Goal: Task Accomplishment & Management: Manage account settings

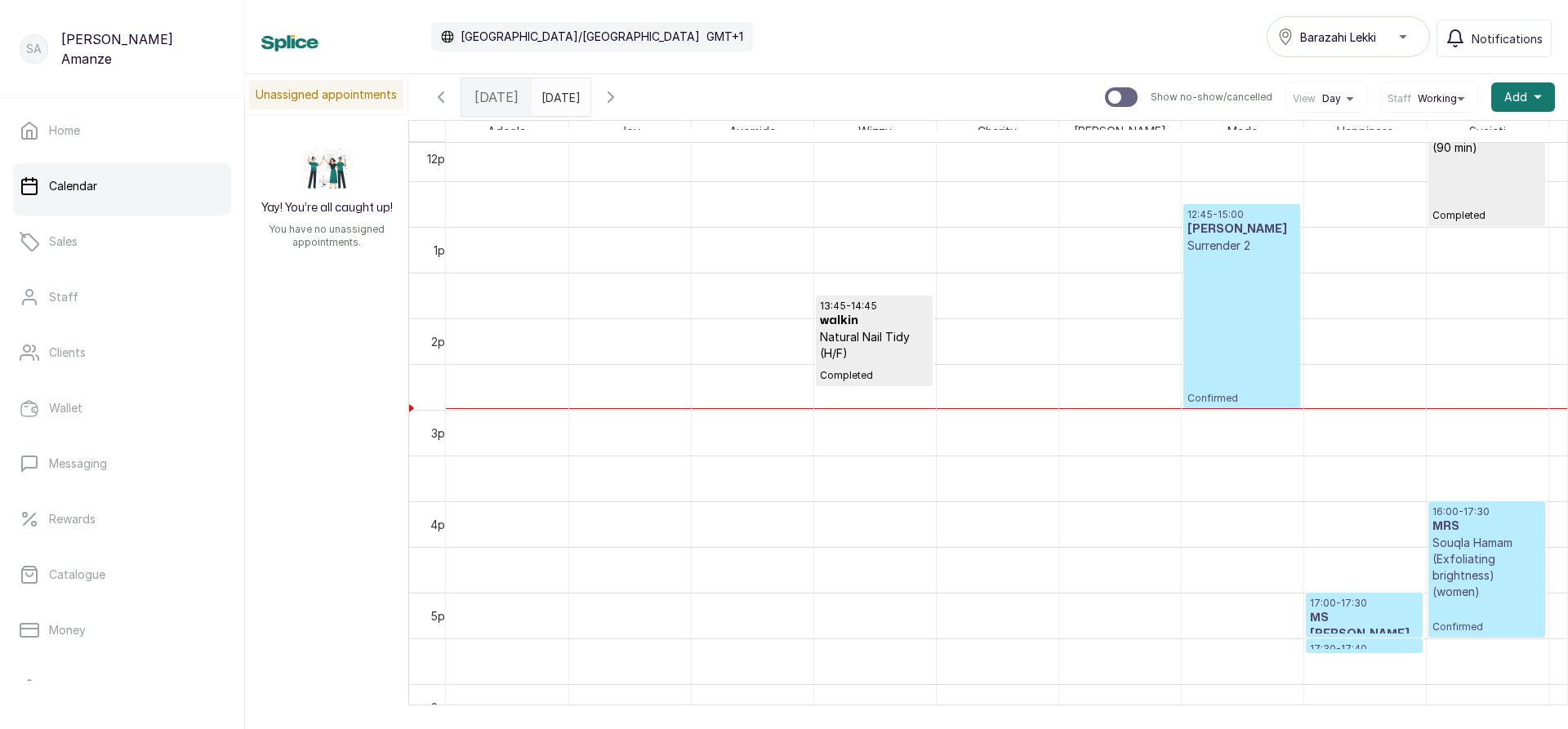
scroll to position [1121, 0]
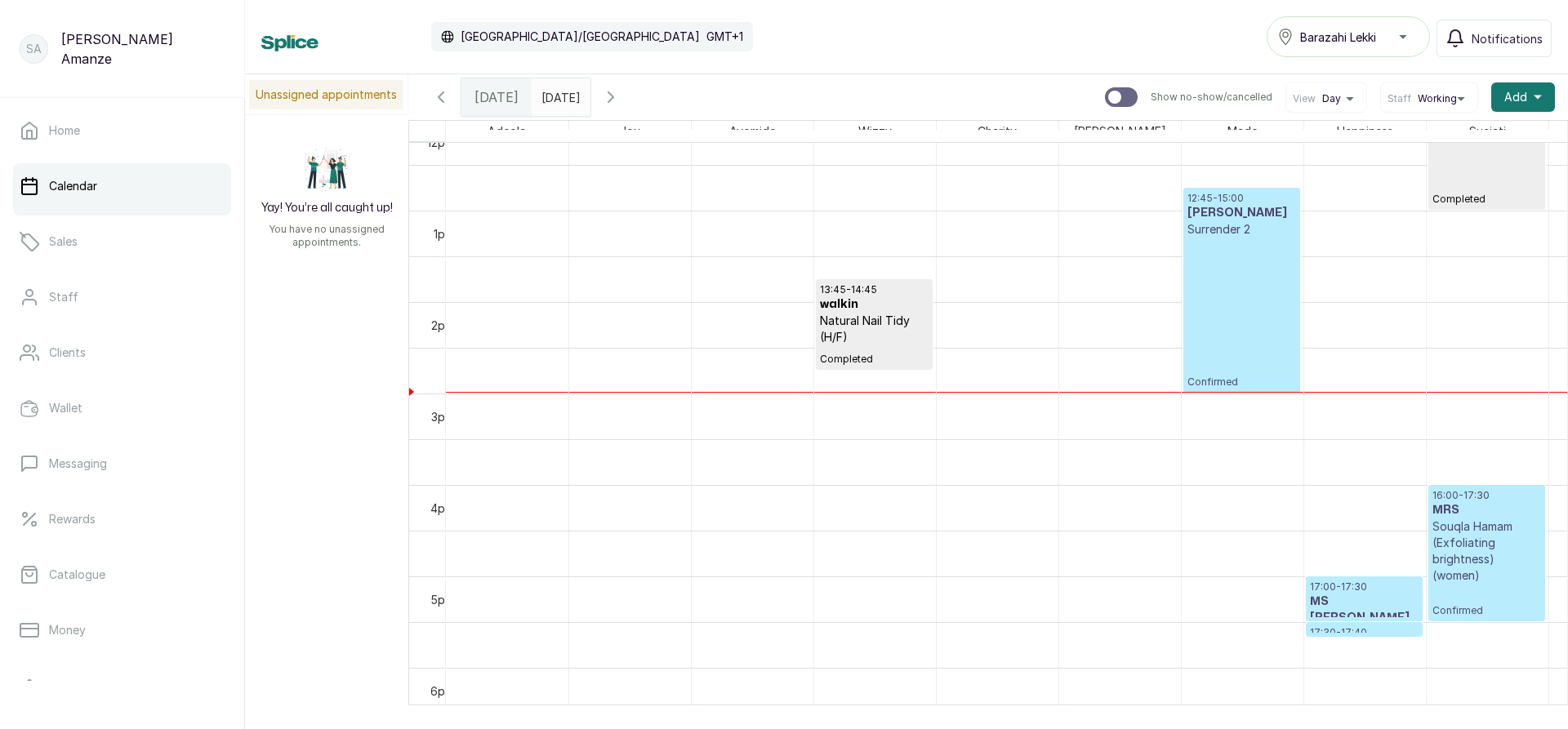
click at [1220, 254] on div "12:45 - 15:00 MRS SEUN Surrender 2 Confirmed" at bounding box center [1242, 290] width 109 height 197
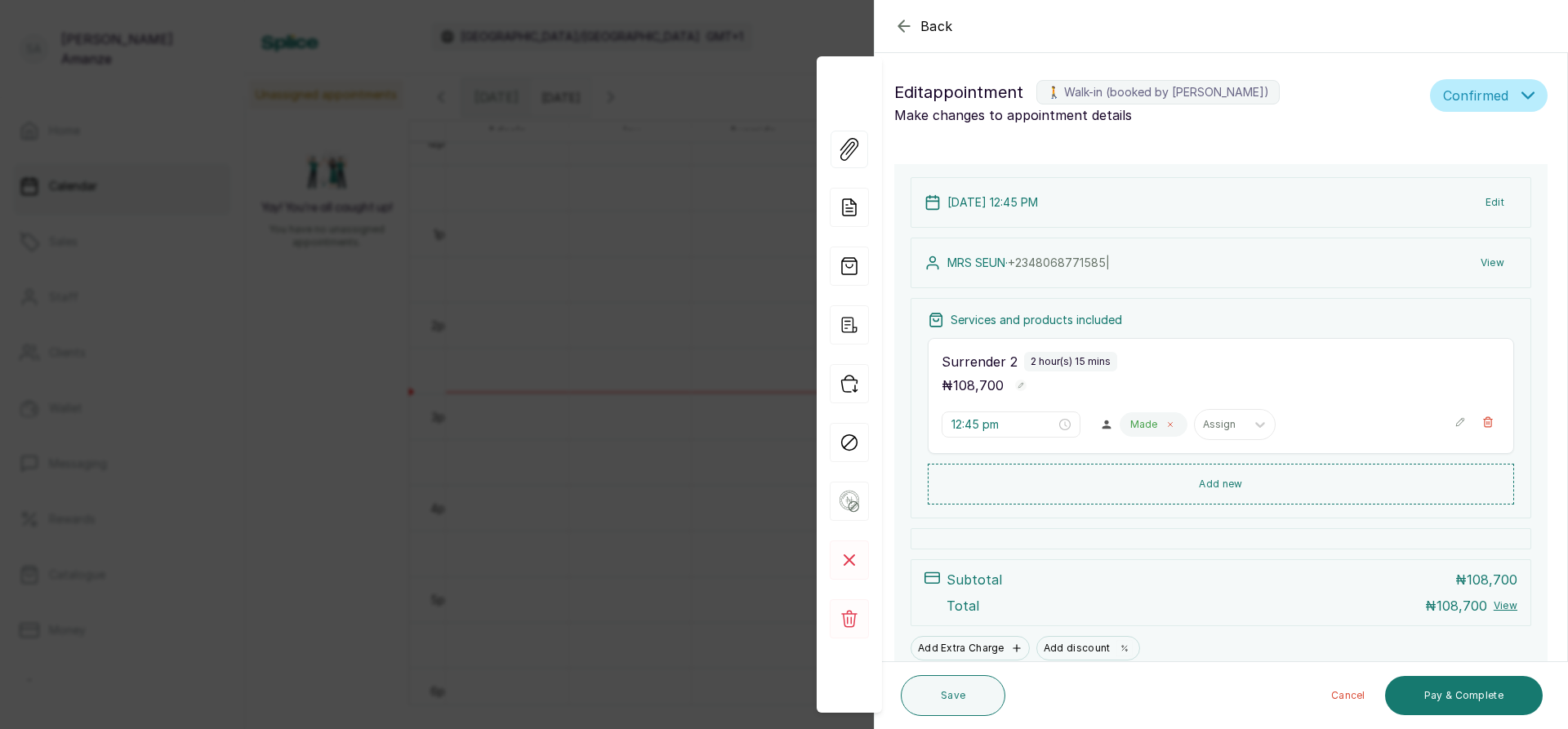
click at [1166, 422] on icon at bounding box center [1170, 424] width 8 height 8
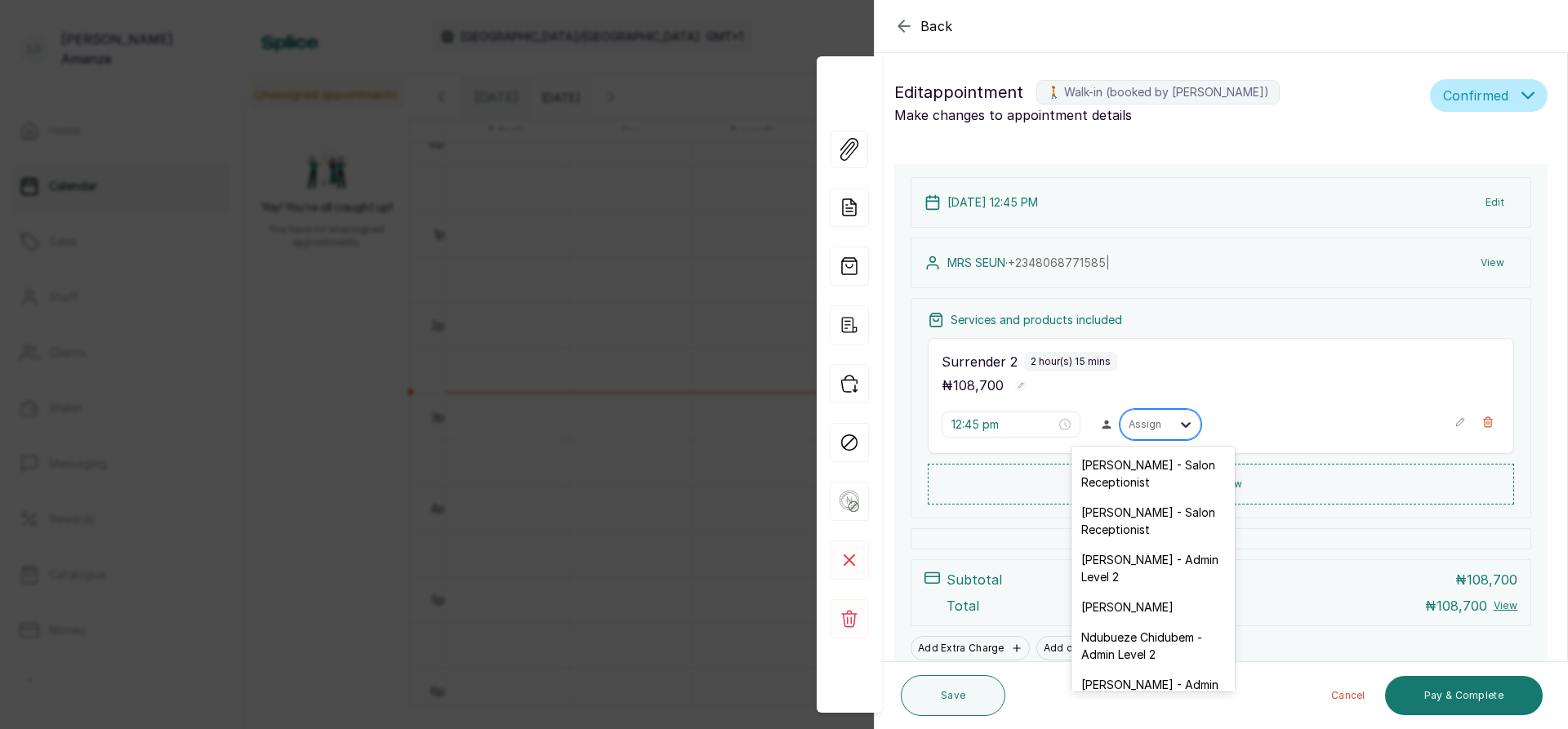
click at [1171, 422] on div at bounding box center [1186, 425] width 30 height 30
type input "ai"
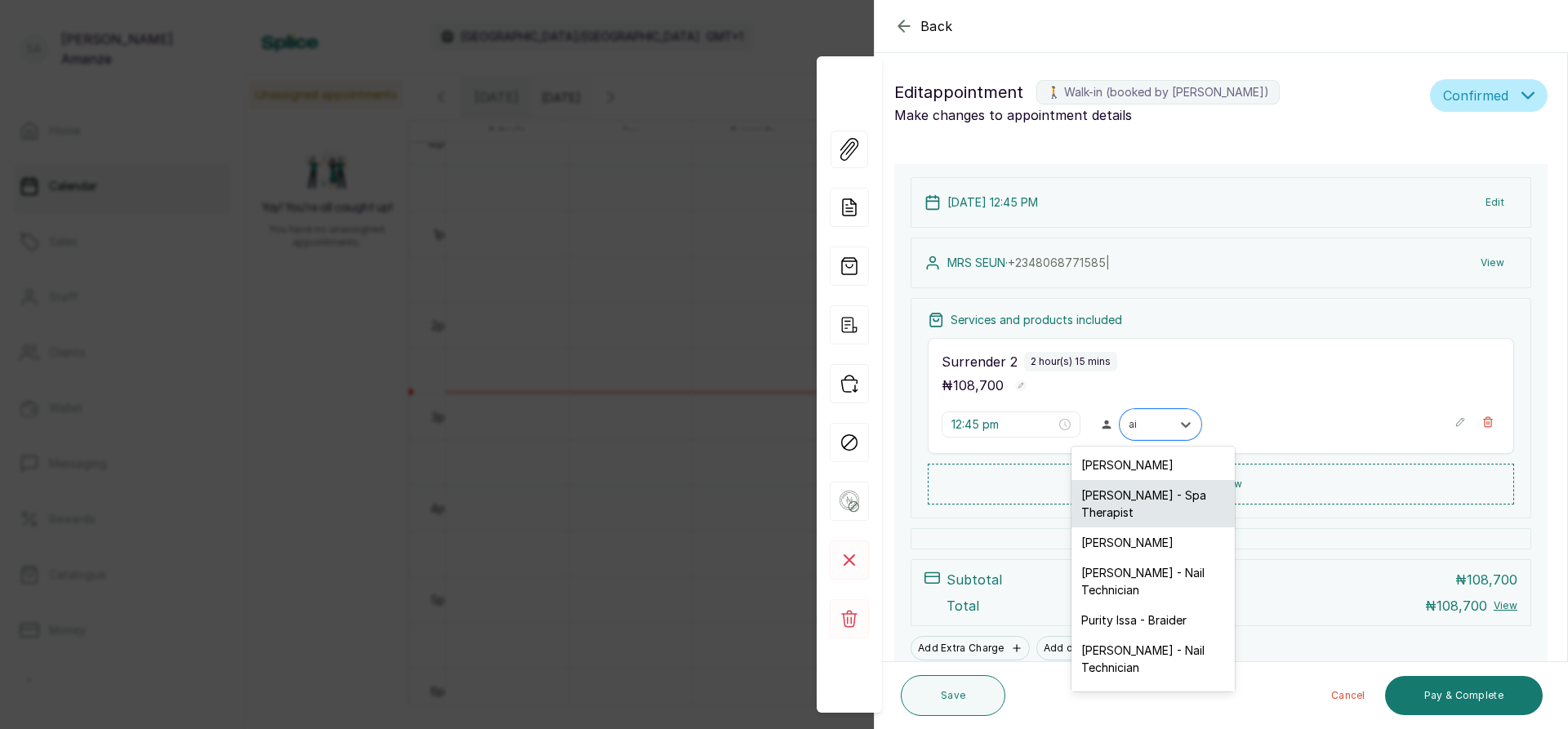
click at [1144, 510] on div "[PERSON_NAME] - Spa Therapist" at bounding box center [1153, 504] width 163 height 47
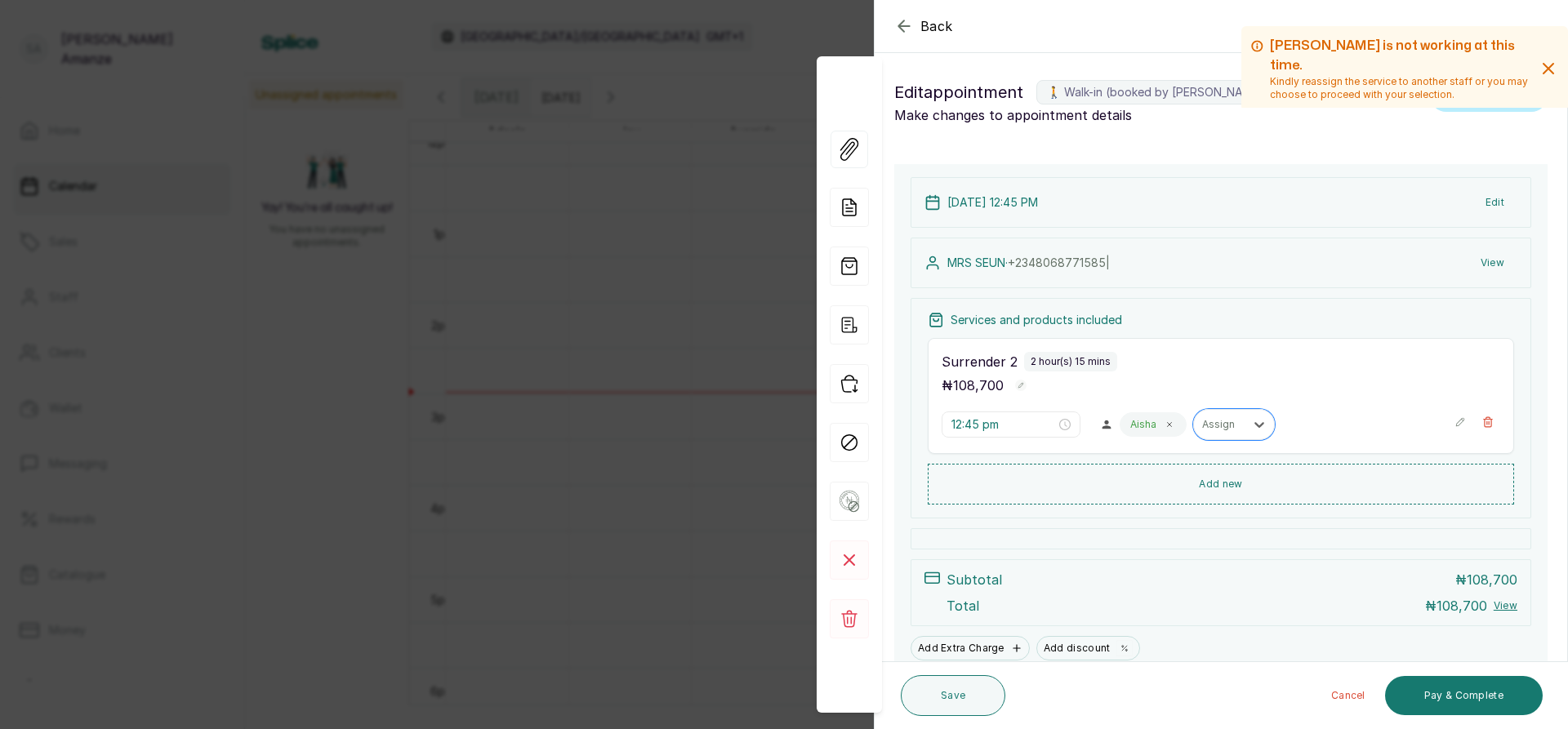
click at [1455, 425] on icon "button" at bounding box center [1460, 422] width 11 height 11
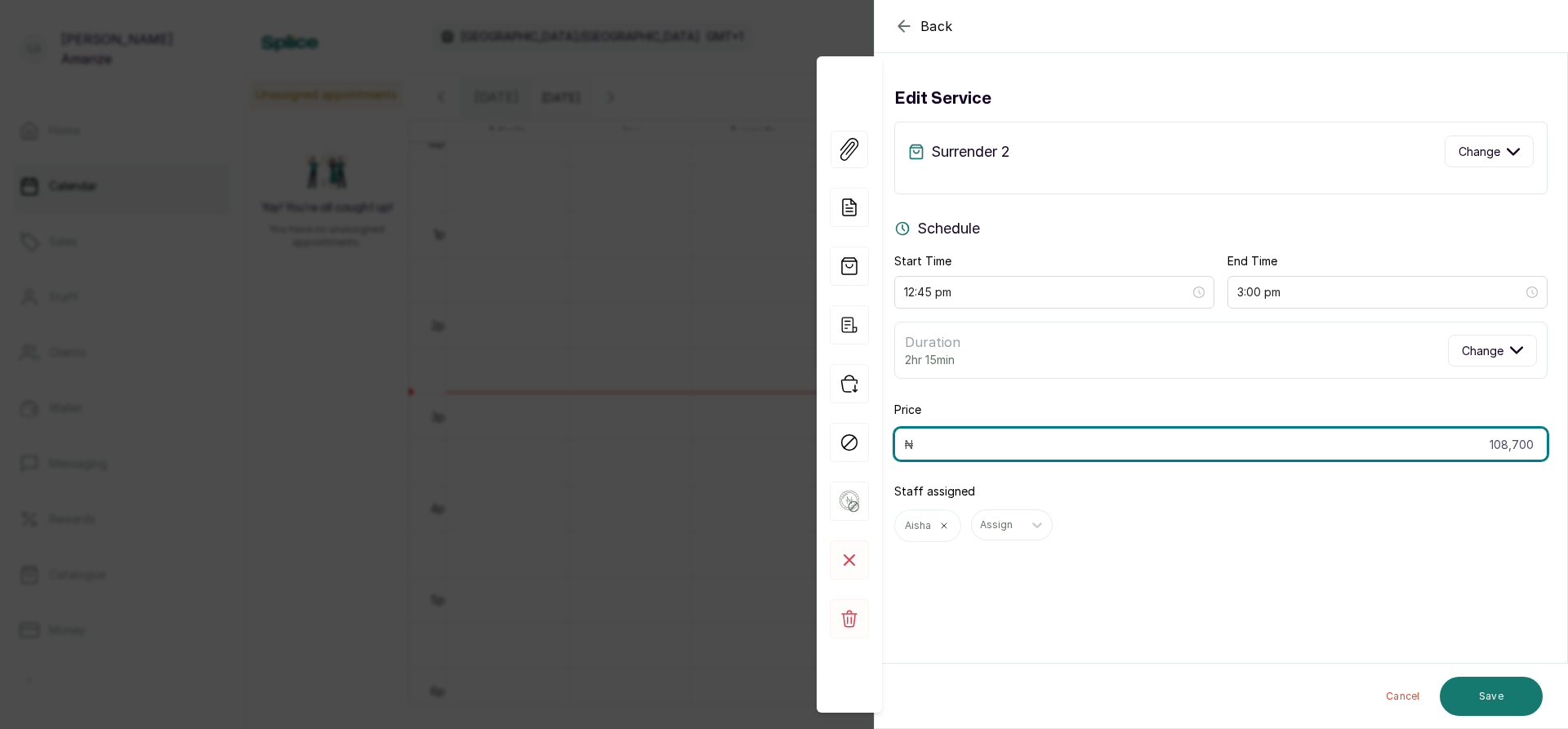
click at [1494, 445] on input "108,700" at bounding box center [1221, 444] width 654 height 32
type input "109,000"
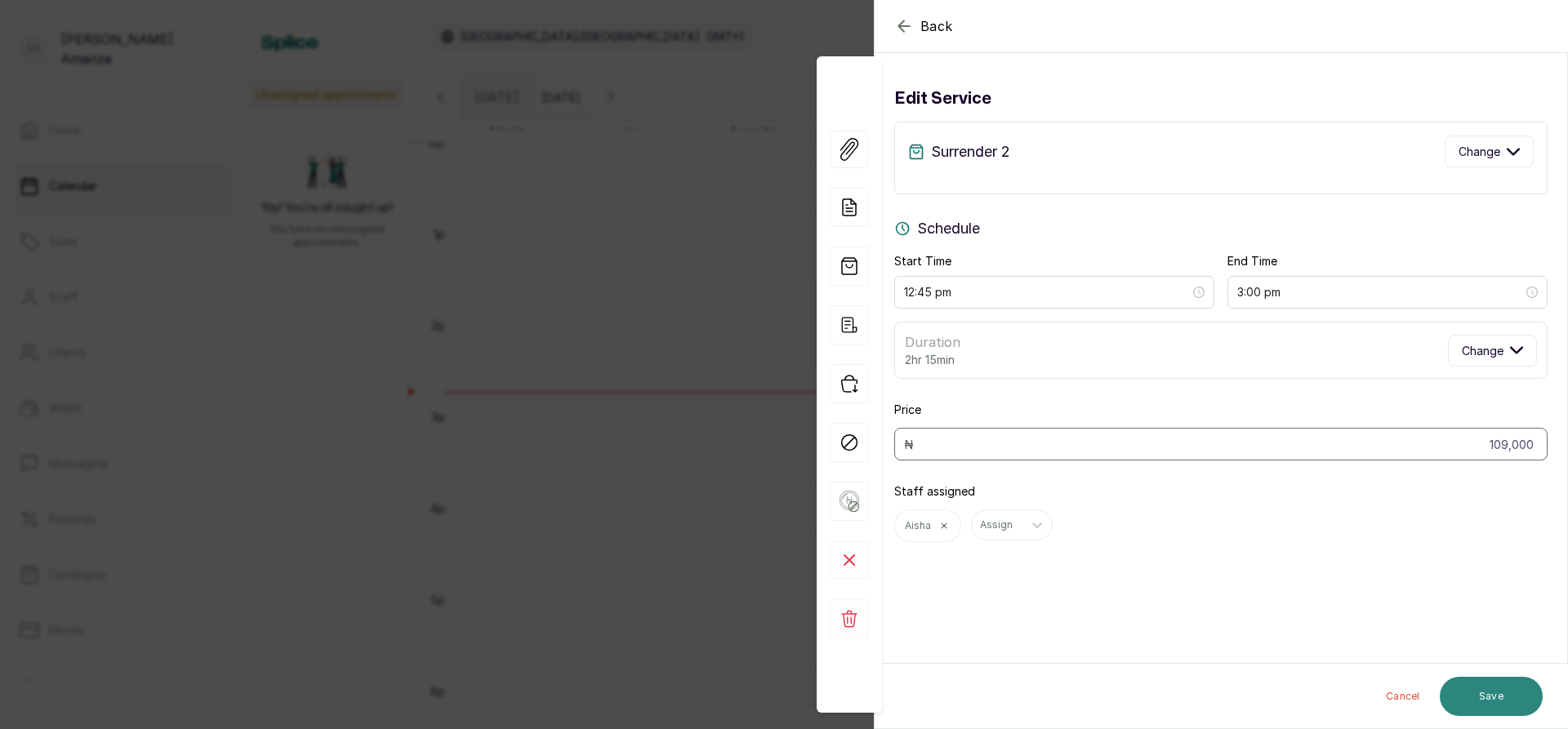
click at [1493, 695] on button "Save" at bounding box center [1491, 697] width 103 height 39
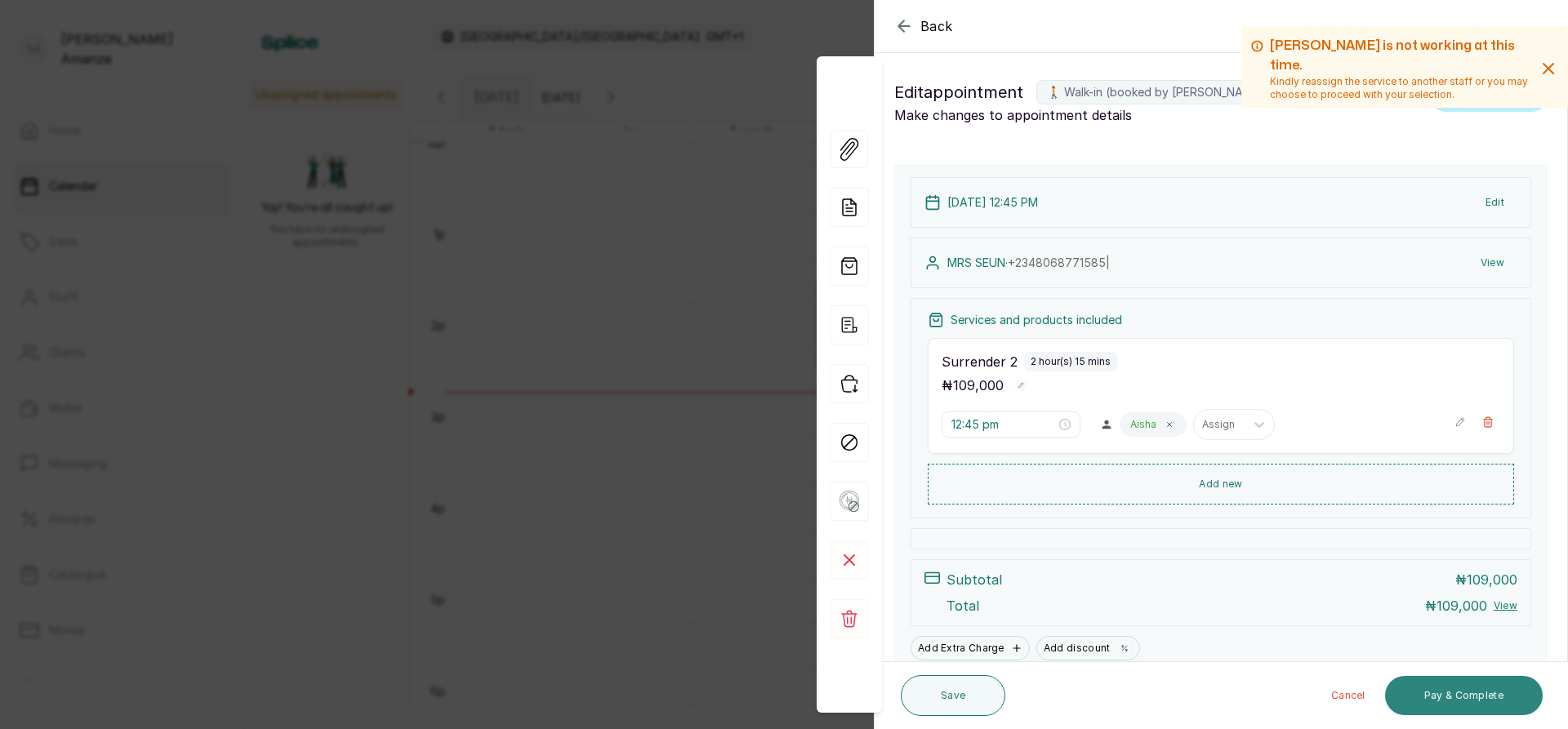
click at [1424, 686] on button "Pay & Complete" at bounding box center [1464, 696] width 158 height 39
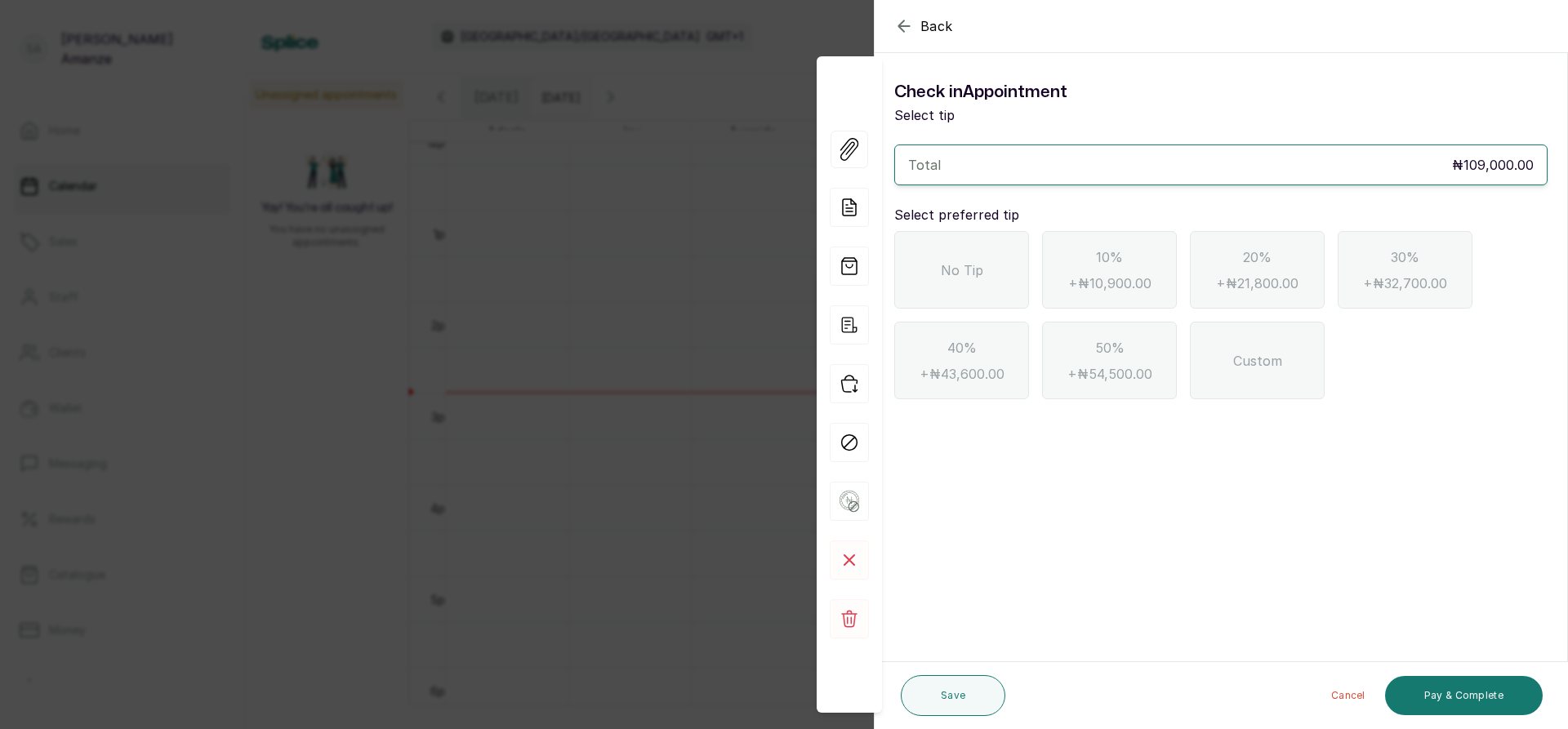
click at [946, 273] on span "No Tip" at bounding box center [962, 270] width 42 height 19
click at [1443, 684] on button "Pay & Complete" at bounding box center [1464, 696] width 158 height 39
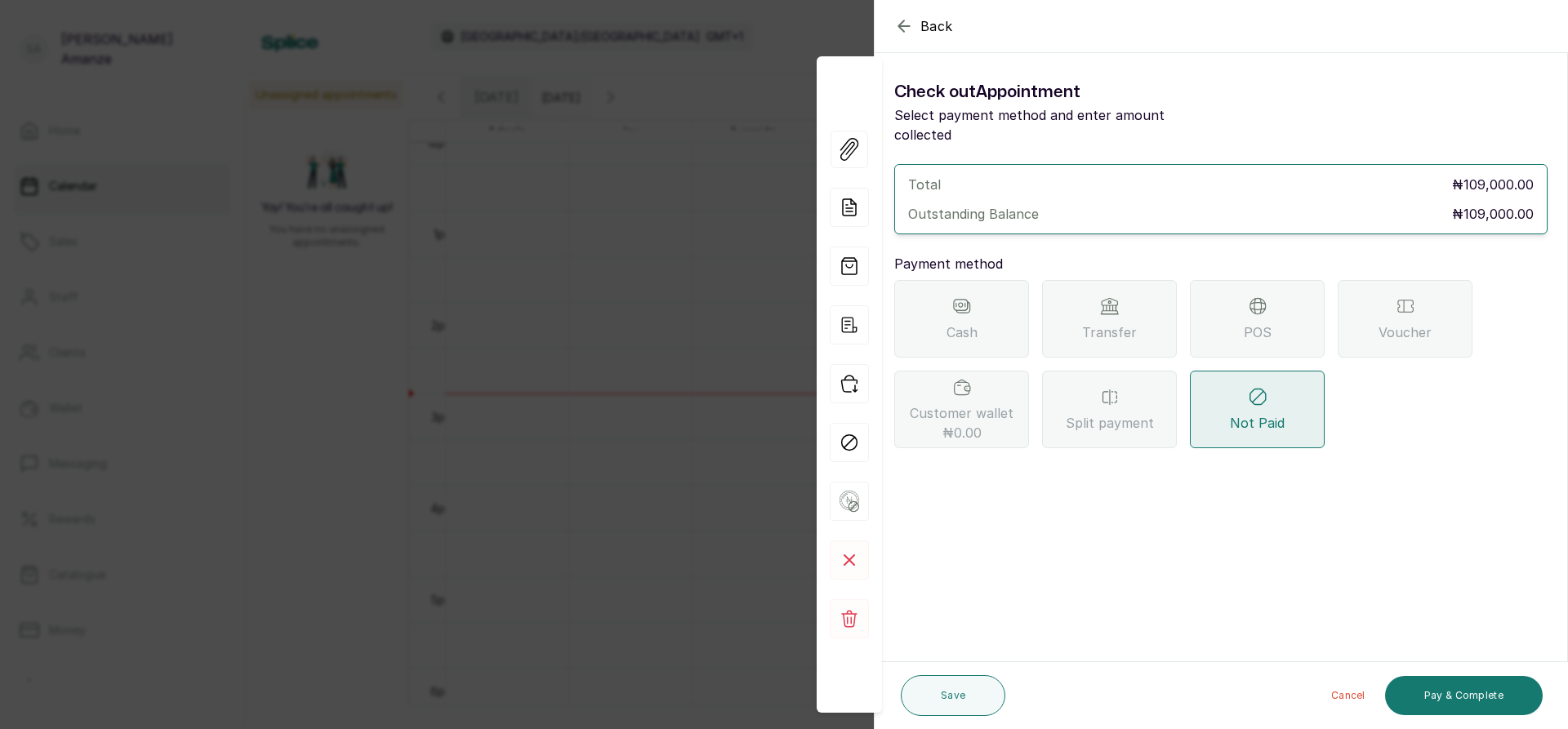
click at [1113, 323] on span "Transfer" at bounding box center [1109, 332] width 54 height 19
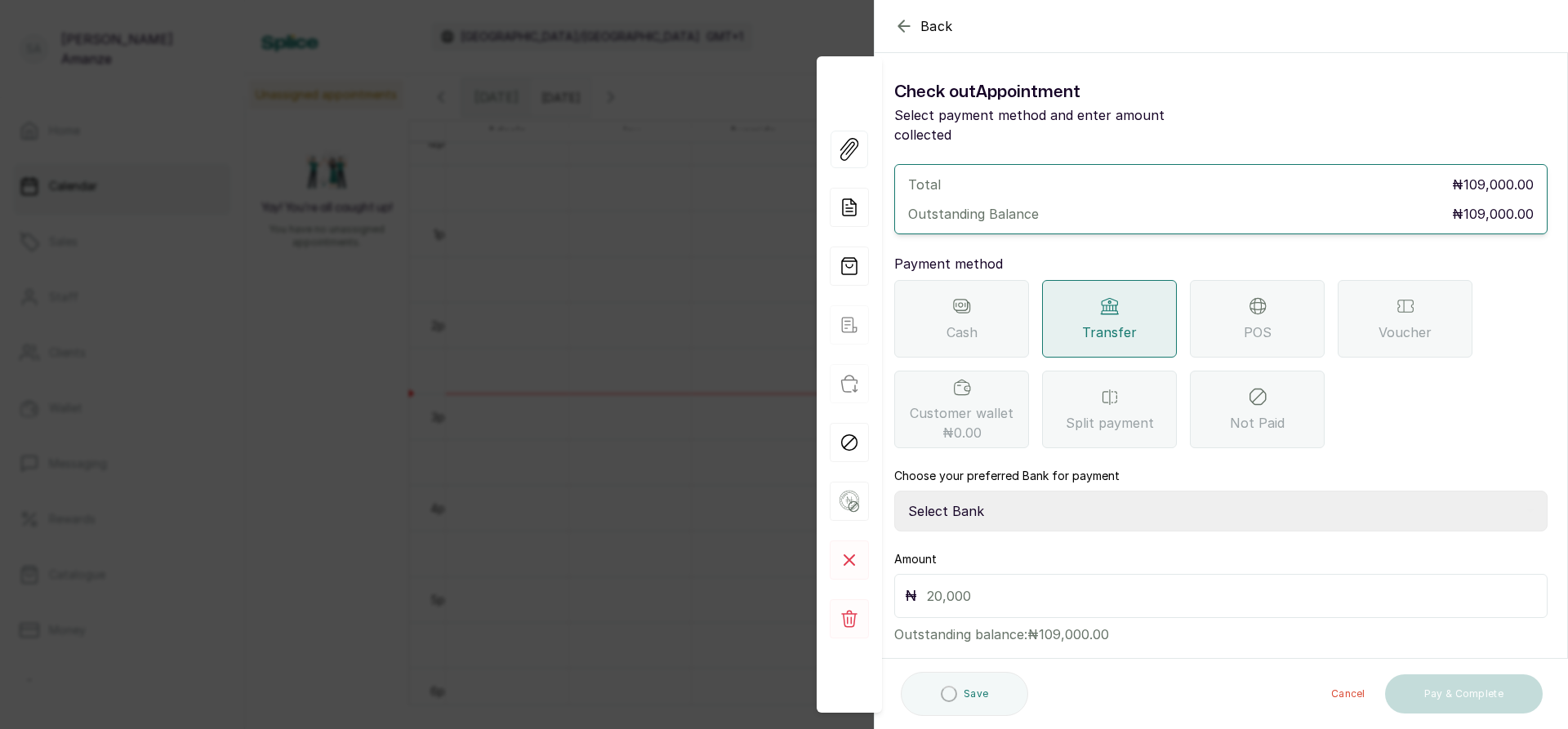
click at [1049, 491] on select "Select Bank BARAZAHI LIMITED Access Bank TRACTION/TR BARAZAHI Paystack-Titan Ba…" at bounding box center [1221, 511] width 654 height 41
select select "3da602f6-cb5f-407a-81f6-dc86d0307638"
click at [894, 490] on select "Select Bank BARAZAHI LIMITED Access Bank TRACTION/TR BARAZAHI Paystack-Titan Ba…" at bounding box center [1221, 511] width 654 height 41
click at [1063, 584] on input "text" at bounding box center [1231, 596] width 610 height 23
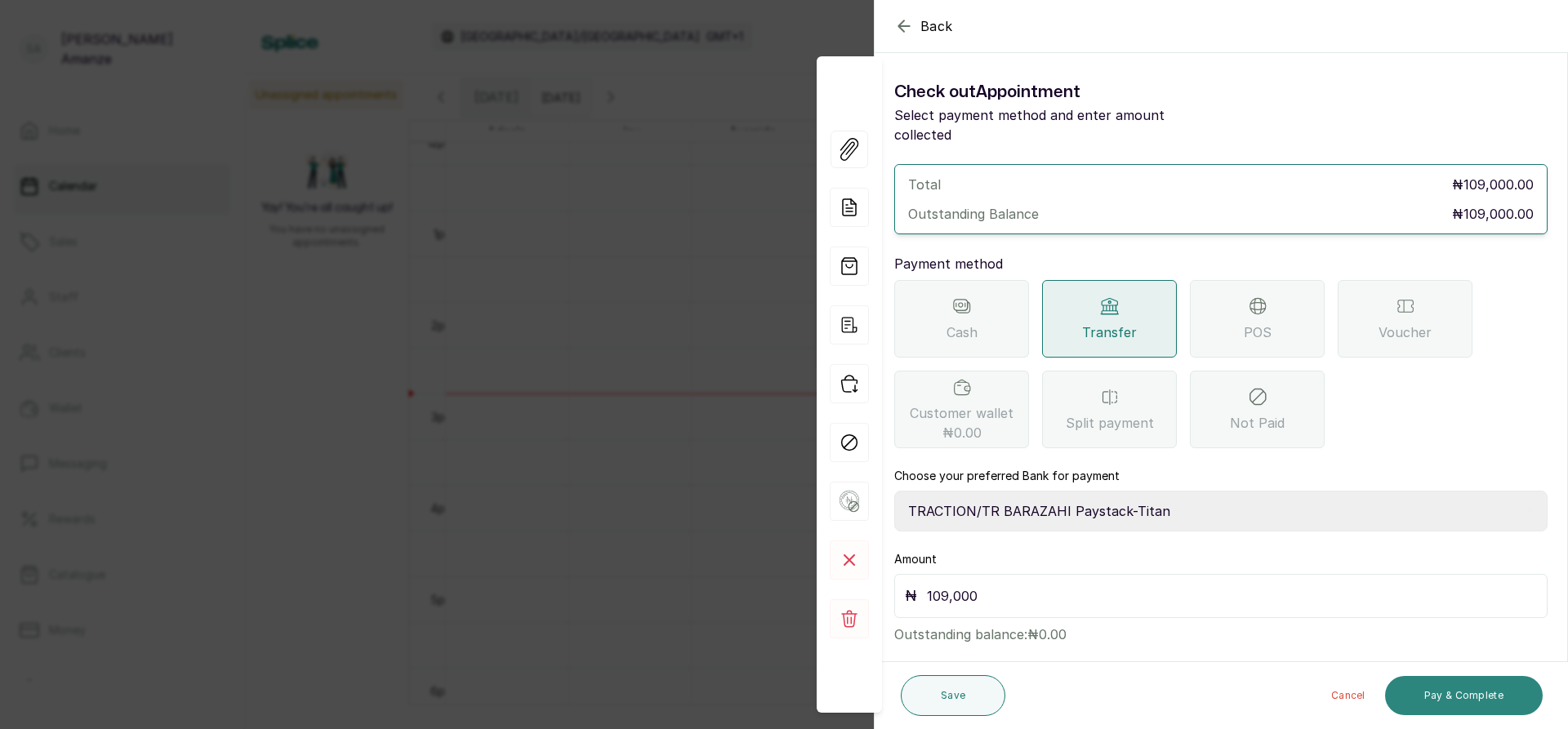
type input "109,000"
click at [1439, 700] on button "Pay & Complete" at bounding box center [1464, 696] width 158 height 39
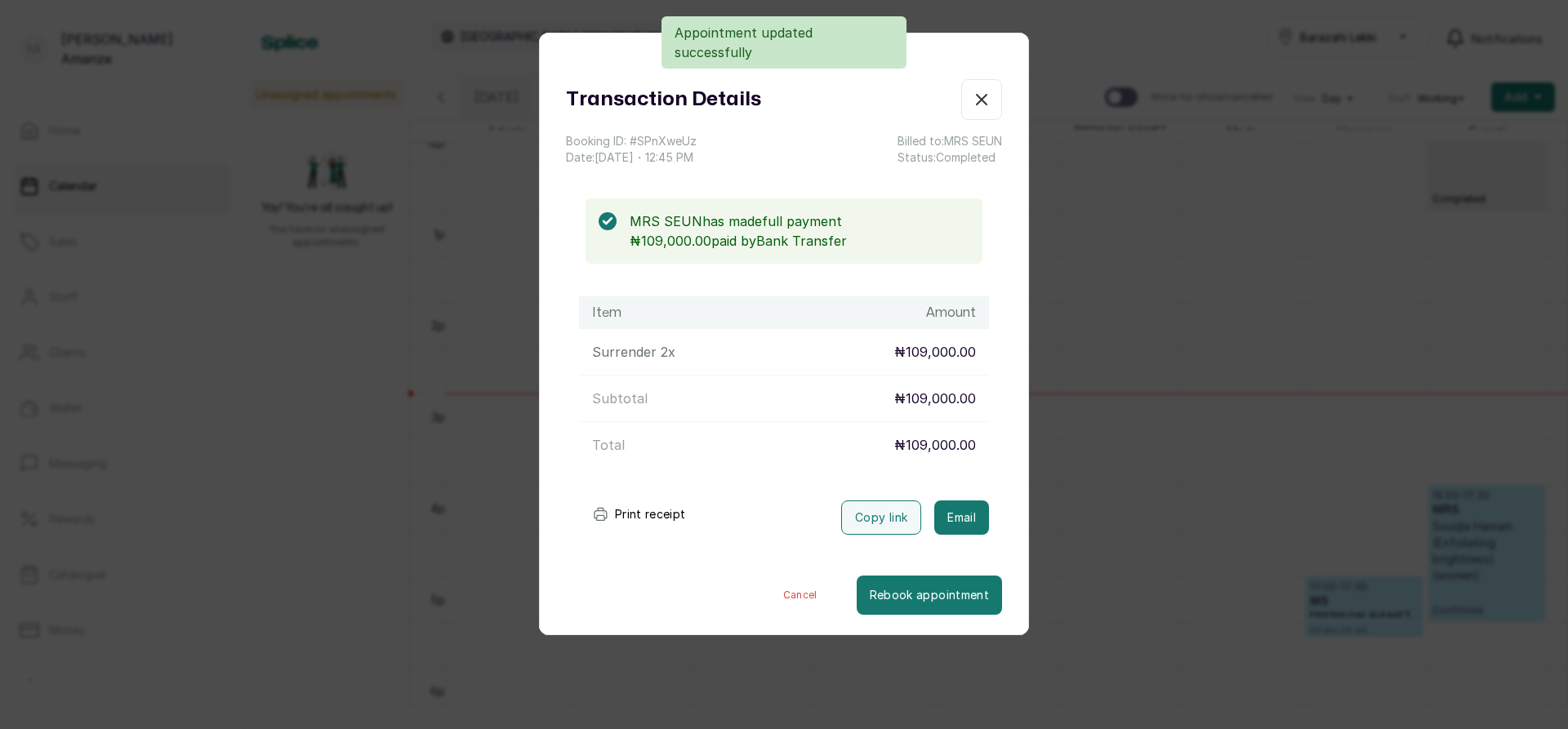
click at [659, 514] on button "Print receipt" at bounding box center [639, 514] width 120 height 32
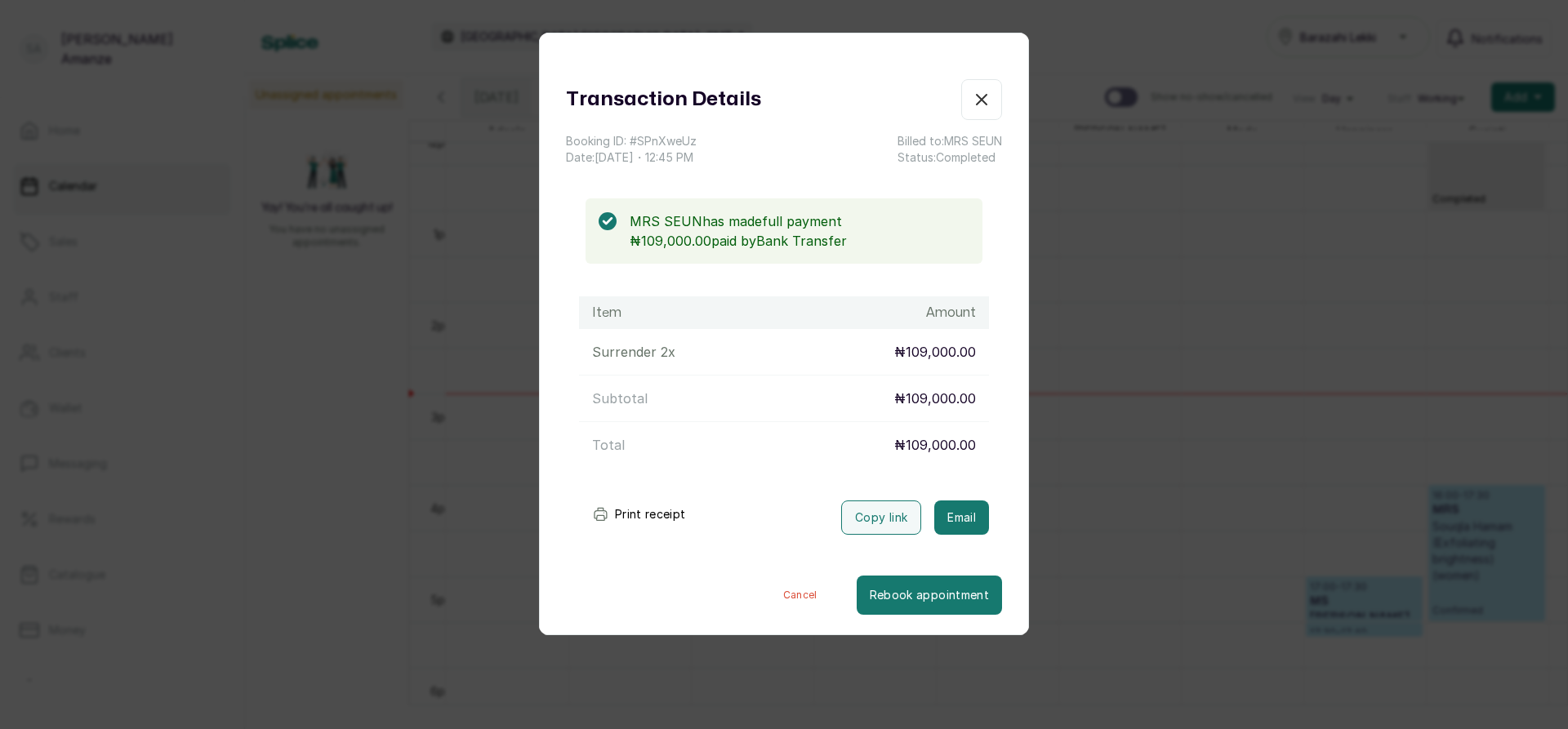
click at [977, 100] on icon "button" at bounding box center [981, 99] width 10 height 10
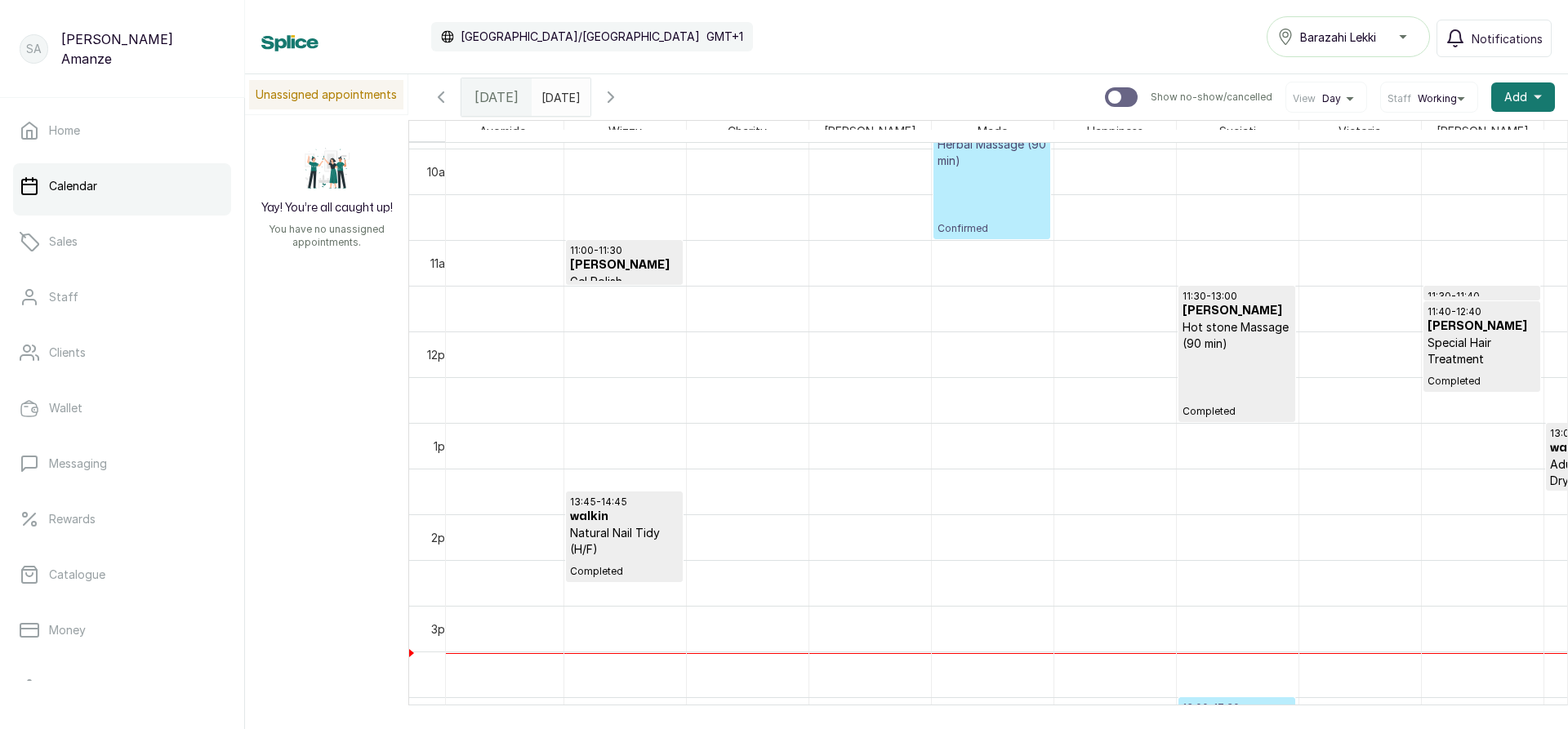
scroll to position [0, 0]
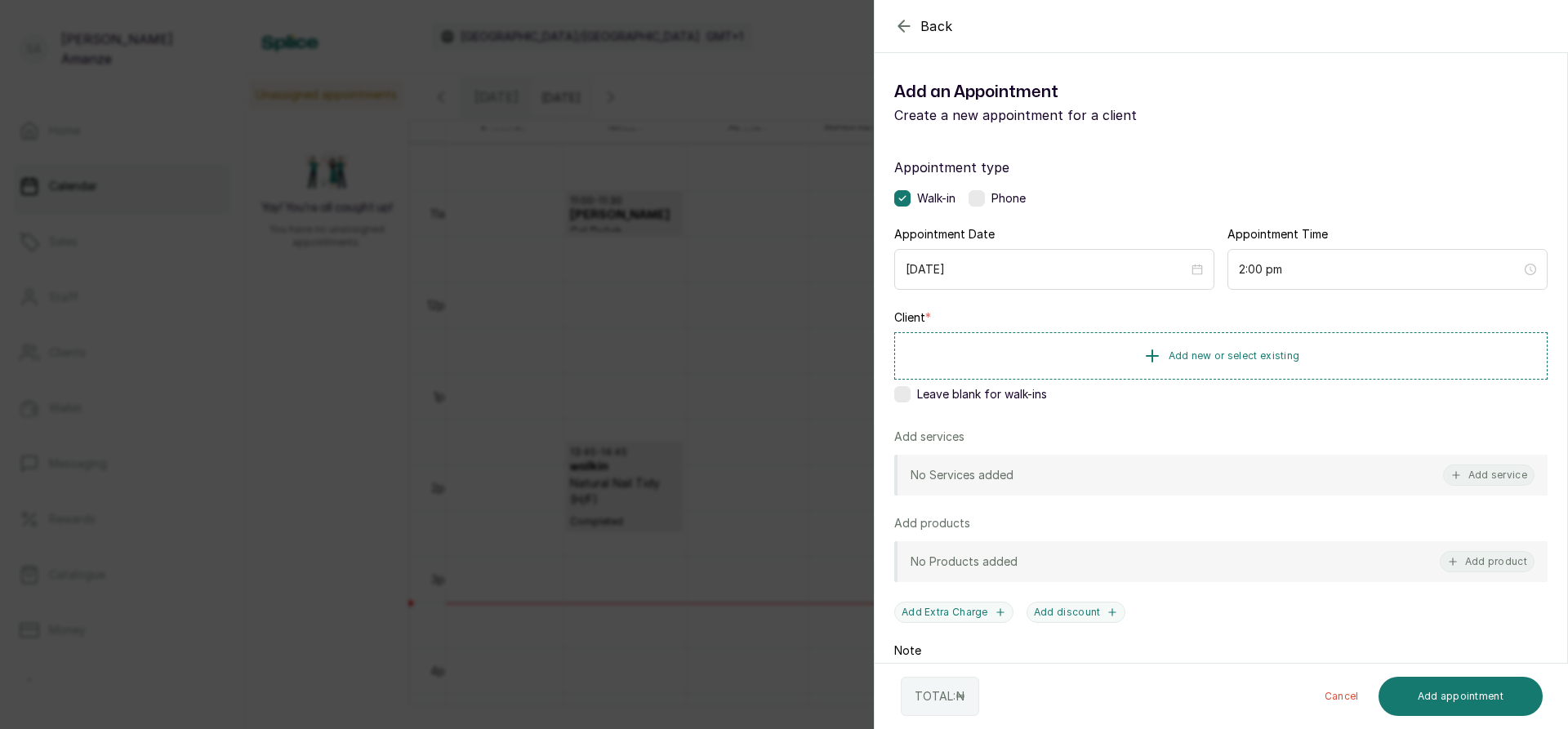
click at [899, 25] on icon "button" at bounding box center [904, 25] width 11 height 11
click at [1232, 354] on span "Add new or select existing" at bounding box center [1235, 354] width 132 height 13
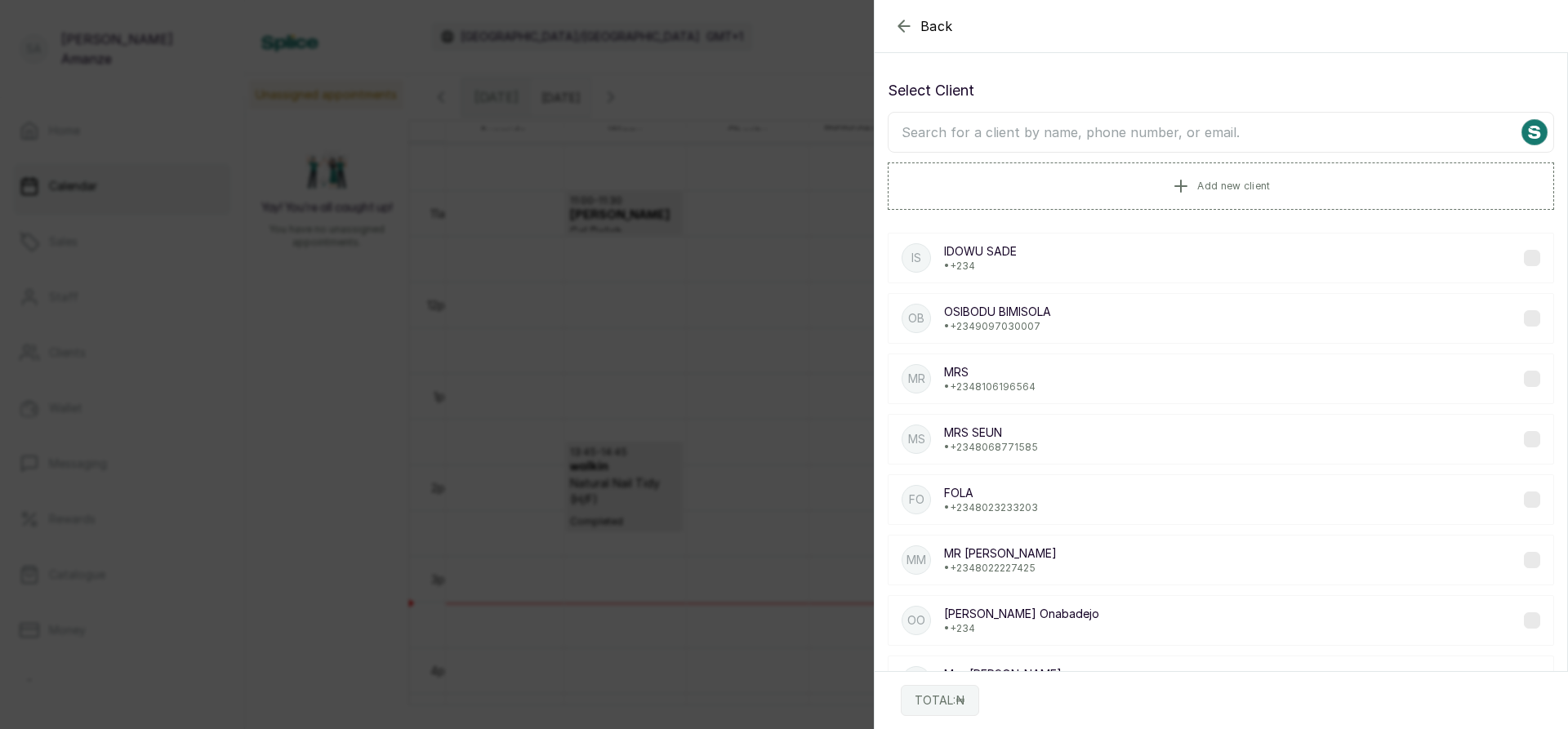
click at [1054, 132] on input "text" at bounding box center [1221, 132] width 667 height 41
click at [1225, 185] on span "Add new client" at bounding box center [1234, 185] width 73 height 13
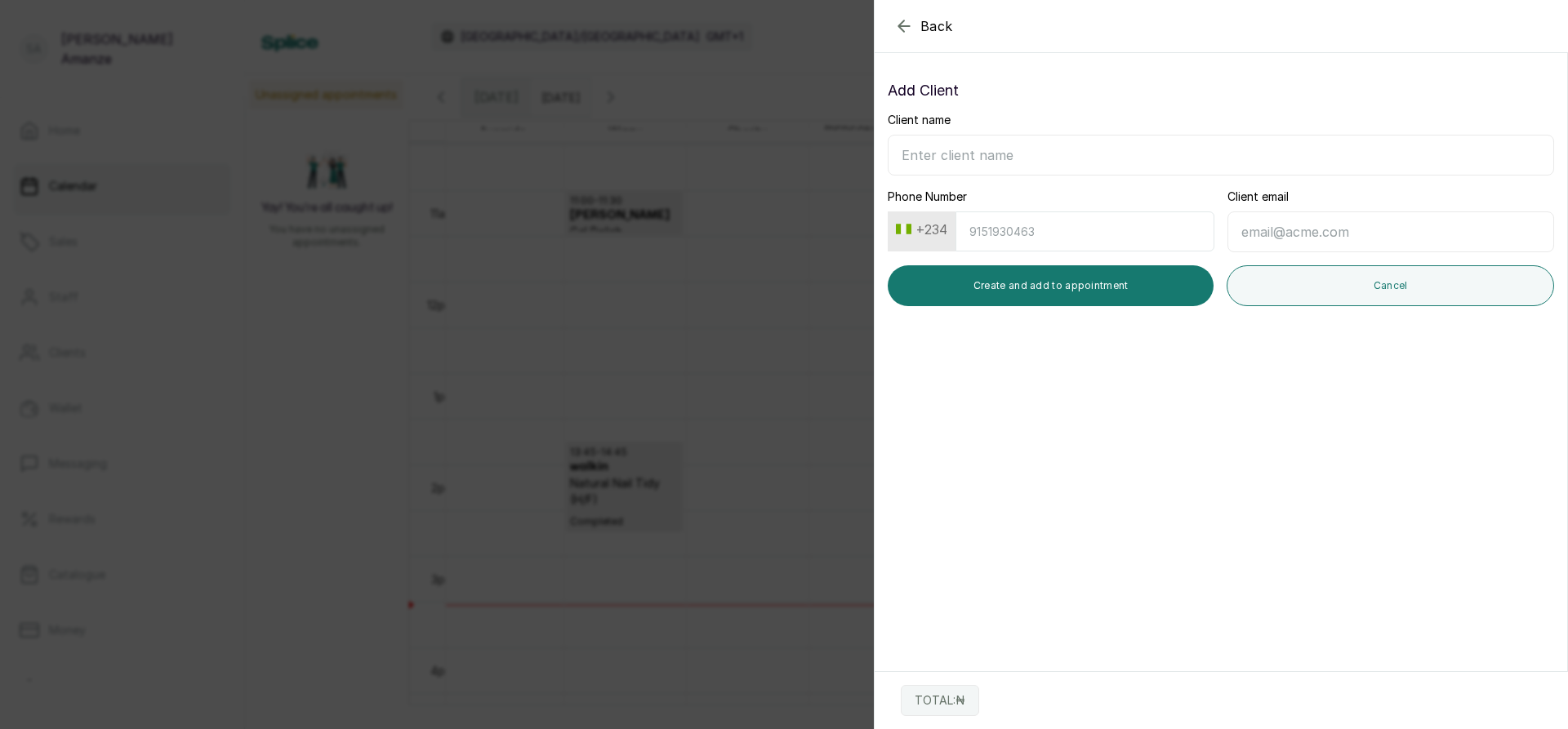
click at [1117, 149] on input "Client name" at bounding box center [1221, 155] width 667 height 41
drag, startPoint x: 899, startPoint y: 155, endPoint x: 953, endPoint y: 164, distance: 54.7
click at [953, 164] on input "eseua" at bounding box center [1221, 155] width 667 height 41
drag, startPoint x: 926, startPoint y: 156, endPoint x: 1161, endPoint y: 383, distance: 326.7
click at [1161, 383] on section "Back Add Appointment Add Client Client name eseua Phone Number +234 Client emai…" at bounding box center [1221, 364] width 694 height 729
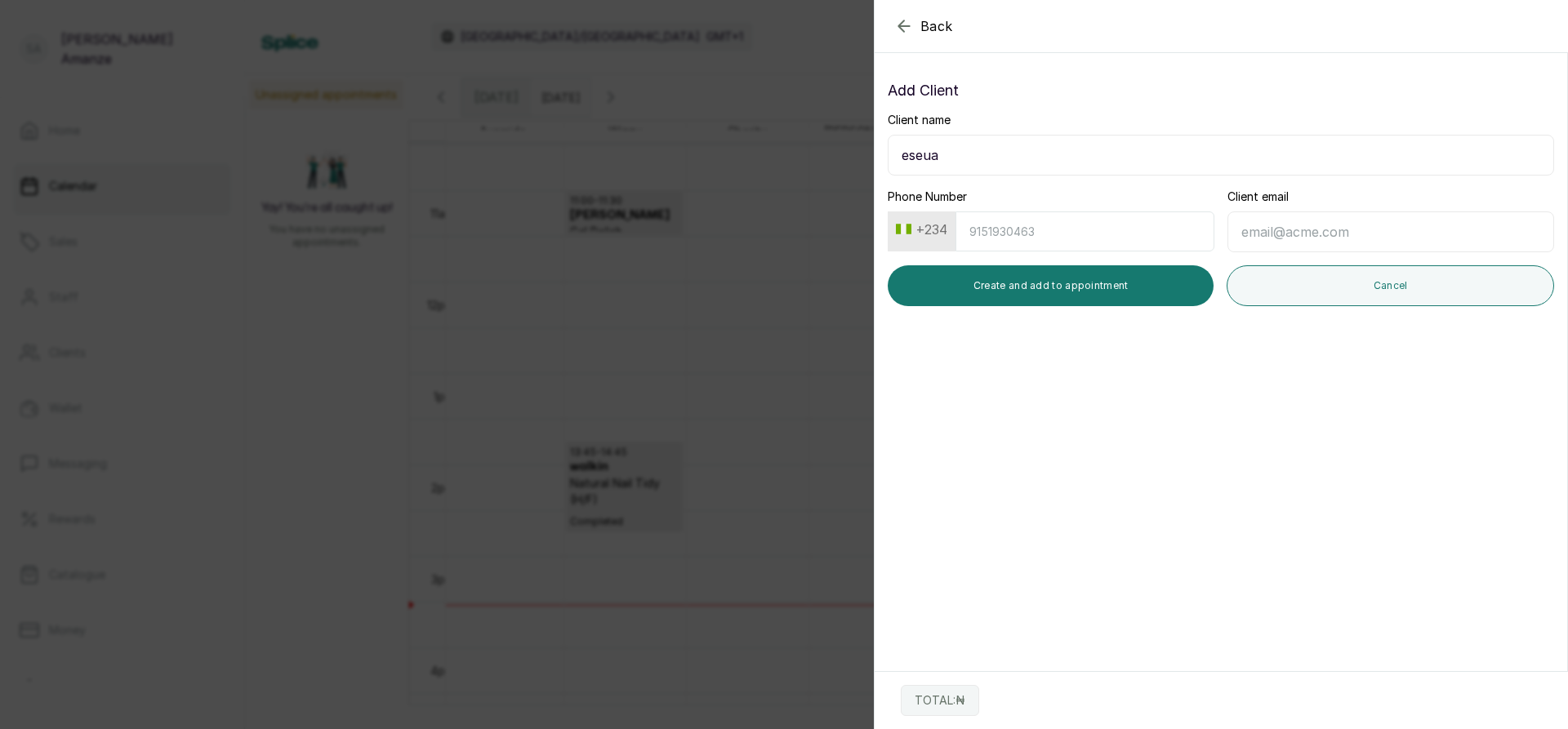
click at [953, 164] on input "eseua" at bounding box center [1221, 155] width 667 height 41
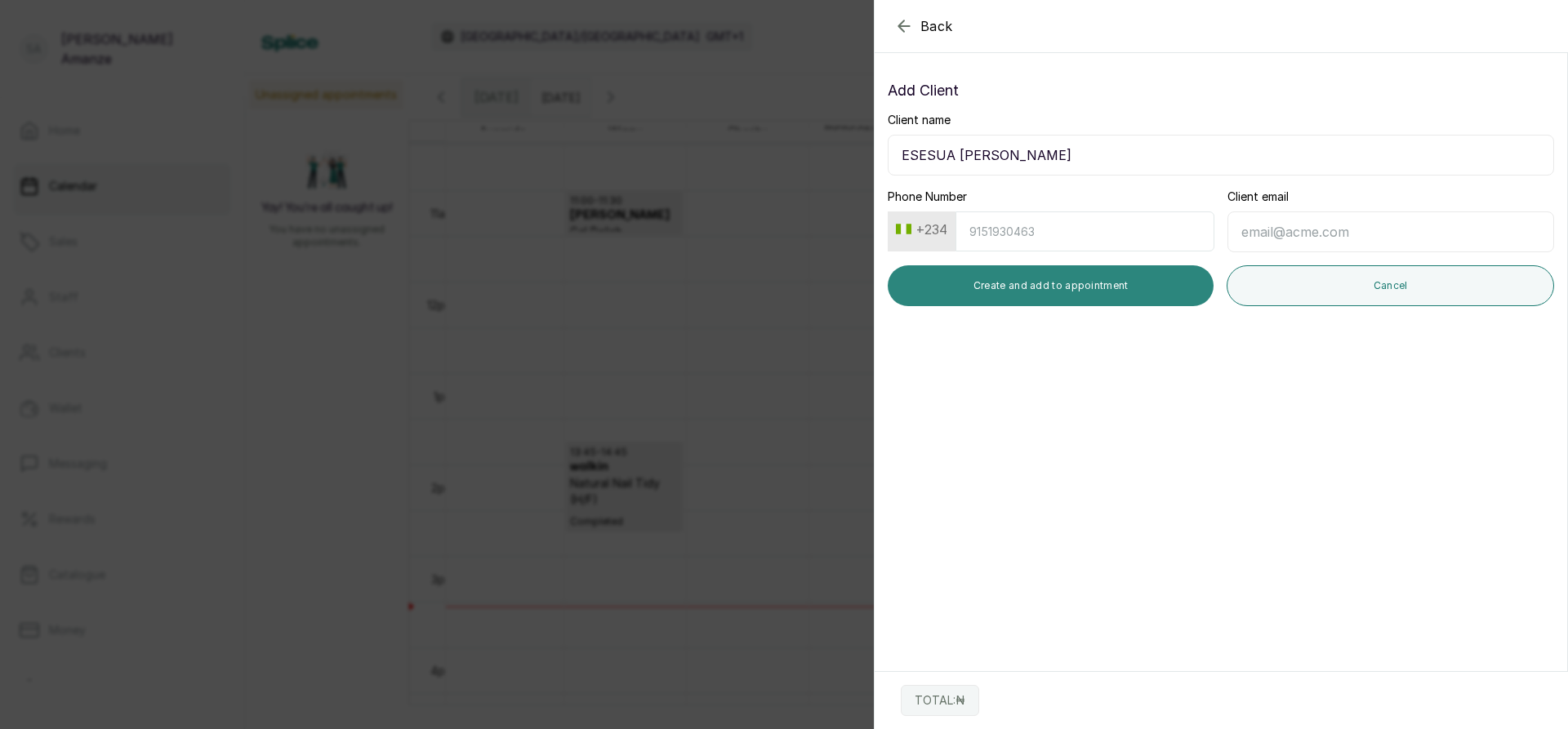
type input "ESESUA [PERSON_NAME]"
click at [1056, 290] on button "Create and add to appointment" at bounding box center [1050, 286] width 326 height 41
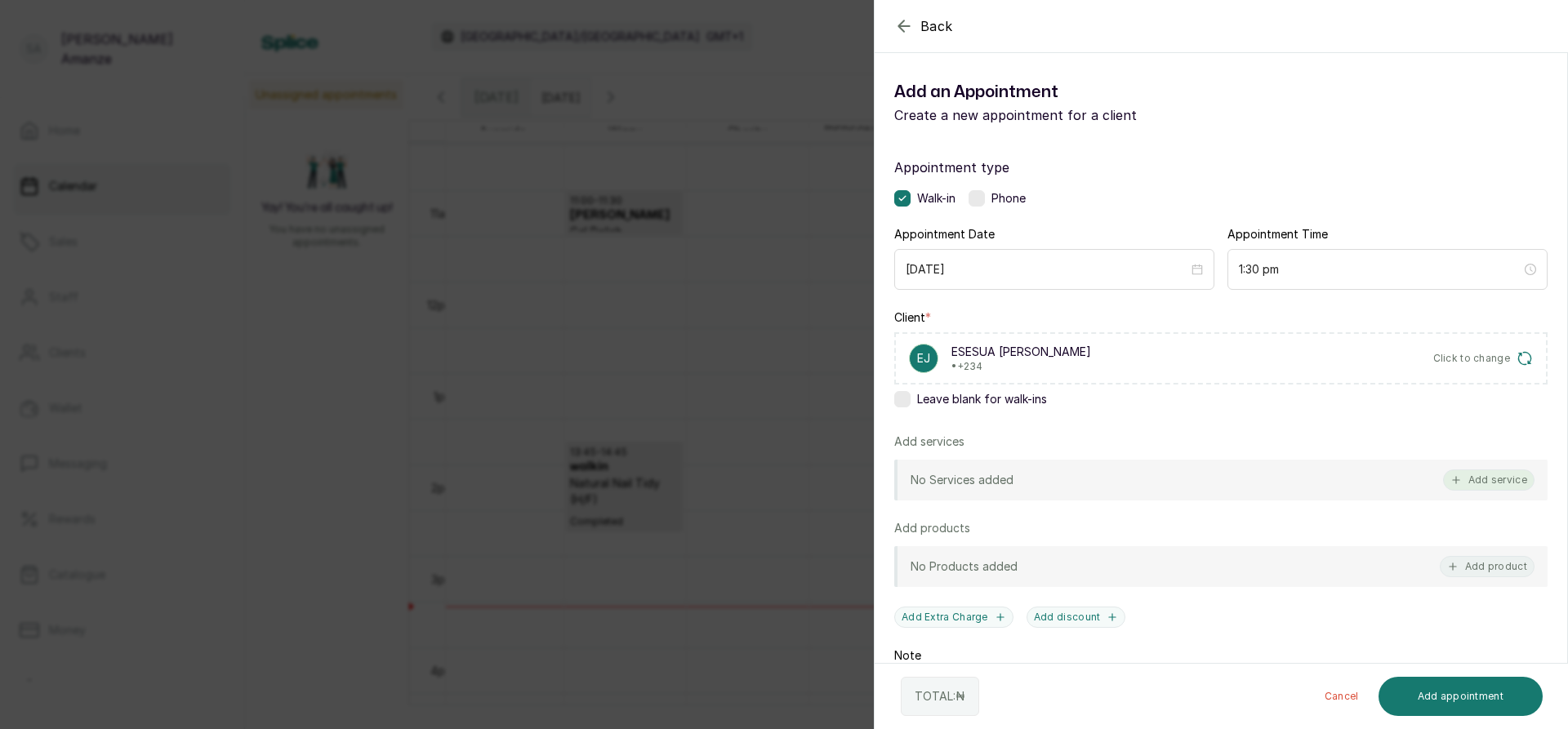
click at [1485, 475] on button "Add service" at bounding box center [1489, 480] width 91 height 21
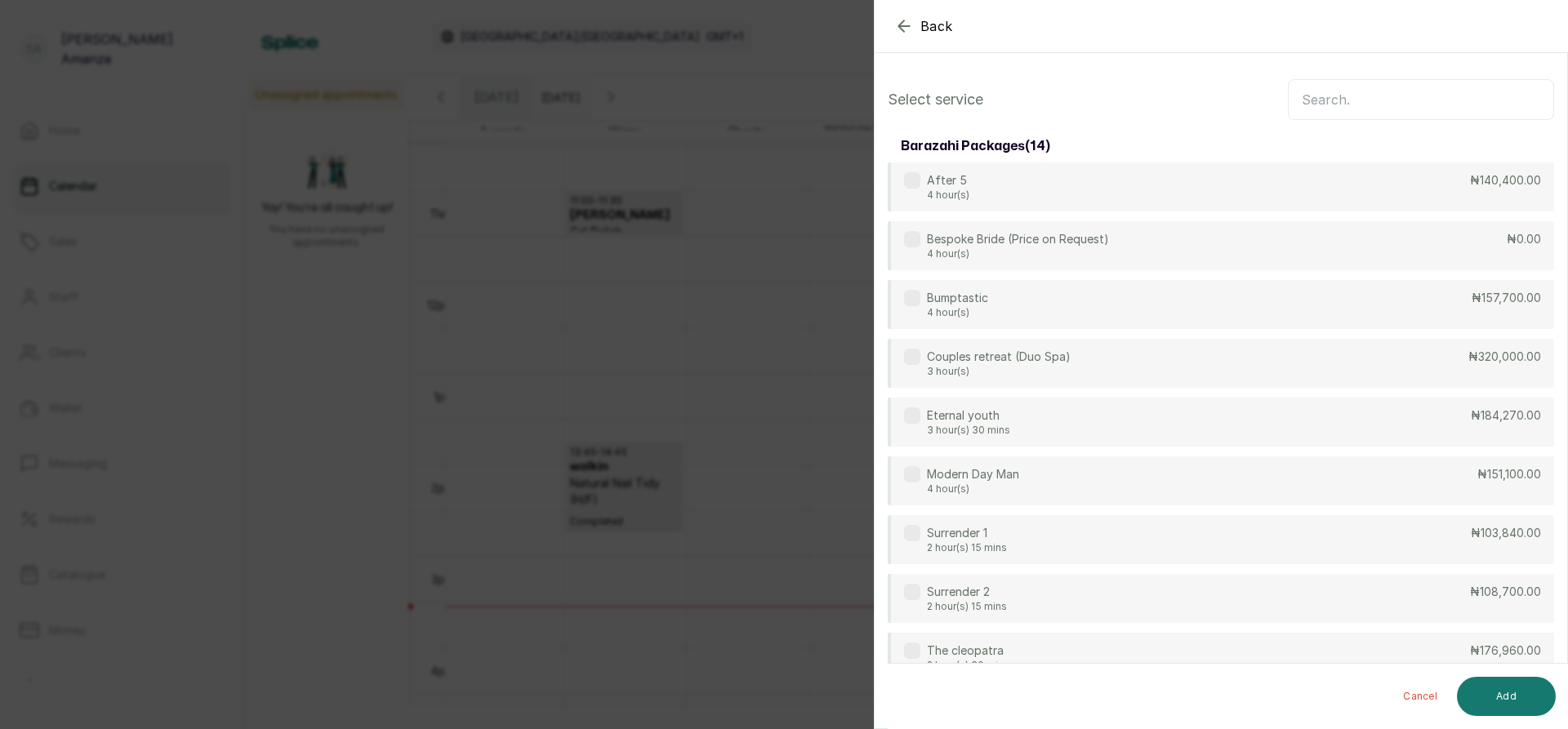
click at [1311, 103] on input "text" at bounding box center [1421, 99] width 266 height 41
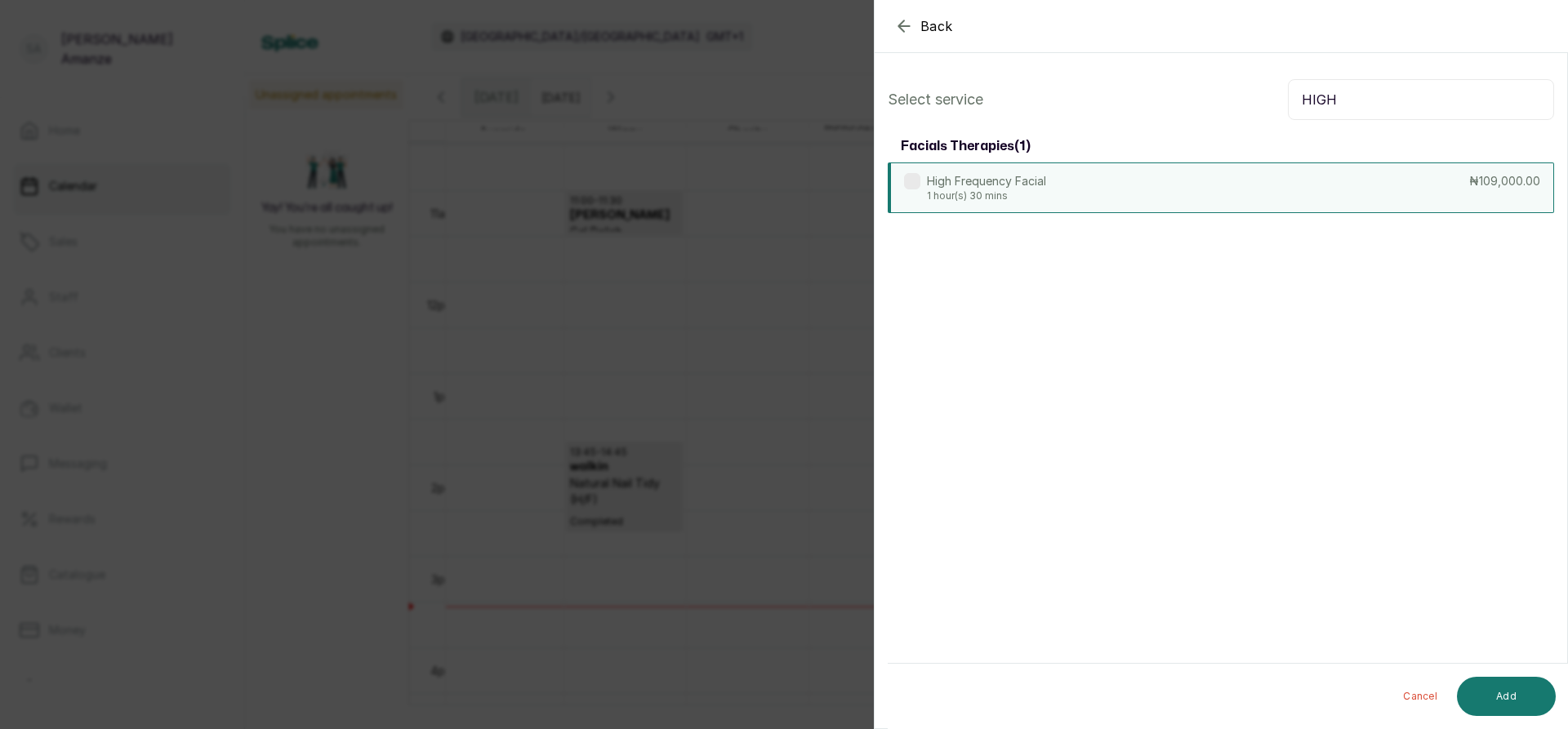
type input "HIGH"
click at [1284, 185] on div "High Frequency Facial 1 hour(s) 30 mins ₦109,000.00" at bounding box center [1221, 188] width 667 height 51
click at [1487, 689] on button "Add" at bounding box center [1507, 697] width 99 height 39
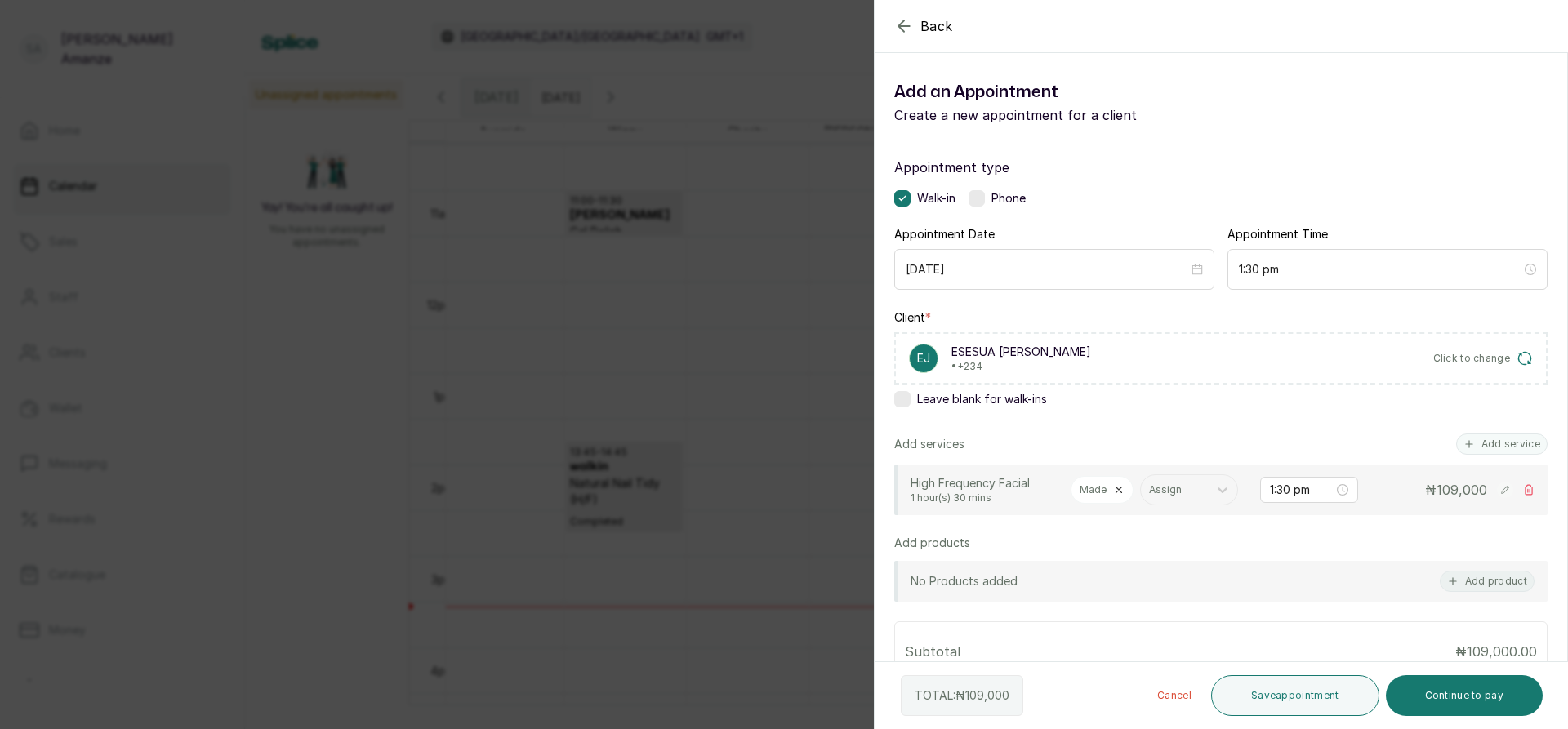
click at [1119, 490] on icon at bounding box center [1119, 490] width 11 height 11
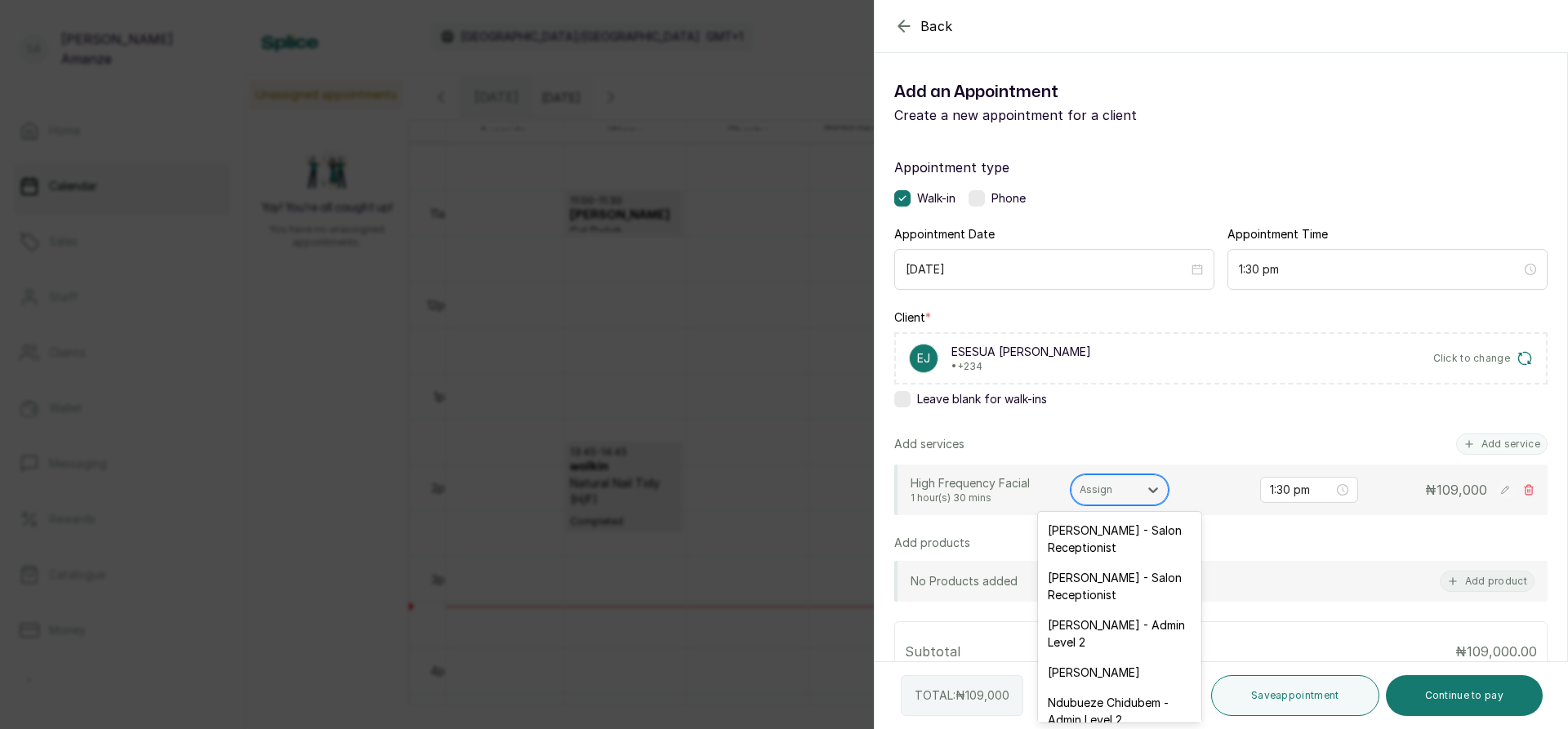
click at [1119, 490] on div at bounding box center [1106, 490] width 51 height 15
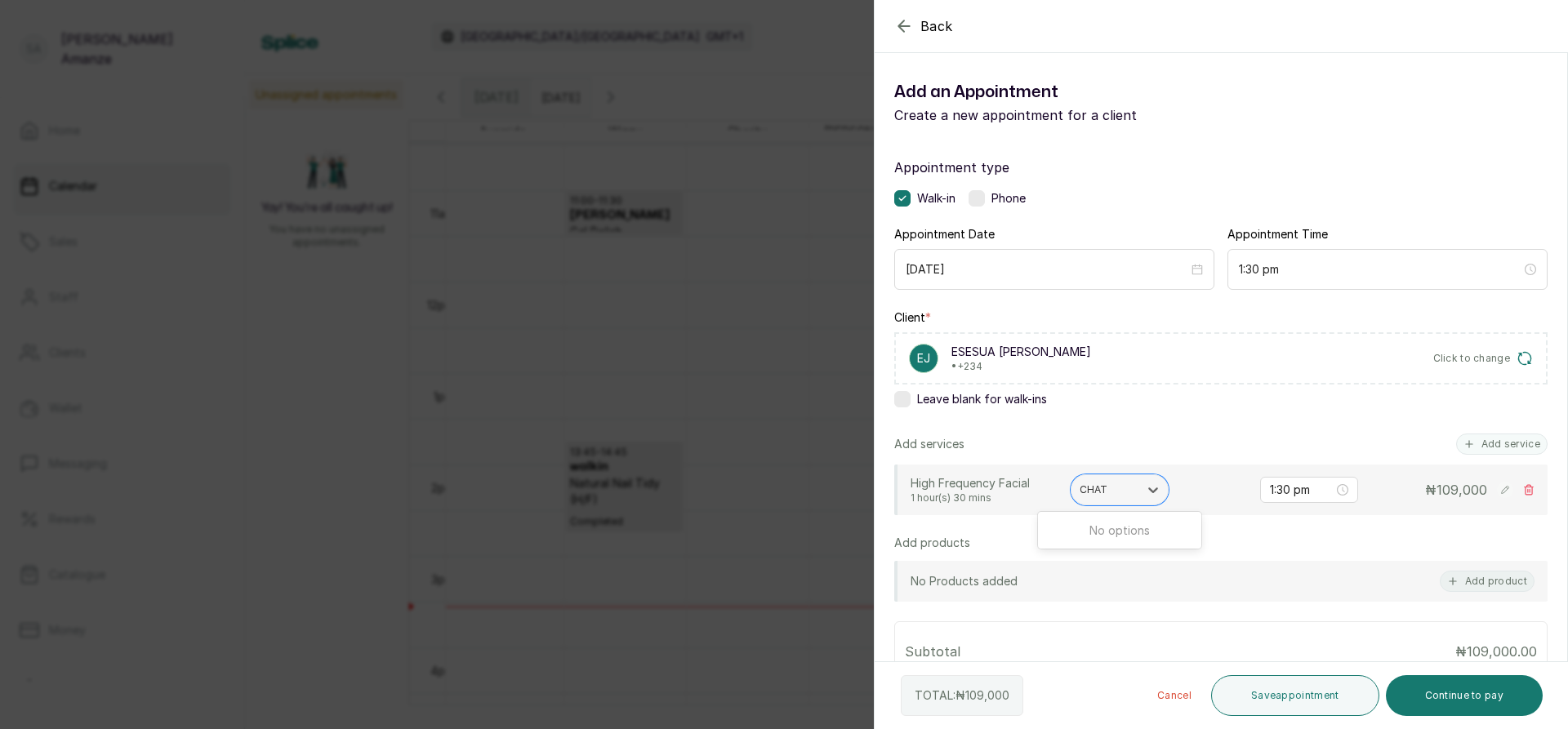
type input "CHA"
click at [1147, 597] on div "Charity Osidornijie - Spa Therapist" at bounding box center [1120, 586] width 163 height 47
click at [1476, 442] on button "Add service" at bounding box center [1502, 444] width 91 height 21
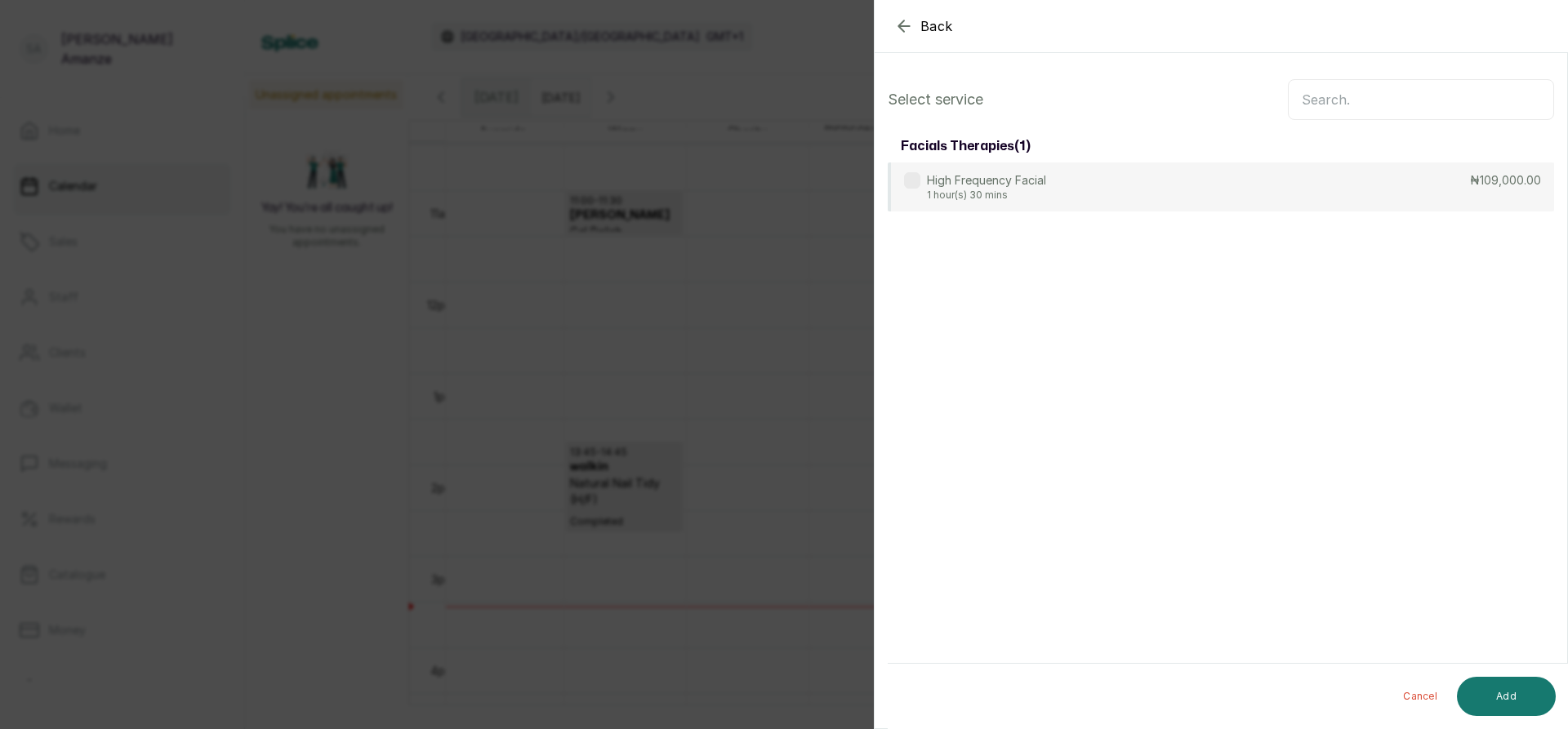
click at [1447, 105] on input "text" at bounding box center [1421, 99] width 266 height 41
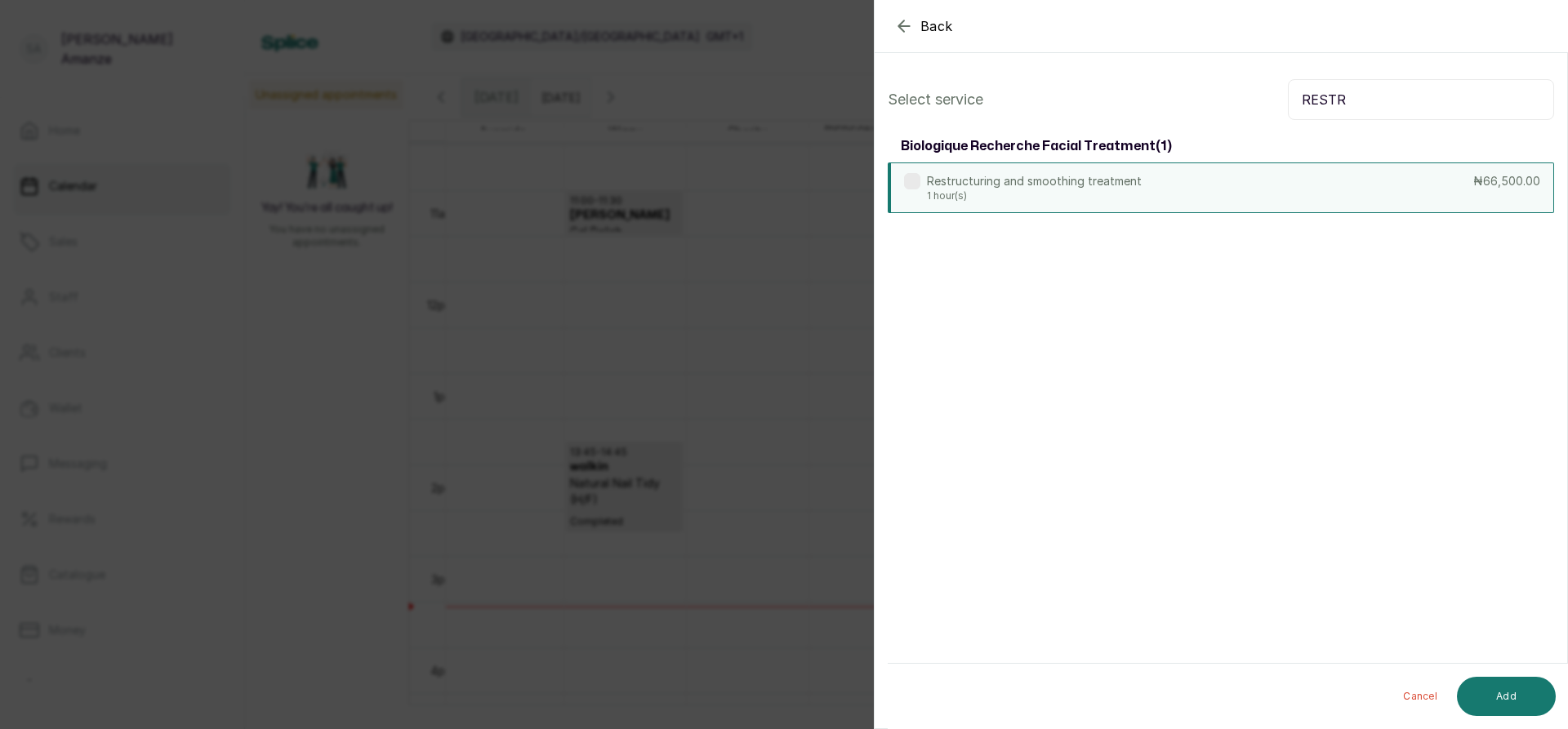
type input "RESTR"
click at [1352, 182] on div "Restructuring and smoothing treatment 1 hour(s) ₦66,500.00" at bounding box center [1221, 188] width 667 height 51
click at [1485, 703] on button "Add" at bounding box center [1507, 697] width 99 height 39
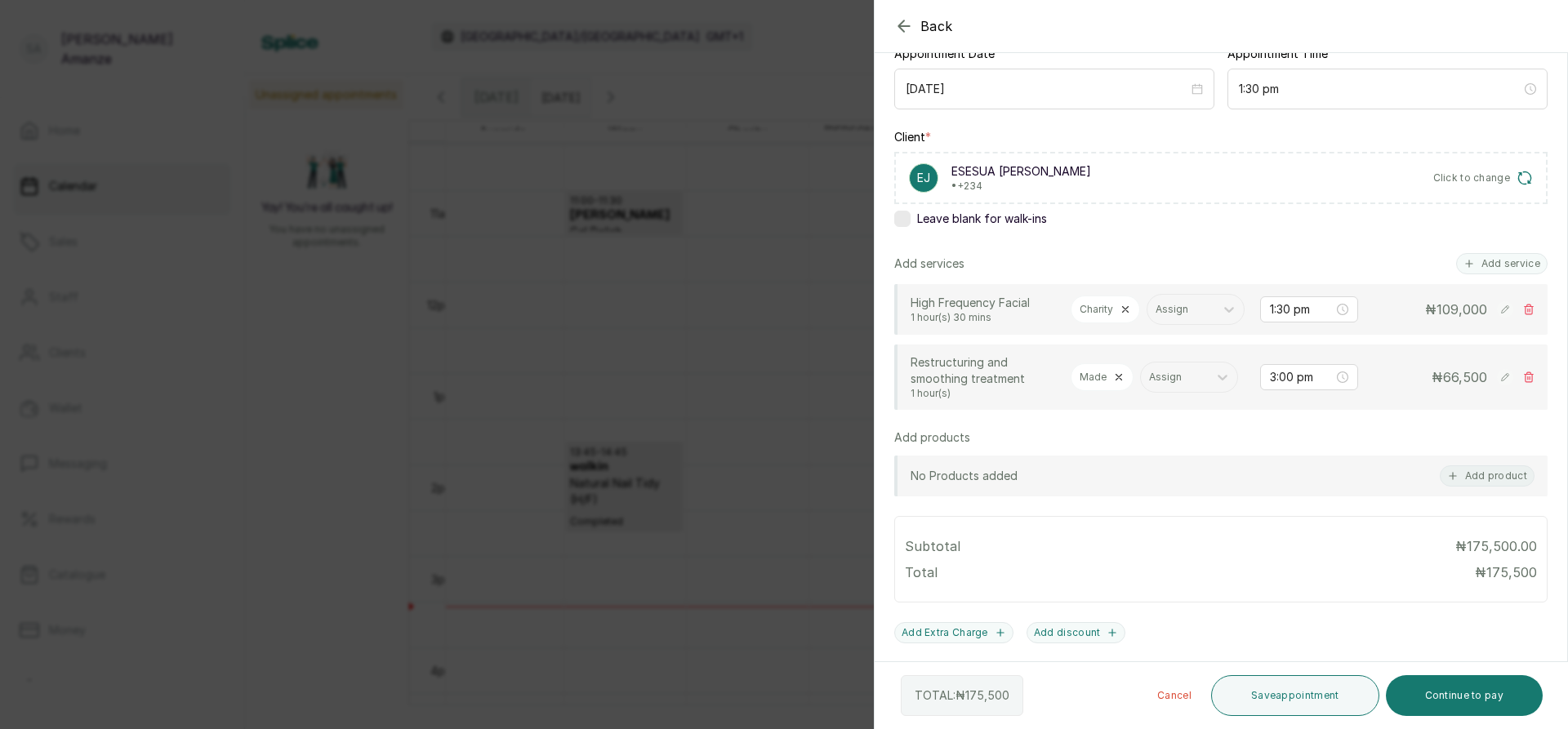
scroll to position [245, 0]
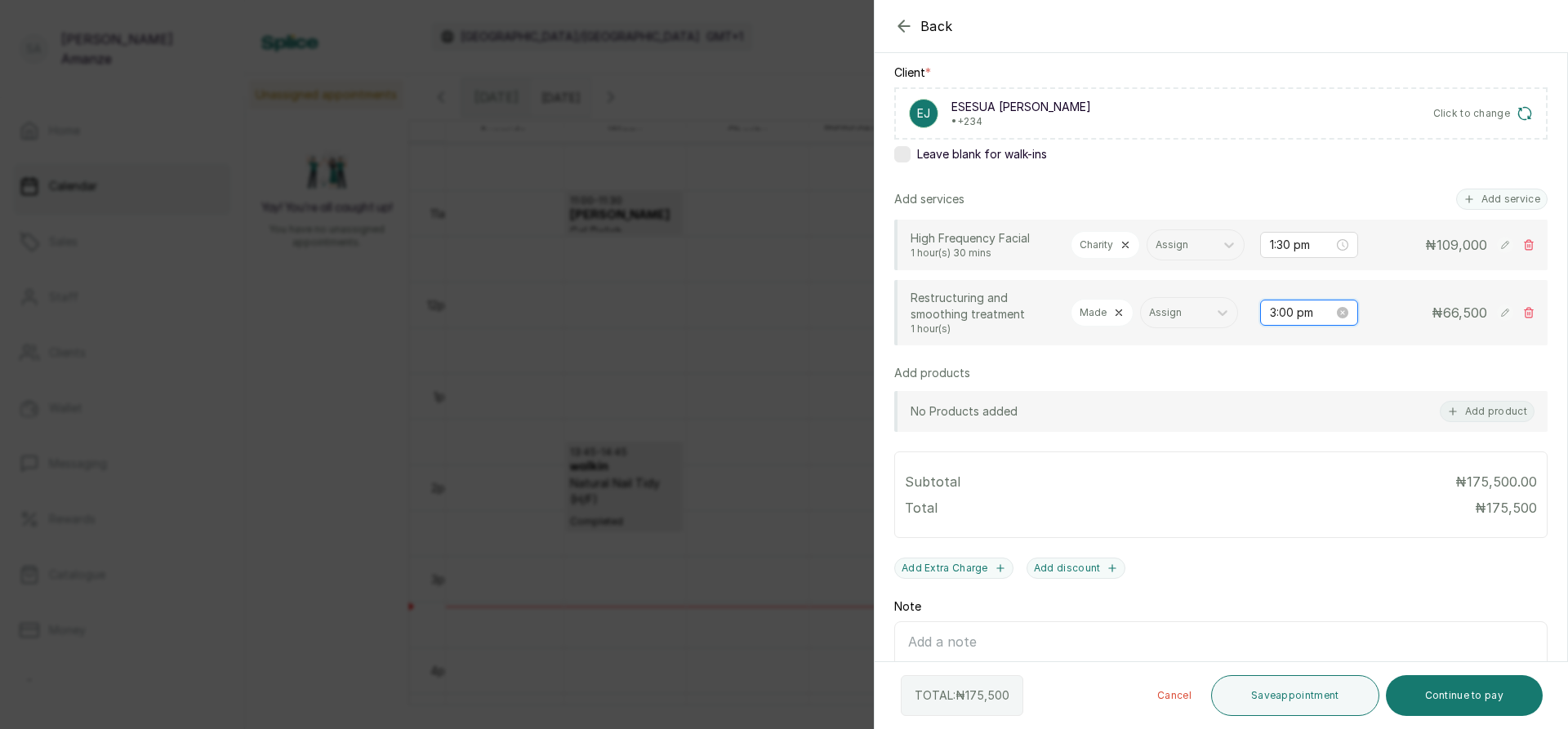
click at [1270, 322] on input "3:00 pm" at bounding box center [1301, 312] width 64 height 18
click at [1270, 322] on input "3:00 pm" at bounding box center [1302, 312] width 65 height 18
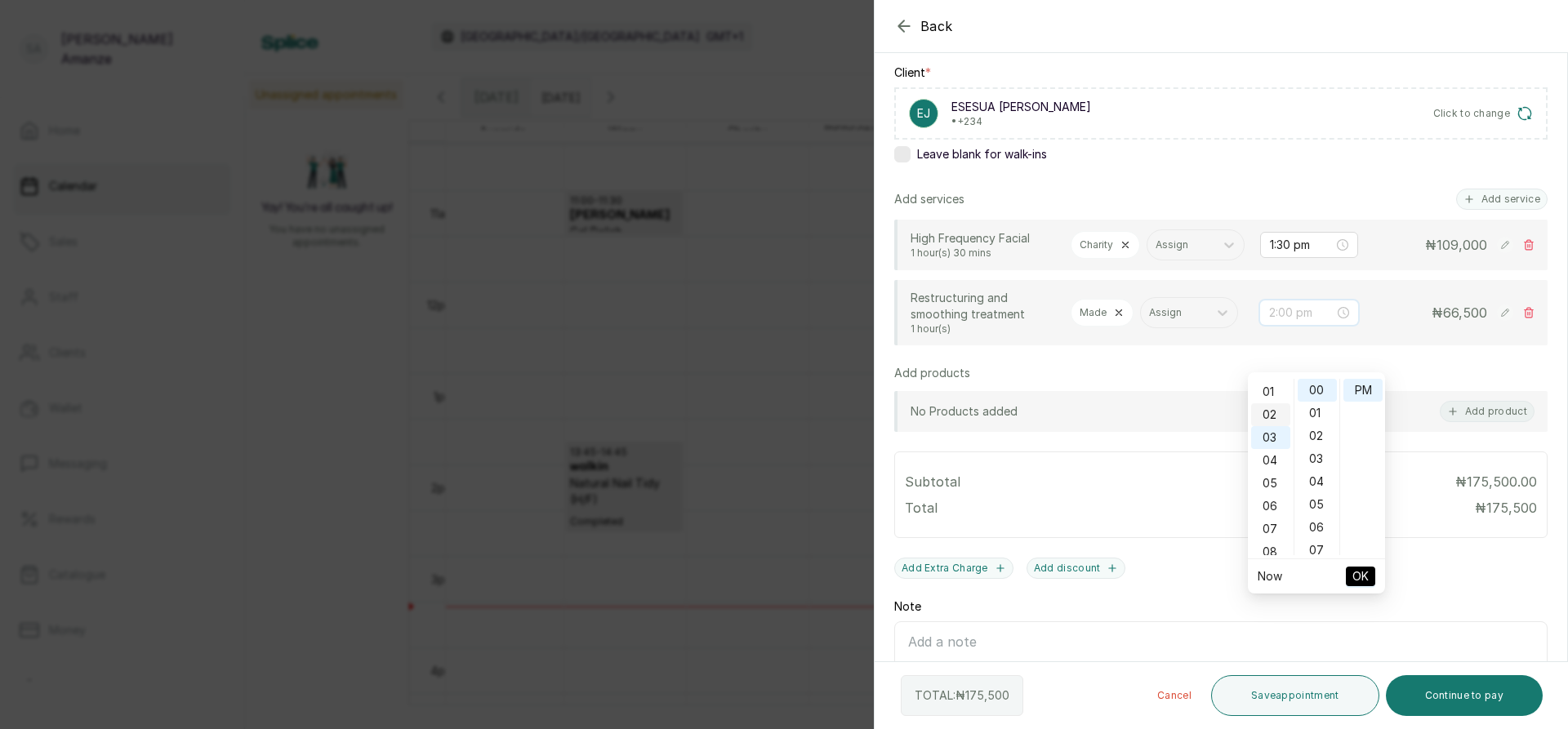
scroll to position [0, 0]
click at [1264, 412] on div "01" at bounding box center [1271, 413] width 39 height 23
click at [1311, 425] on div "30" at bounding box center [1317, 423] width 39 height 23
type input "1:30 pm"
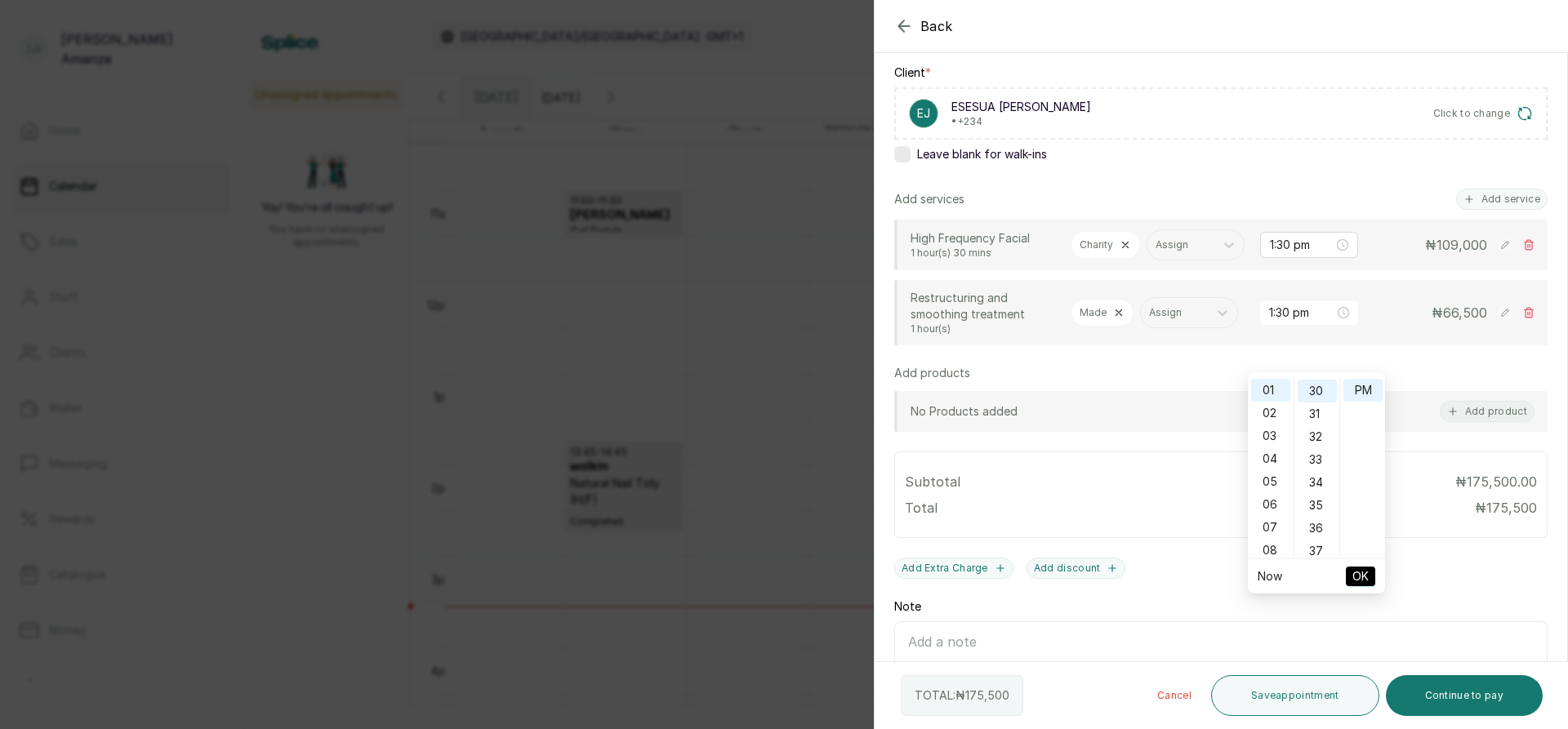
scroll to position [686, 0]
click at [1364, 394] on div "PM" at bounding box center [1363, 390] width 39 height 23
click at [1361, 573] on span "OK" at bounding box center [1360, 575] width 17 height 31
click at [1482, 422] on button "Add product" at bounding box center [1487, 411] width 95 height 21
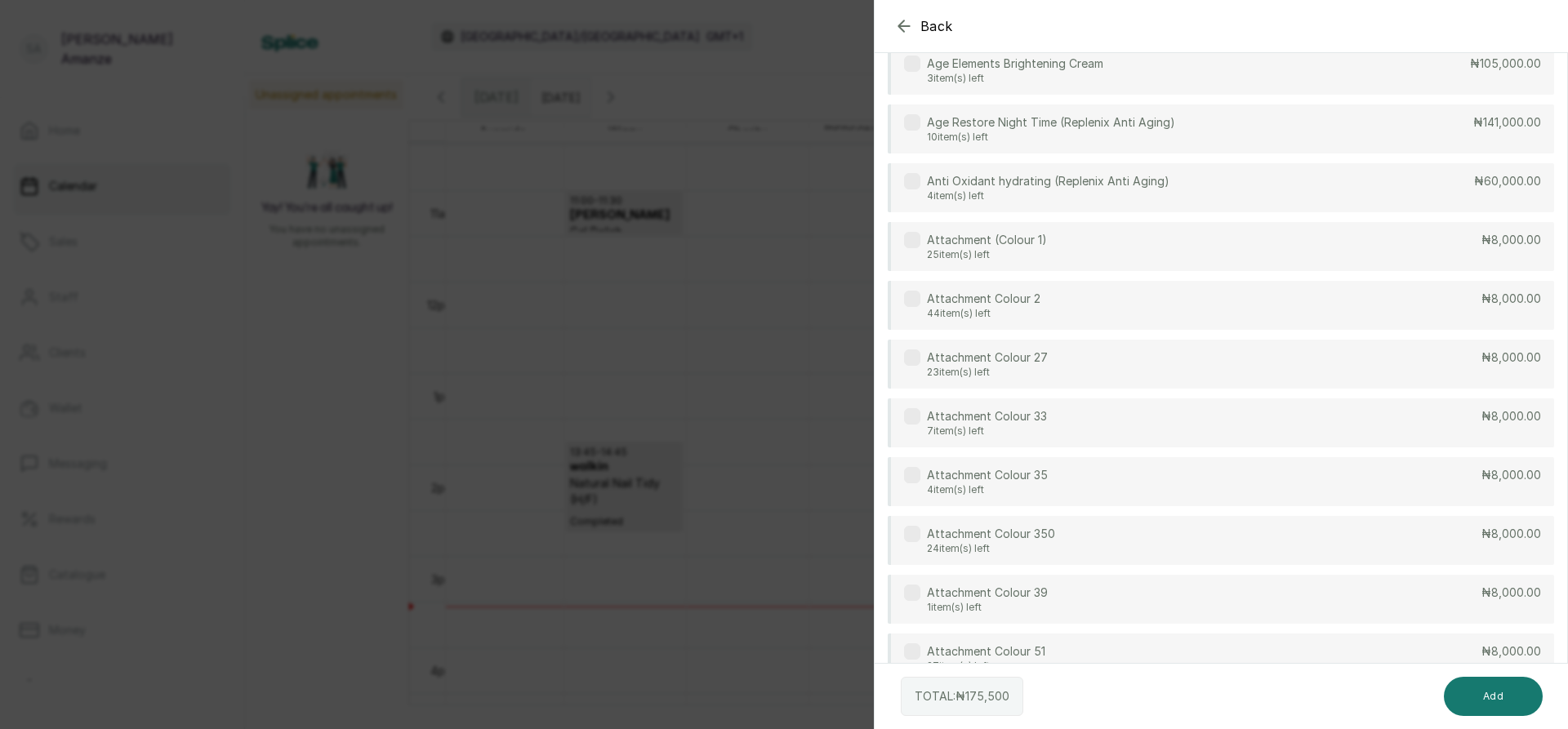
scroll to position [0, 0]
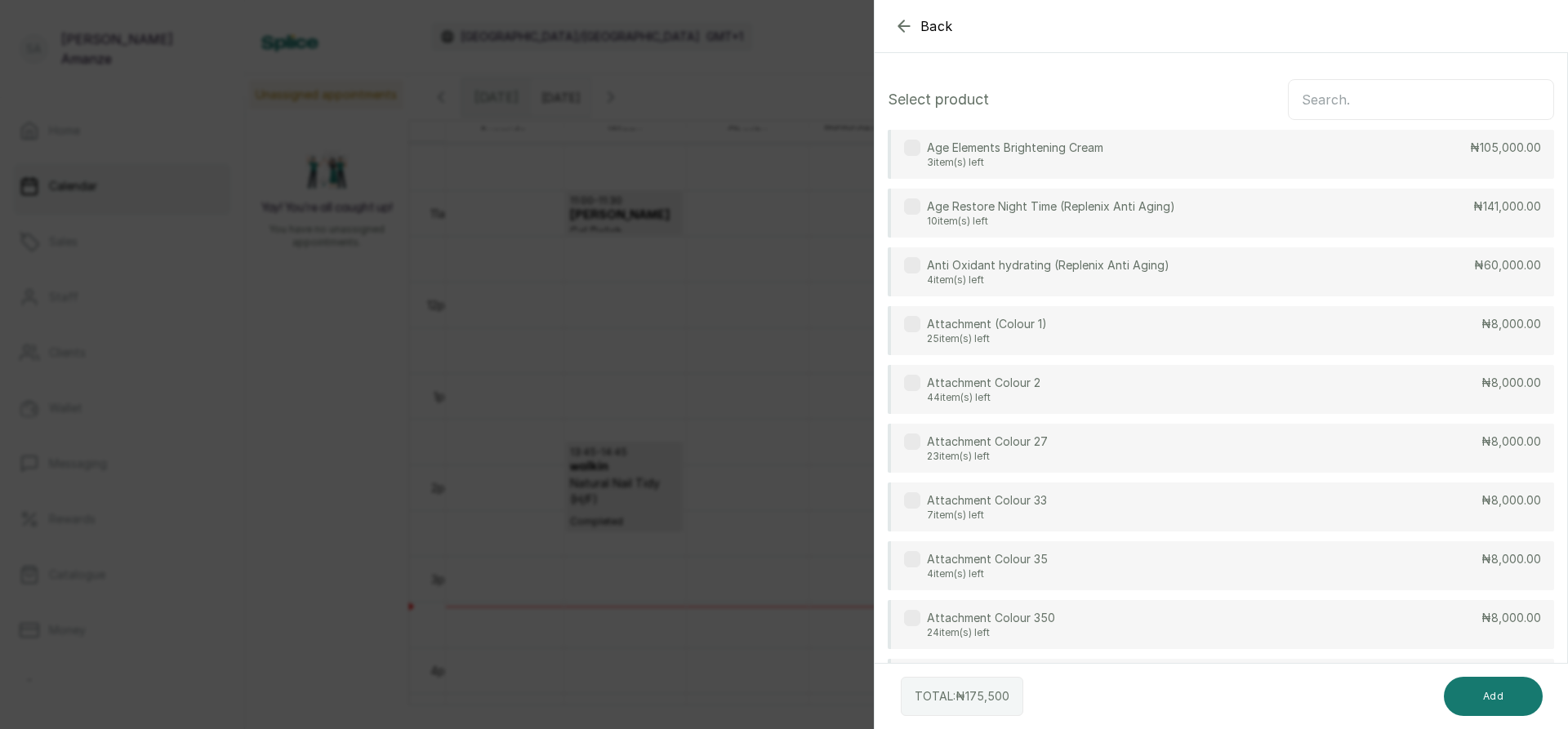
click at [1366, 96] on input "text" at bounding box center [1421, 99] width 266 height 41
click at [909, 26] on icon "button" at bounding box center [904, 25] width 11 height 11
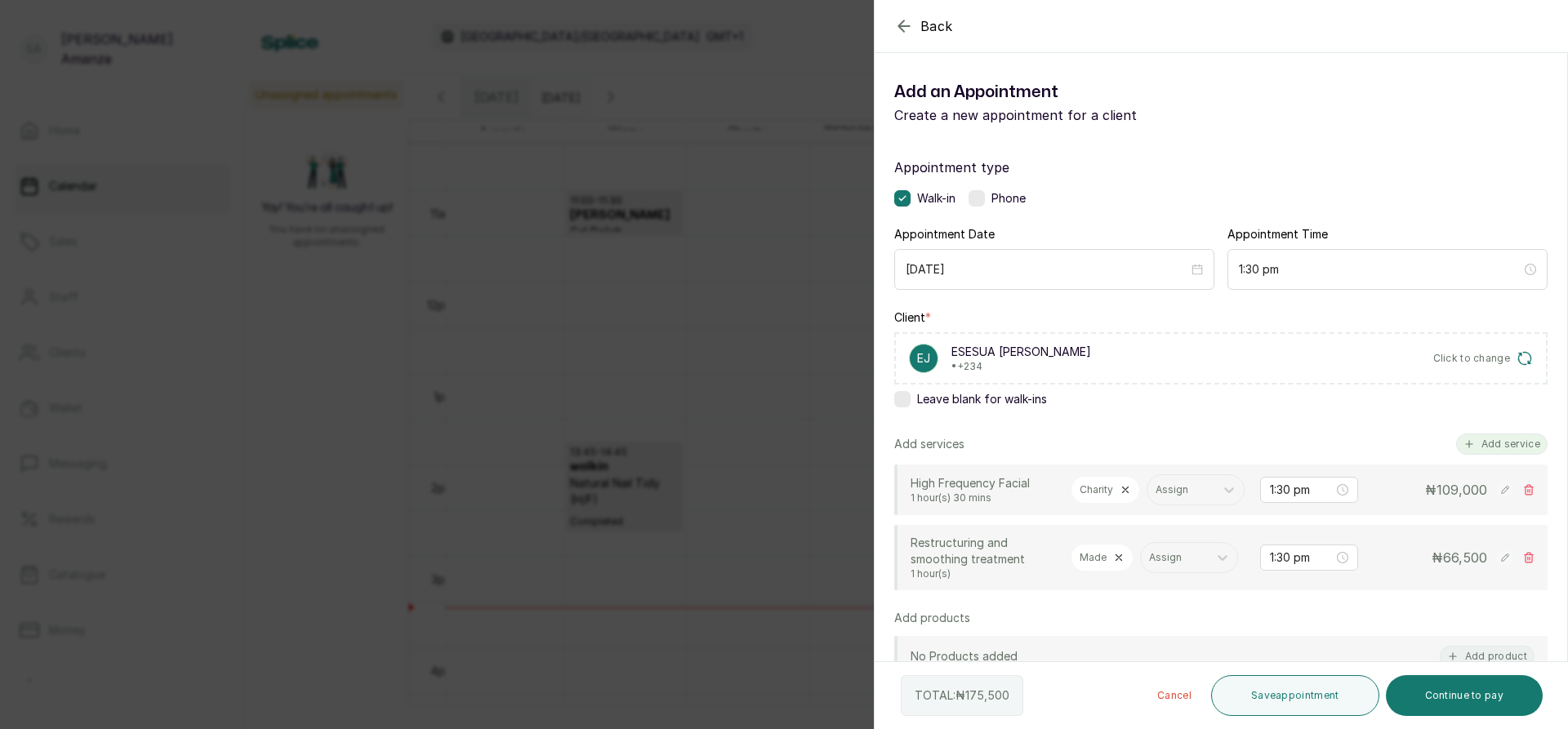
click at [1470, 444] on button "Add service" at bounding box center [1502, 444] width 91 height 21
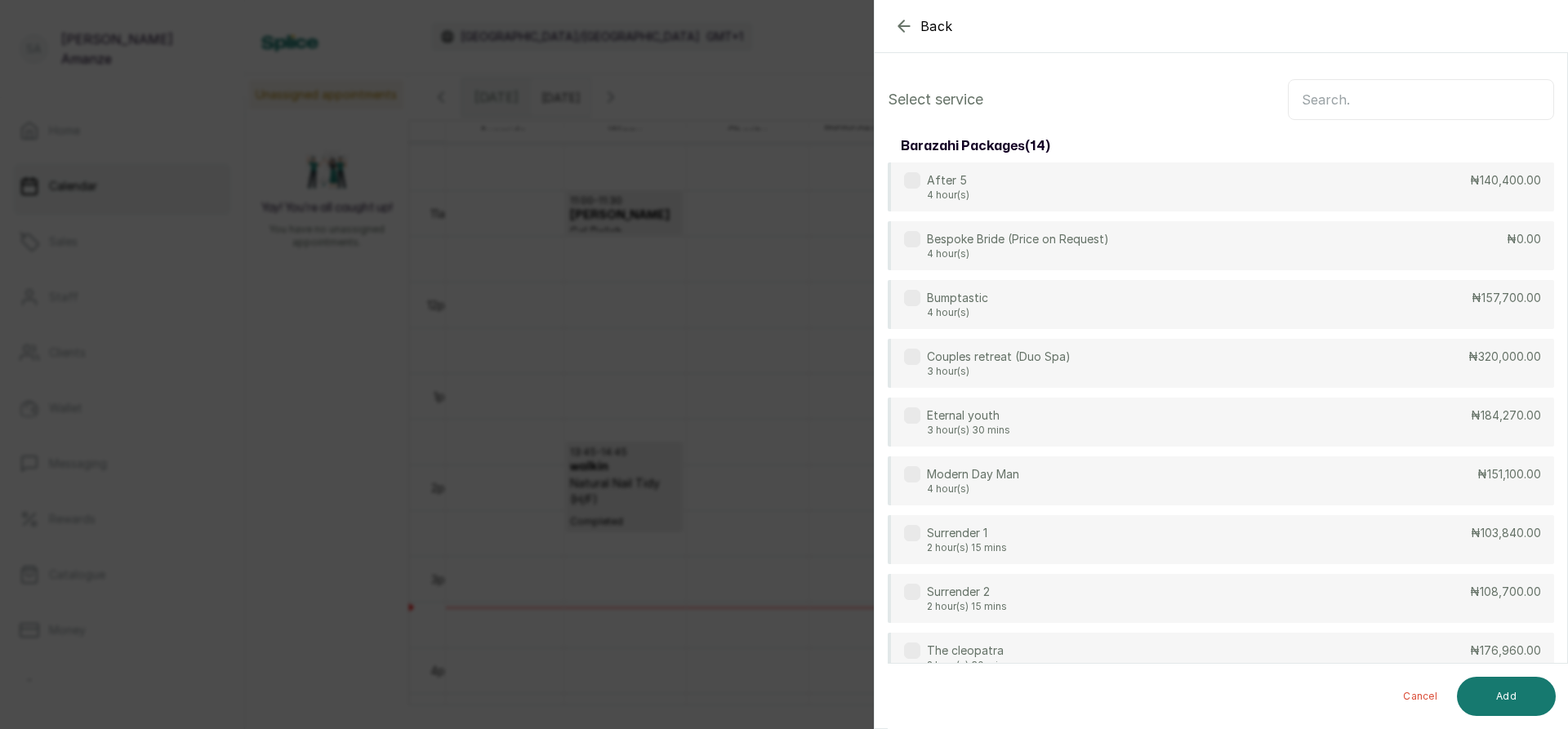
click at [1382, 97] on input "text" at bounding box center [1421, 99] width 266 height 41
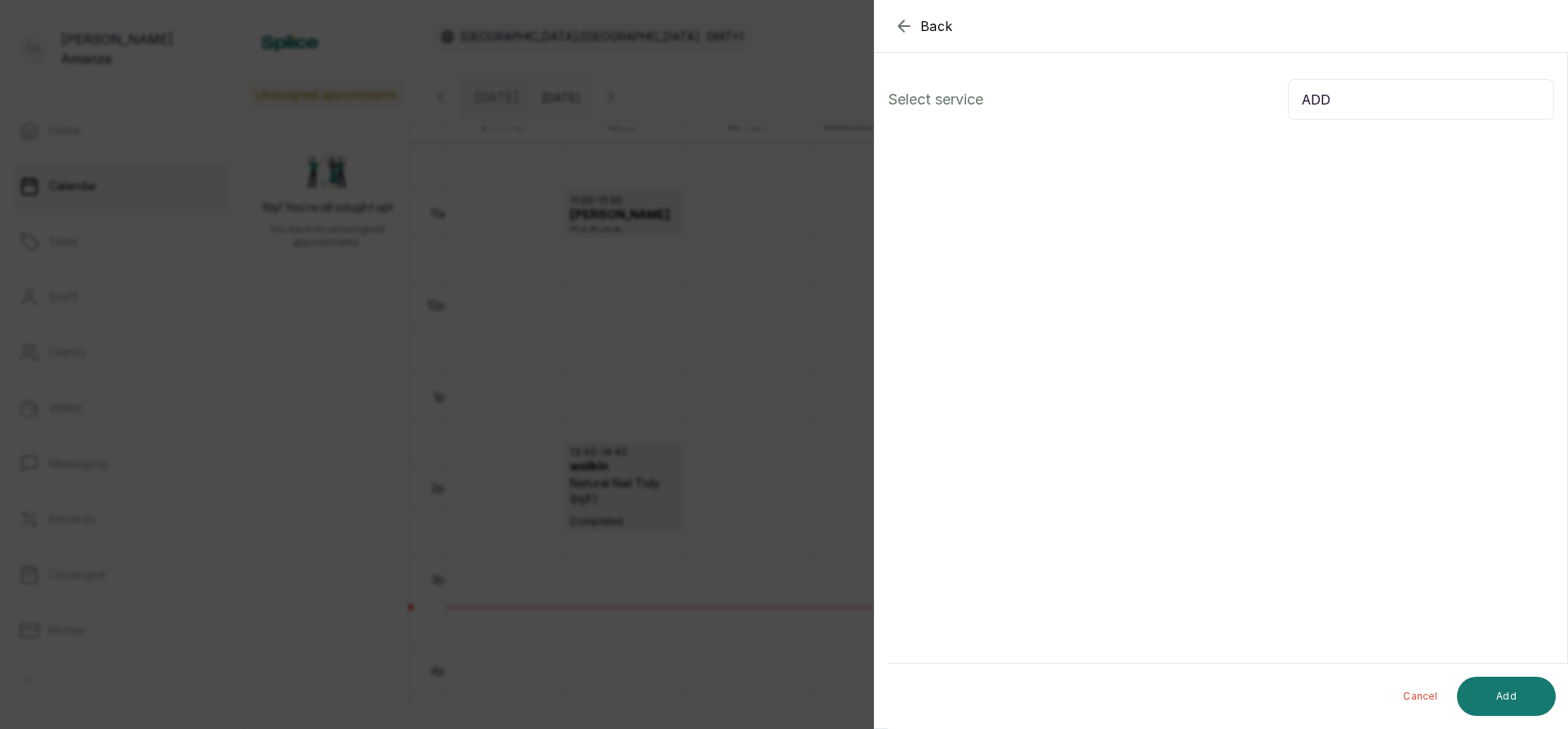
type input "ADD"
click at [924, 25] on span "Back" at bounding box center [936, 26] width 32 height 19
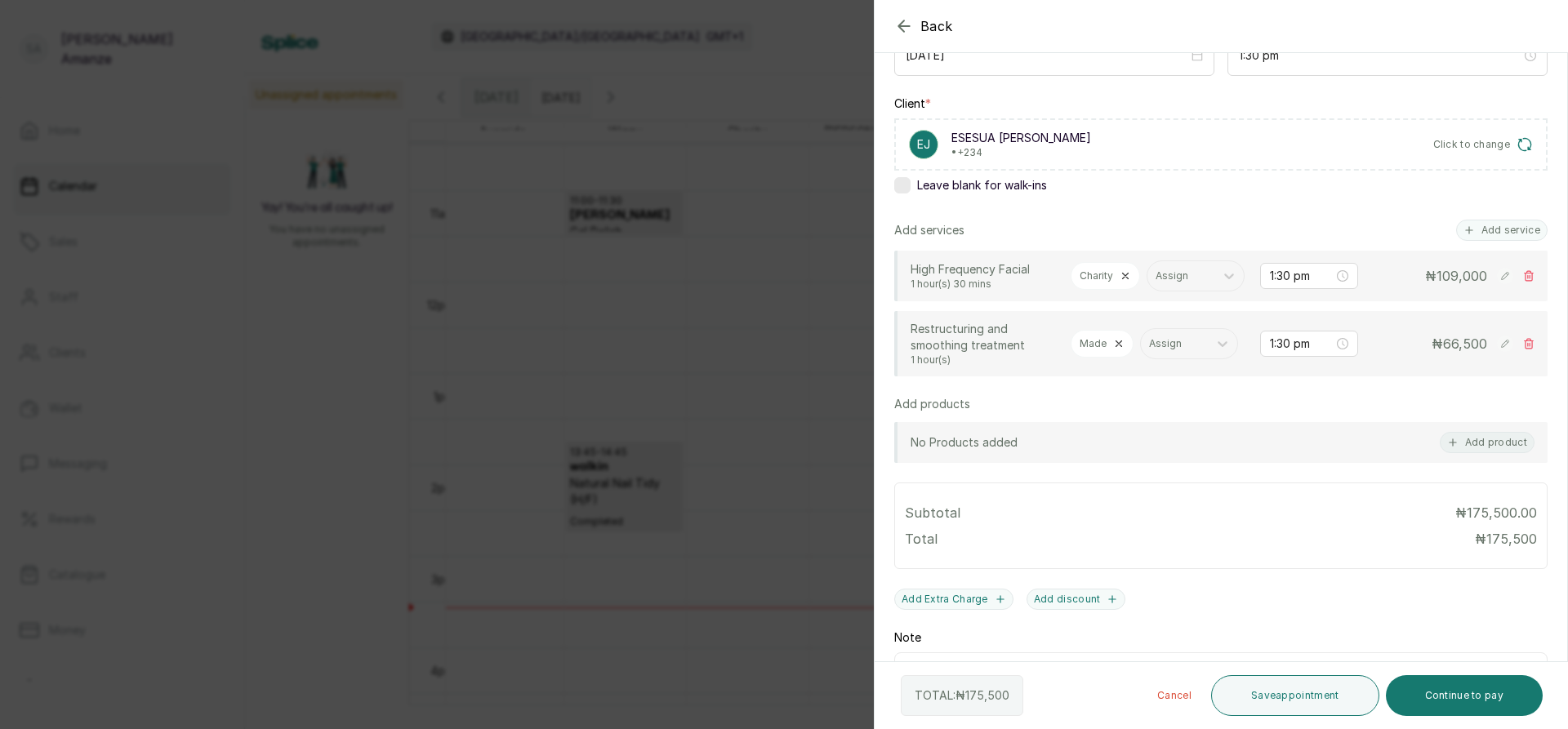
scroll to position [245, 0]
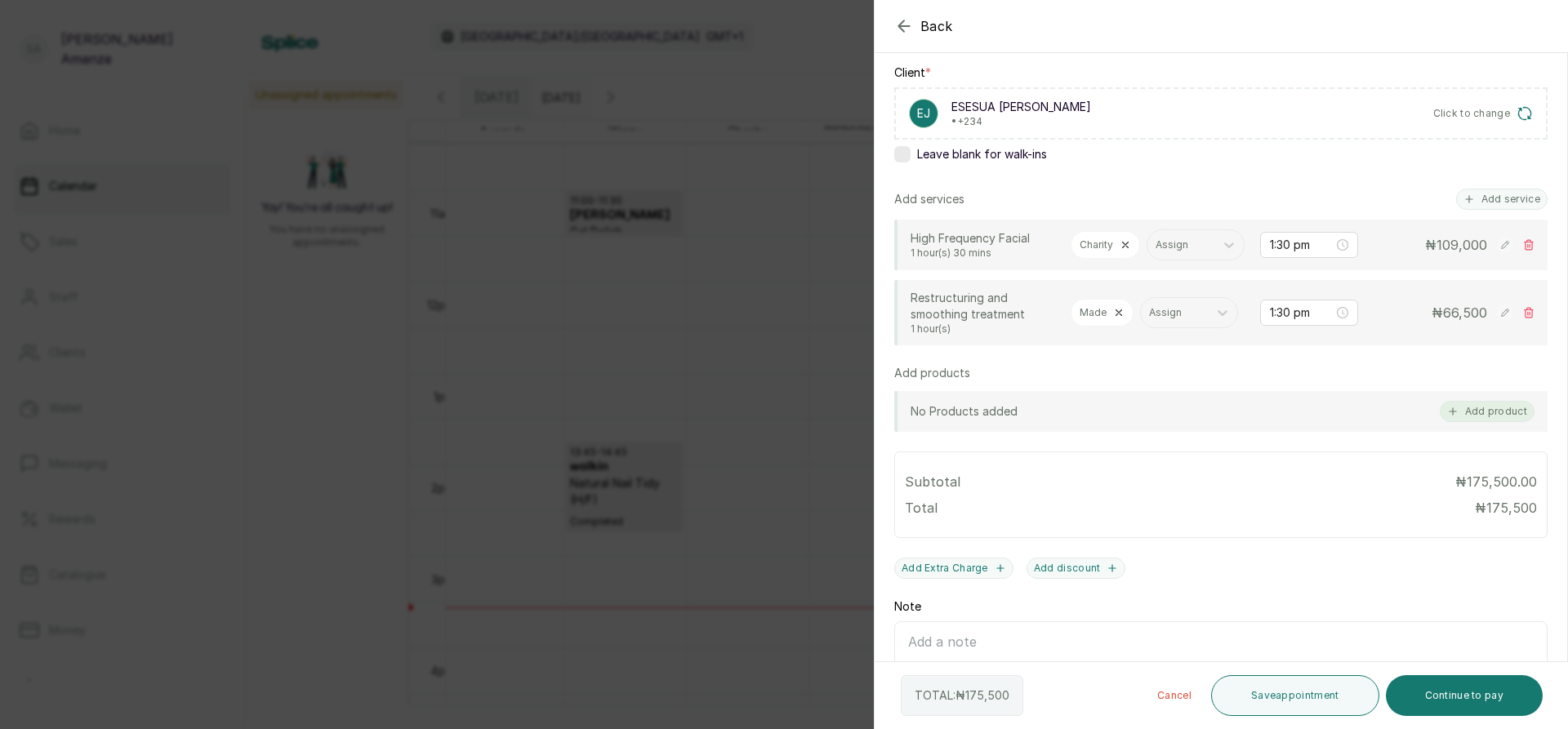
click at [1490, 422] on button "Add product" at bounding box center [1487, 411] width 95 height 21
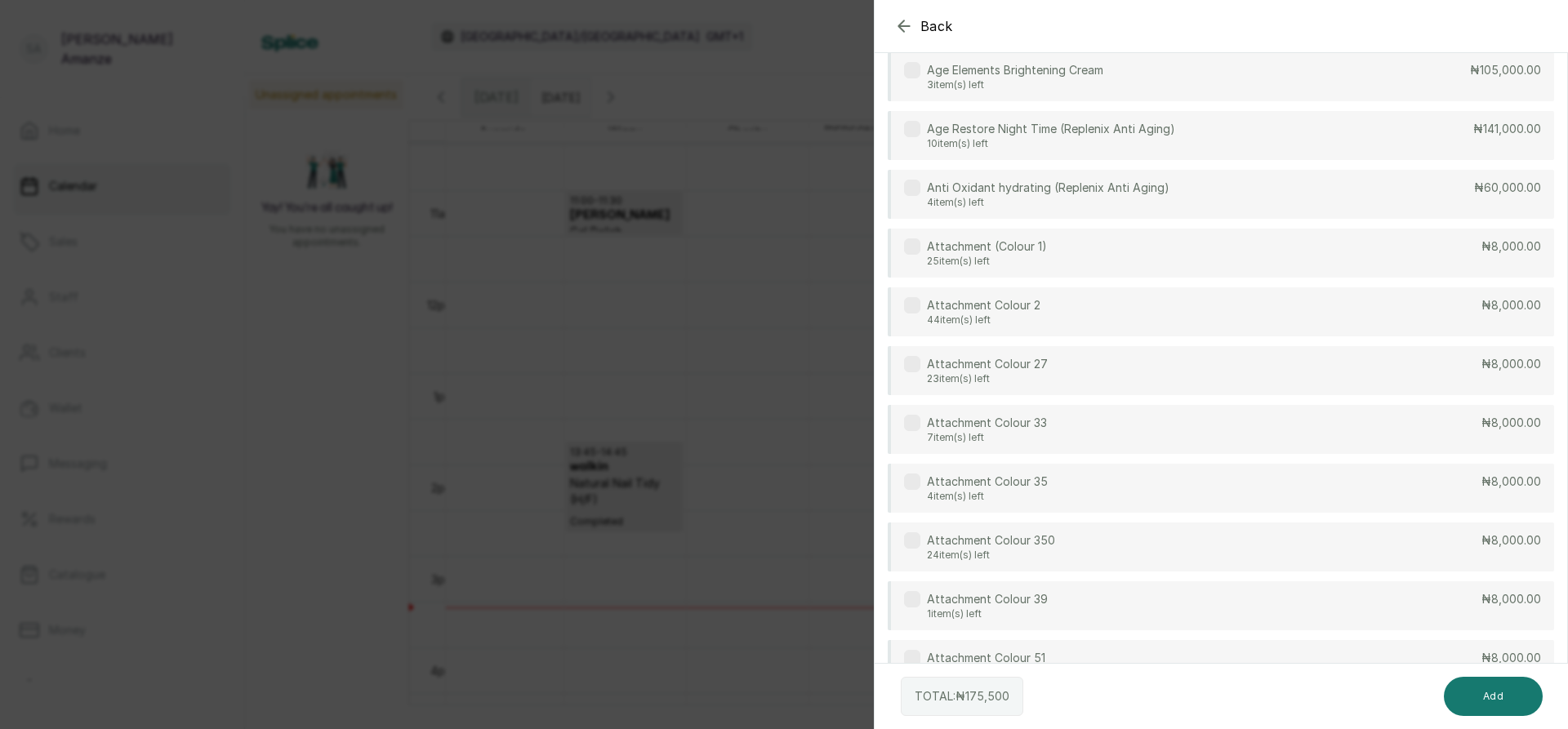
scroll to position [0, 0]
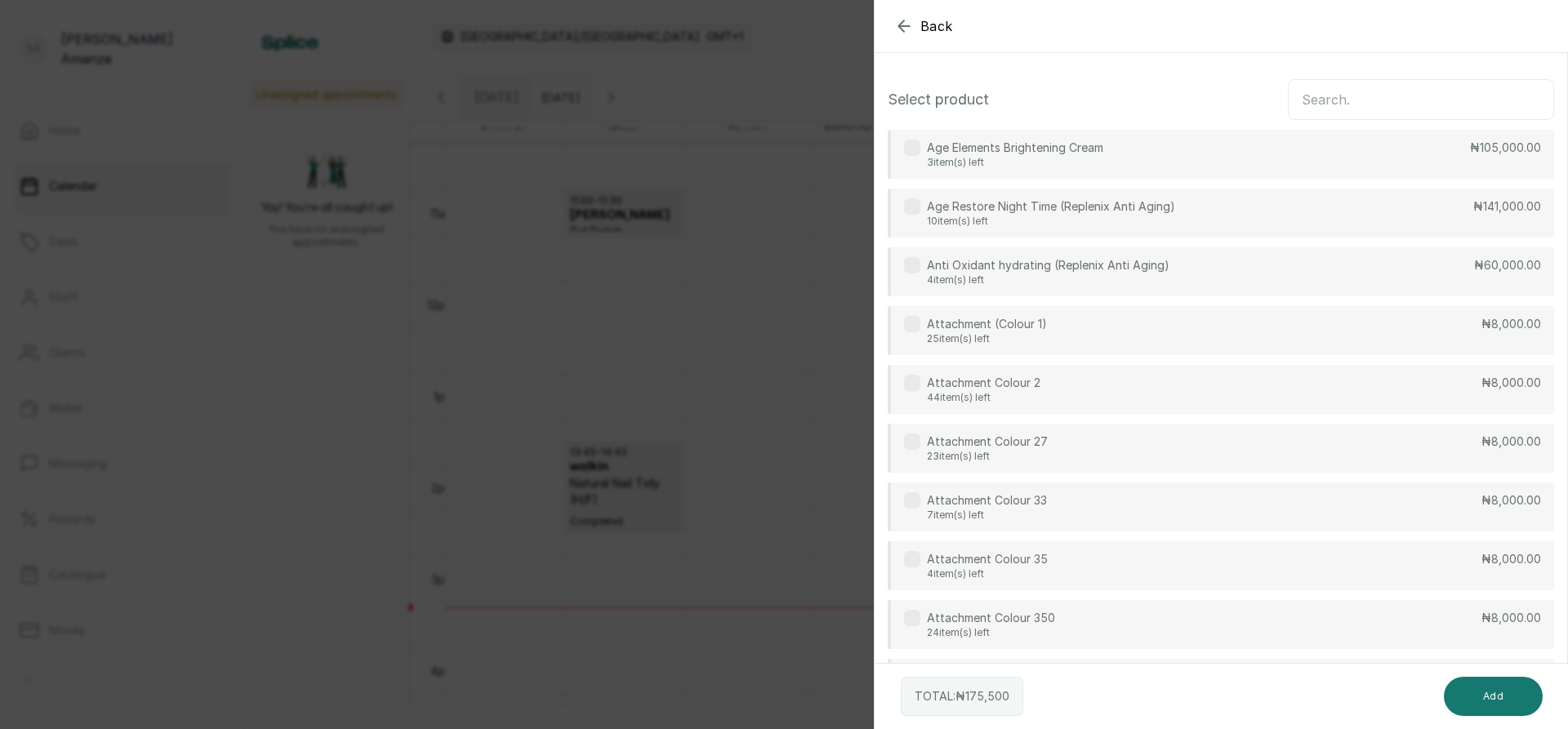
click at [1401, 102] on input "text" at bounding box center [1421, 99] width 266 height 41
type input "ADD"
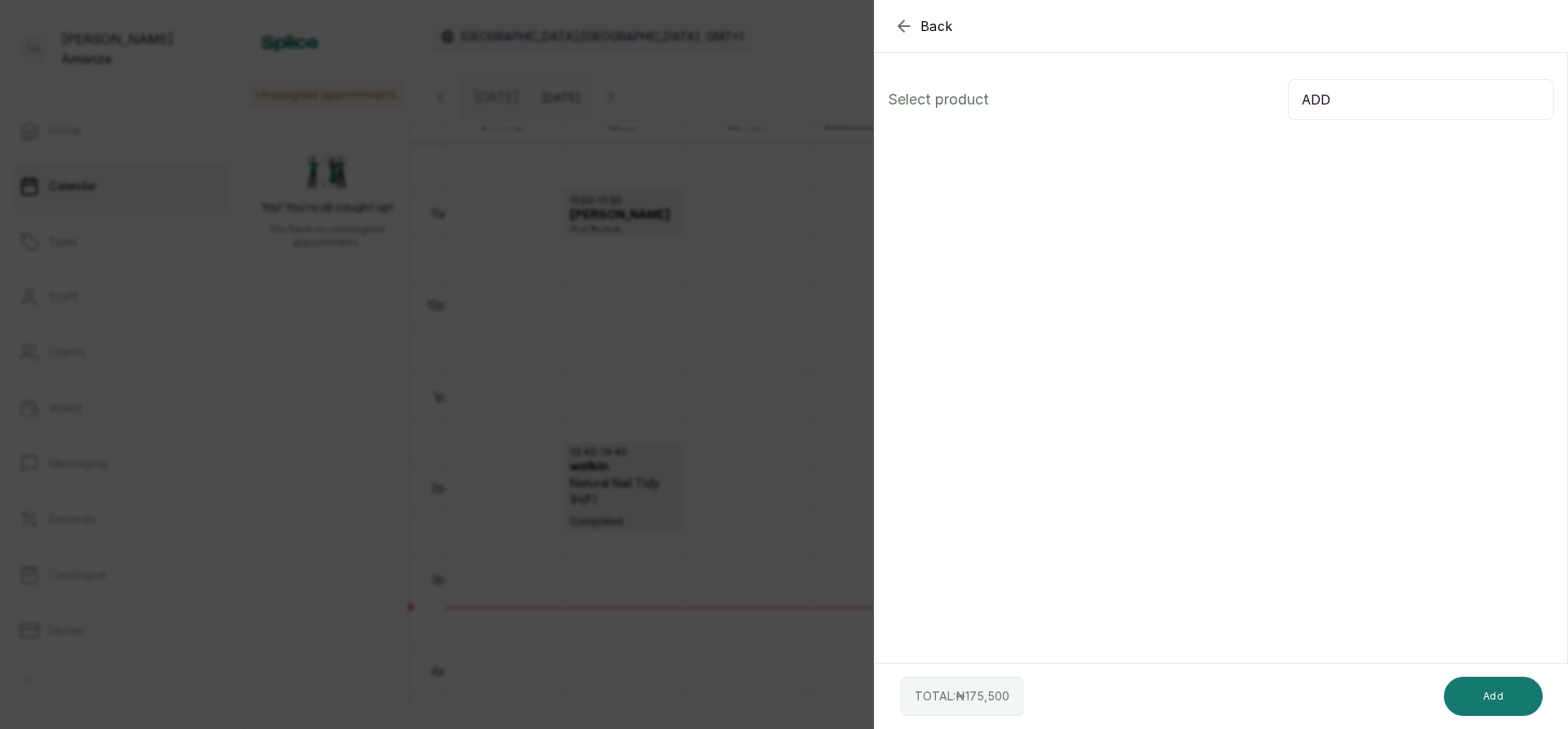
drag, startPoint x: 1293, startPoint y: 99, endPoint x: 1360, endPoint y: 104, distance: 67.2
click at [1360, 104] on input "ADD" at bounding box center [1421, 99] width 266 height 41
type input "M"
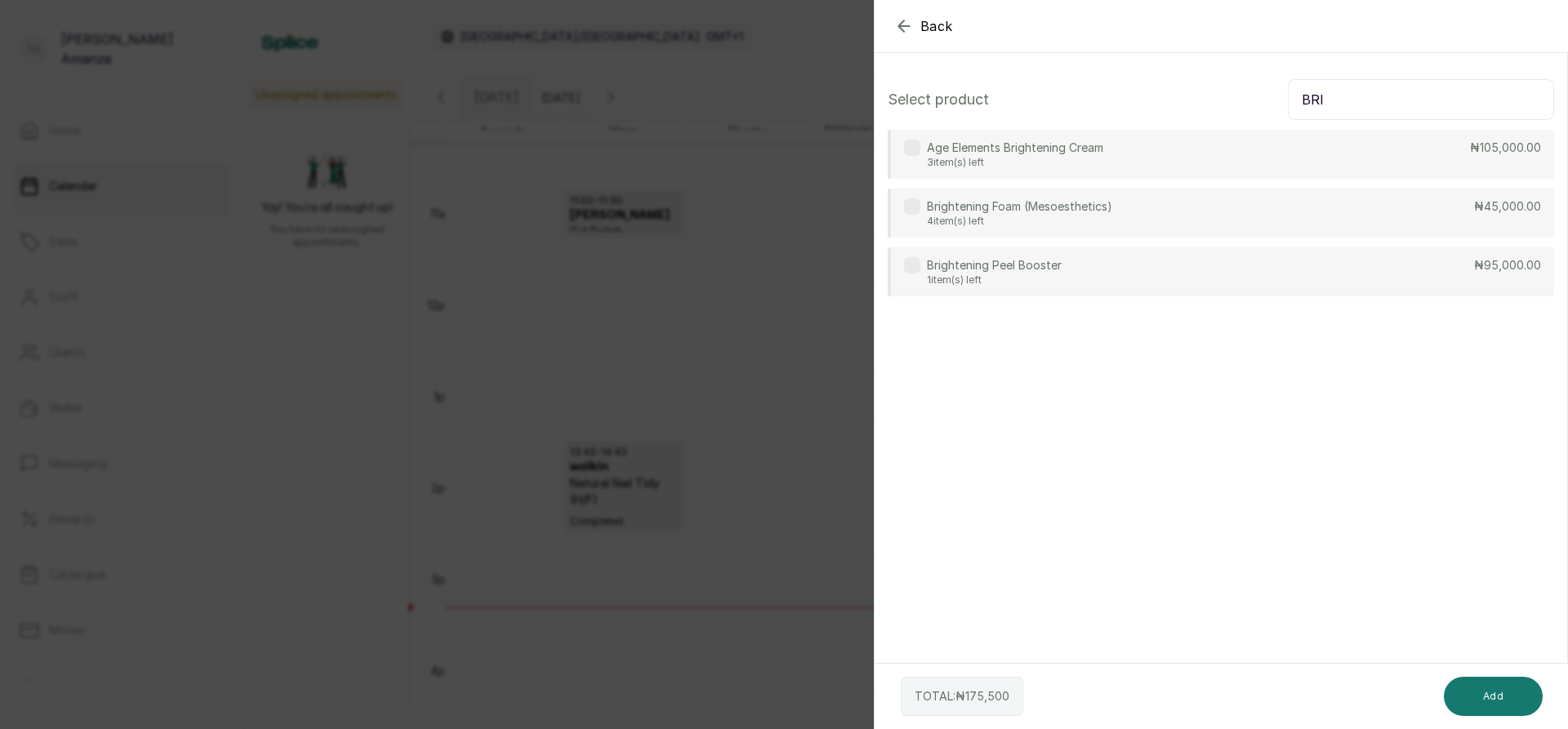
type input "BRI"
click at [1063, 268] on div "Brightening Peel Booster 1 item(s) left ₦95,000.00" at bounding box center [1221, 272] width 667 height 49
click at [1493, 692] on button "Add" at bounding box center [1493, 697] width 99 height 39
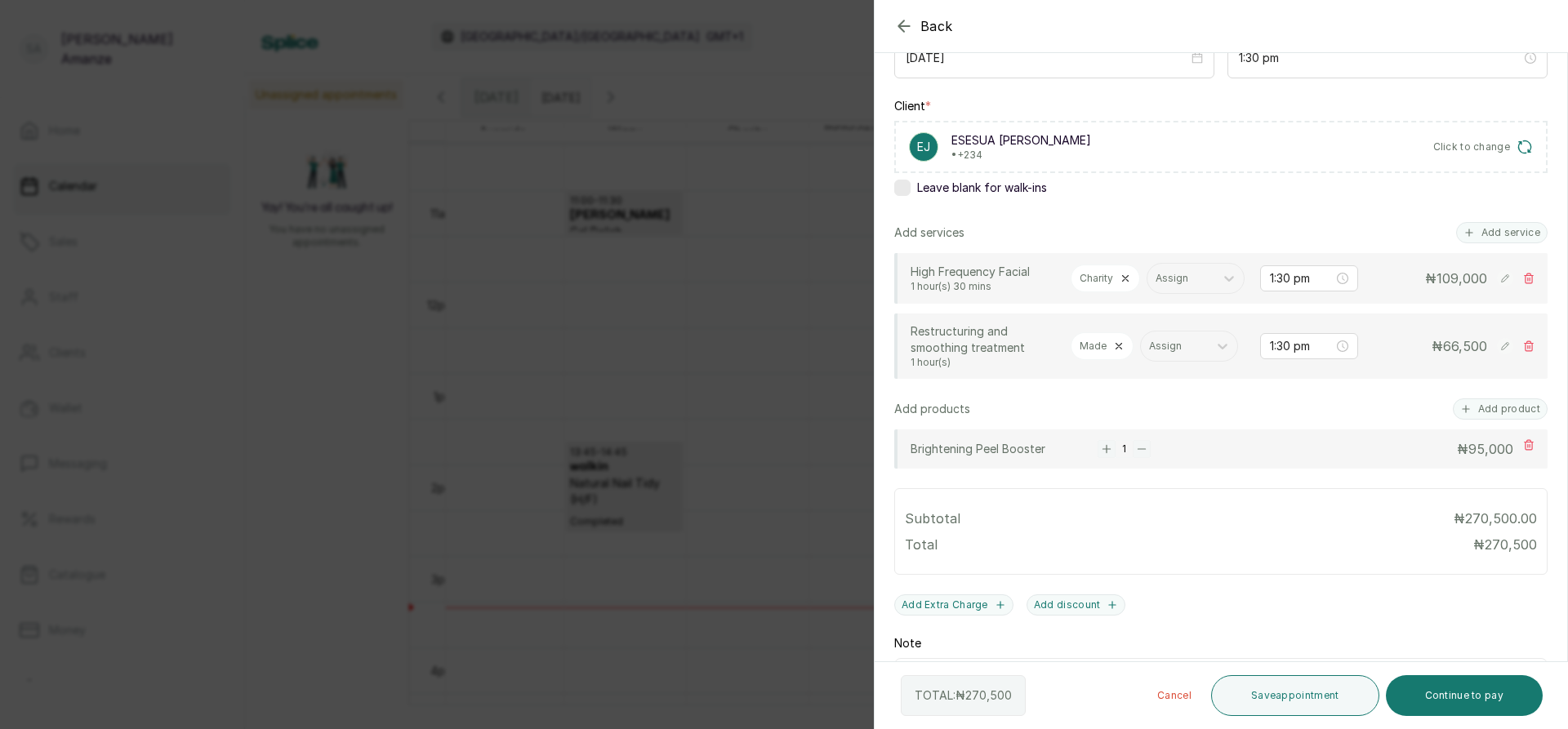
scroll to position [68, 0]
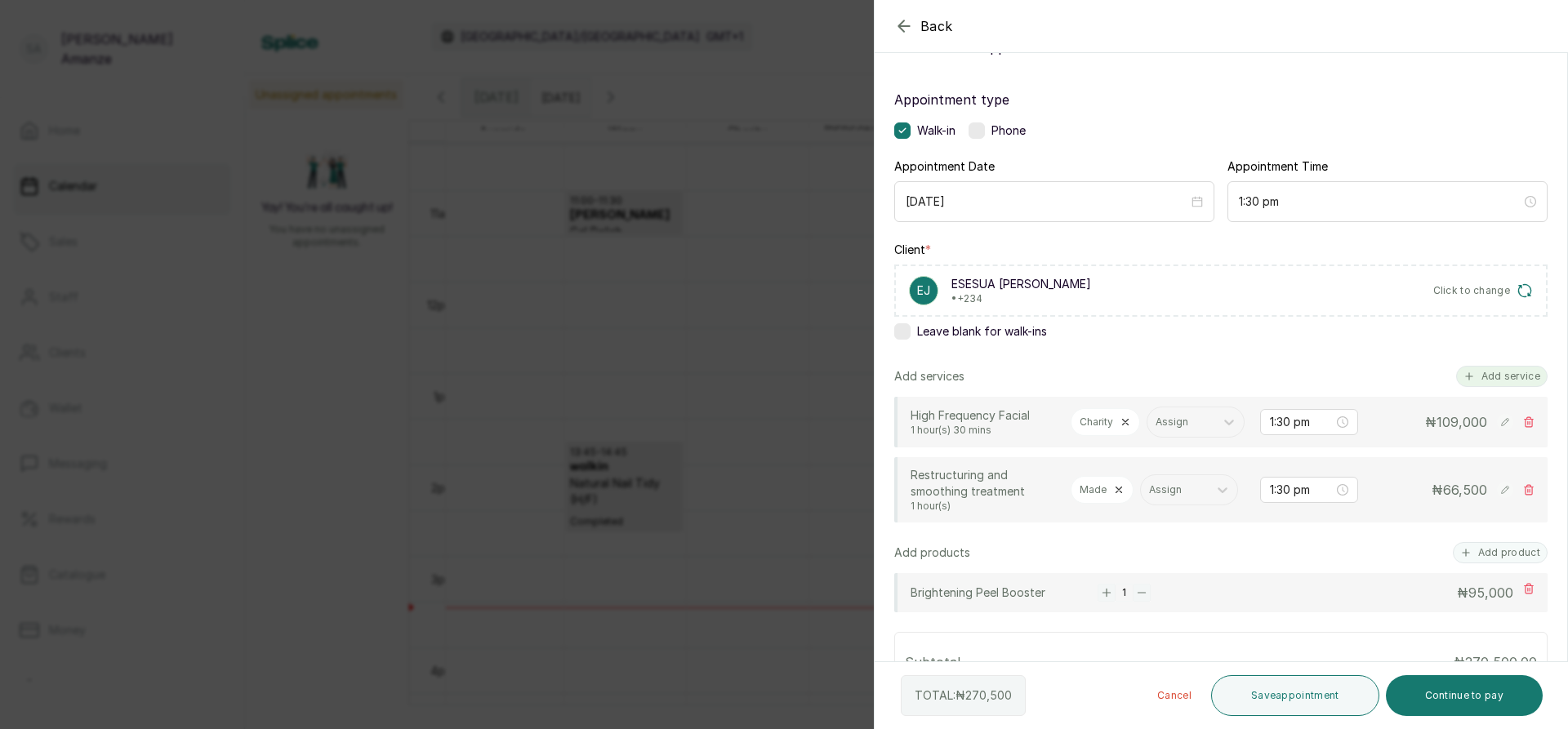
click at [1499, 376] on button "Add service" at bounding box center [1502, 376] width 91 height 21
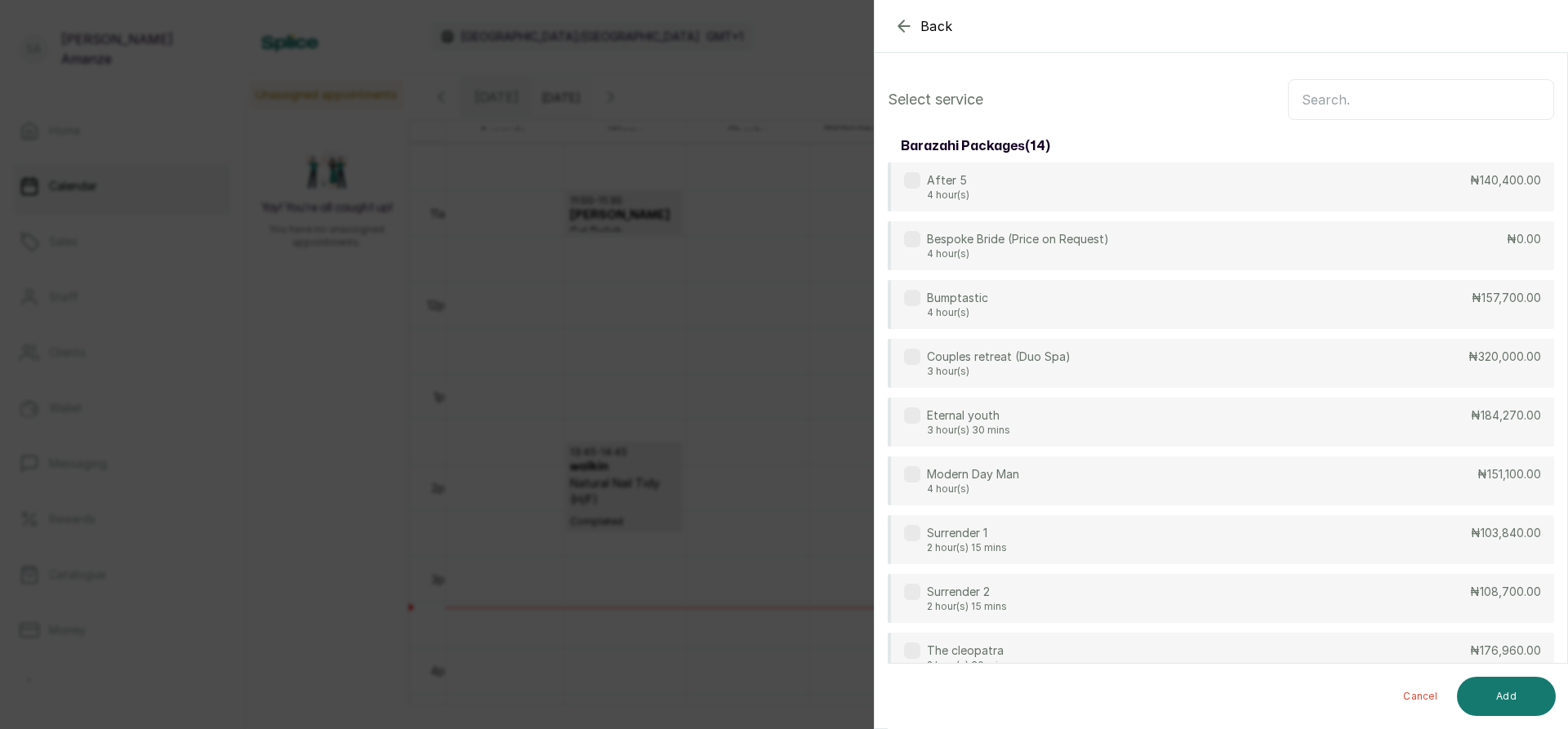
click at [1350, 111] on input "text" at bounding box center [1421, 99] width 266 height 41
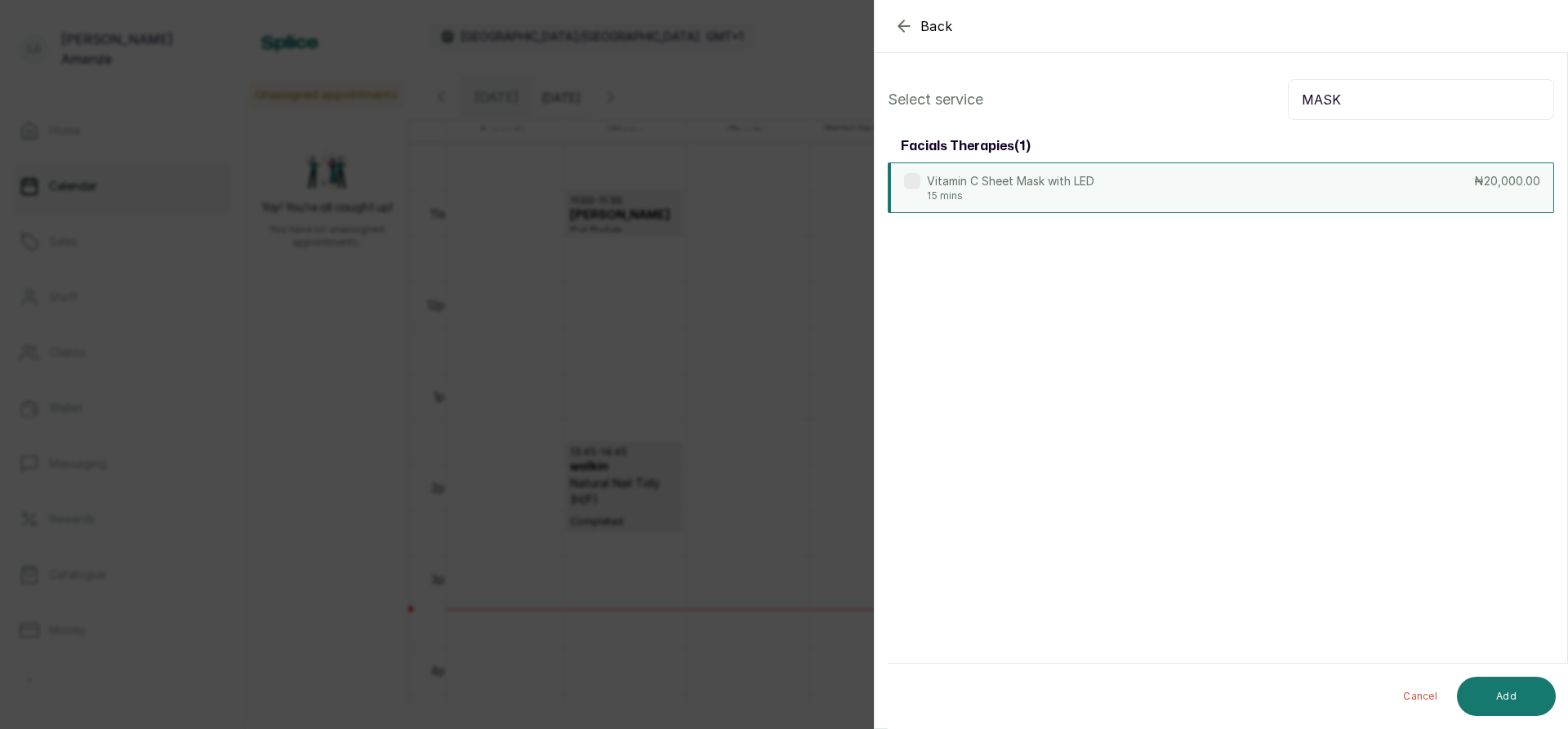
type input "MASK"
click at [1370, 189] on div "Vitamin C Sheet Mask with LED 15 mins ₦20,000.00" at bounding box center [1221, 188] width 667 height 51
click at [1493, 698] on button "Add" at bounding box center [1507, 697] width 99 height 39
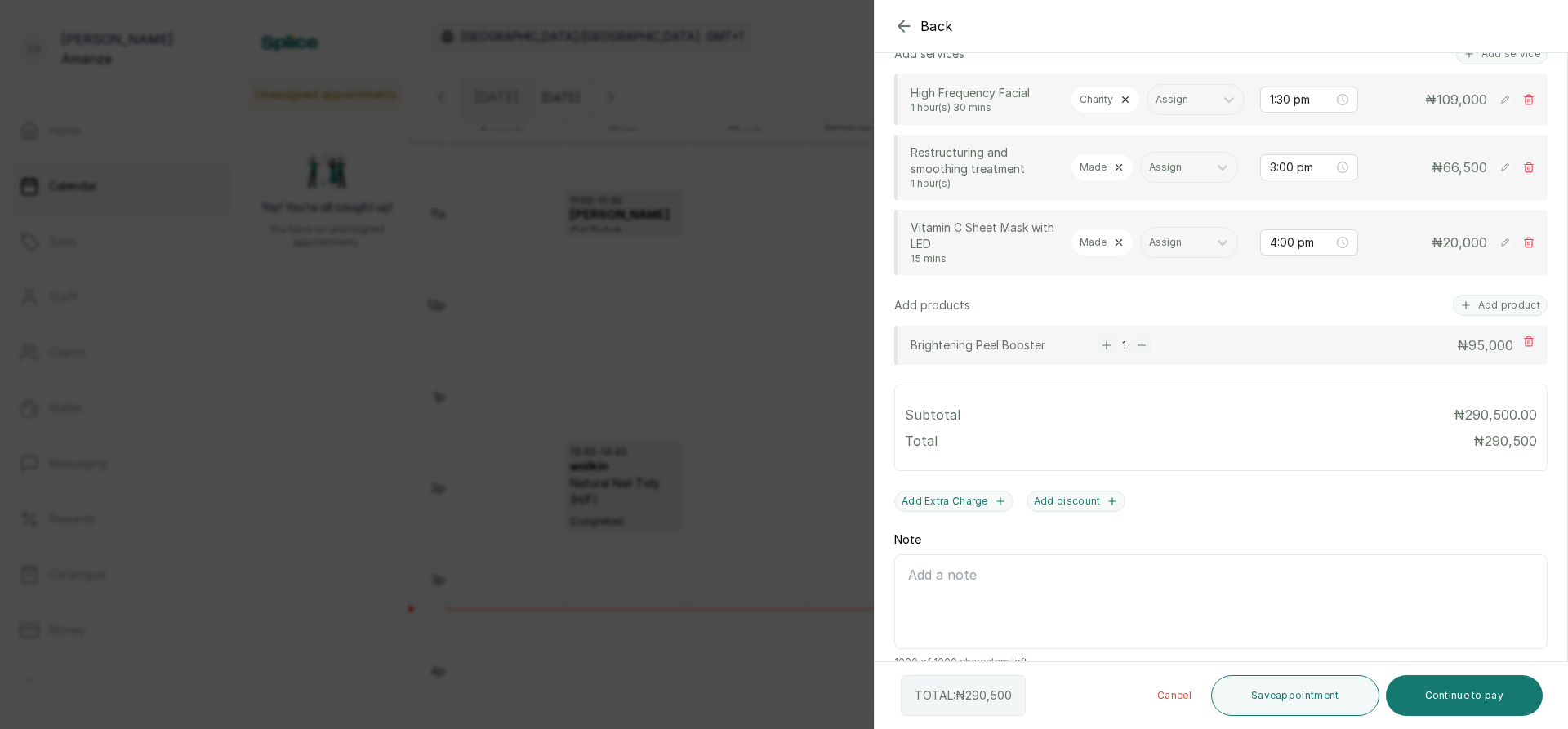
scroll to position [408, 0]
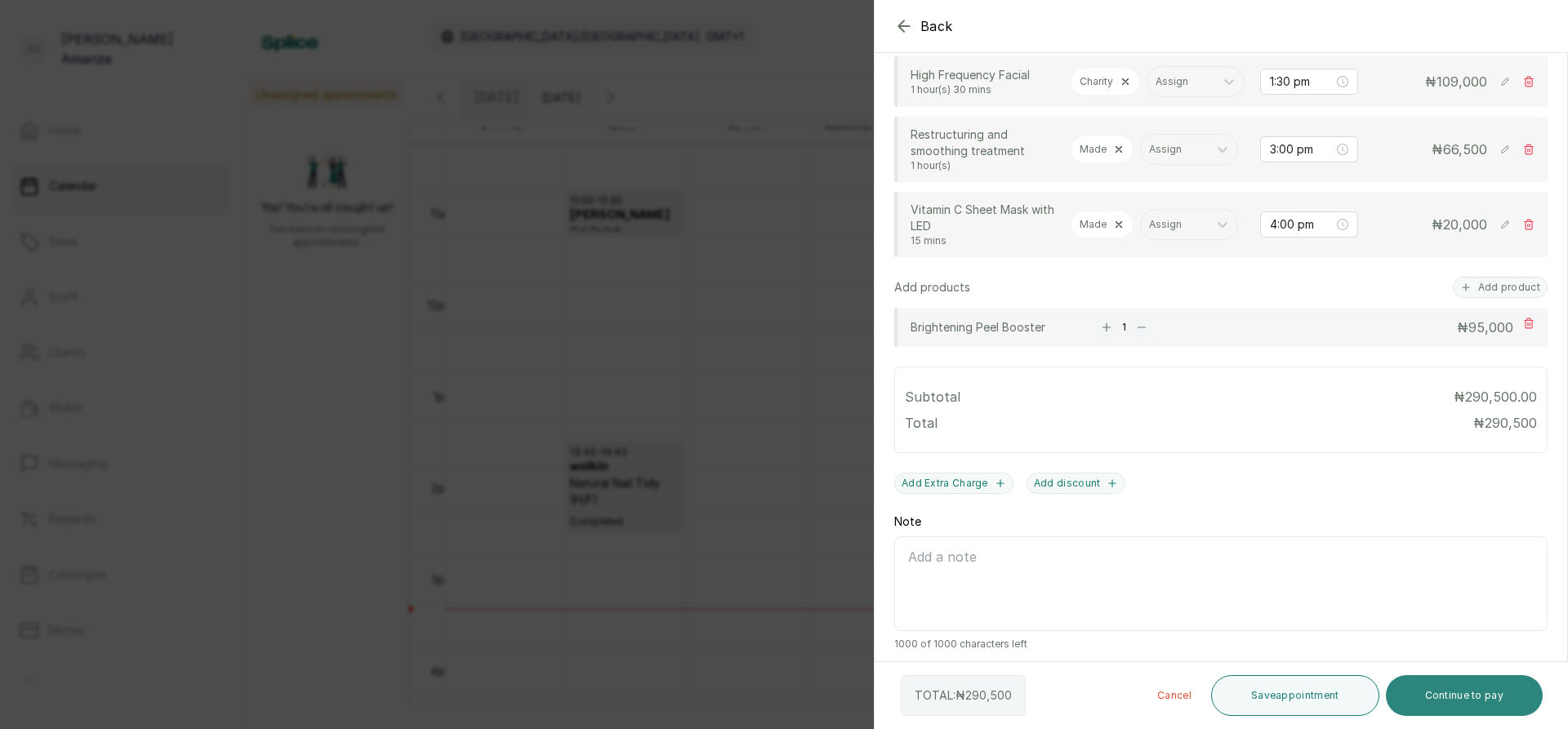
click at [1455, 698] on button "Continue to pay" at bounding box center [1465, 696] width 158 height 41
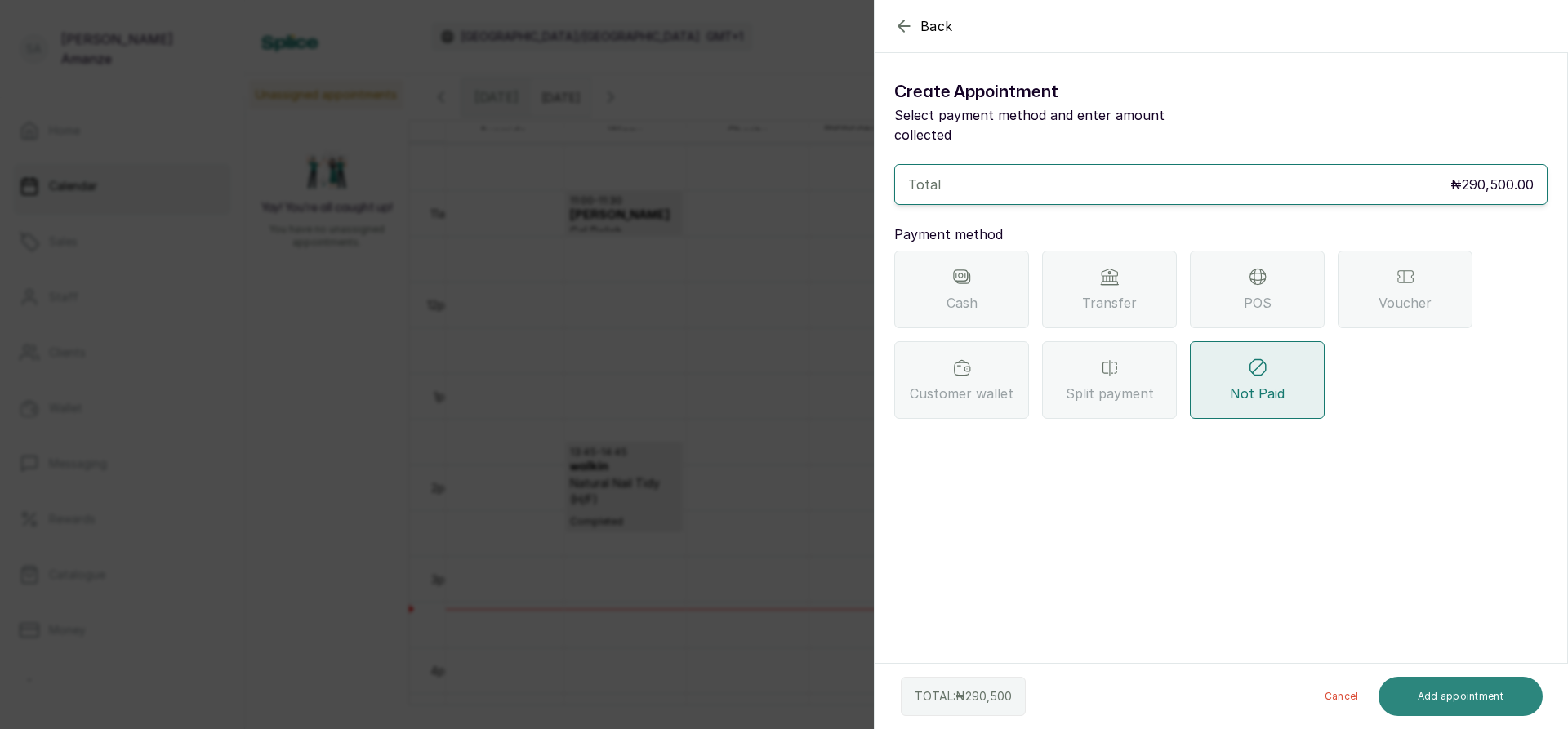
scroll to position [0, 0]
click at [1088, 262] on div "Transfer" at bounding box center [1110, 289] width 135 height 77
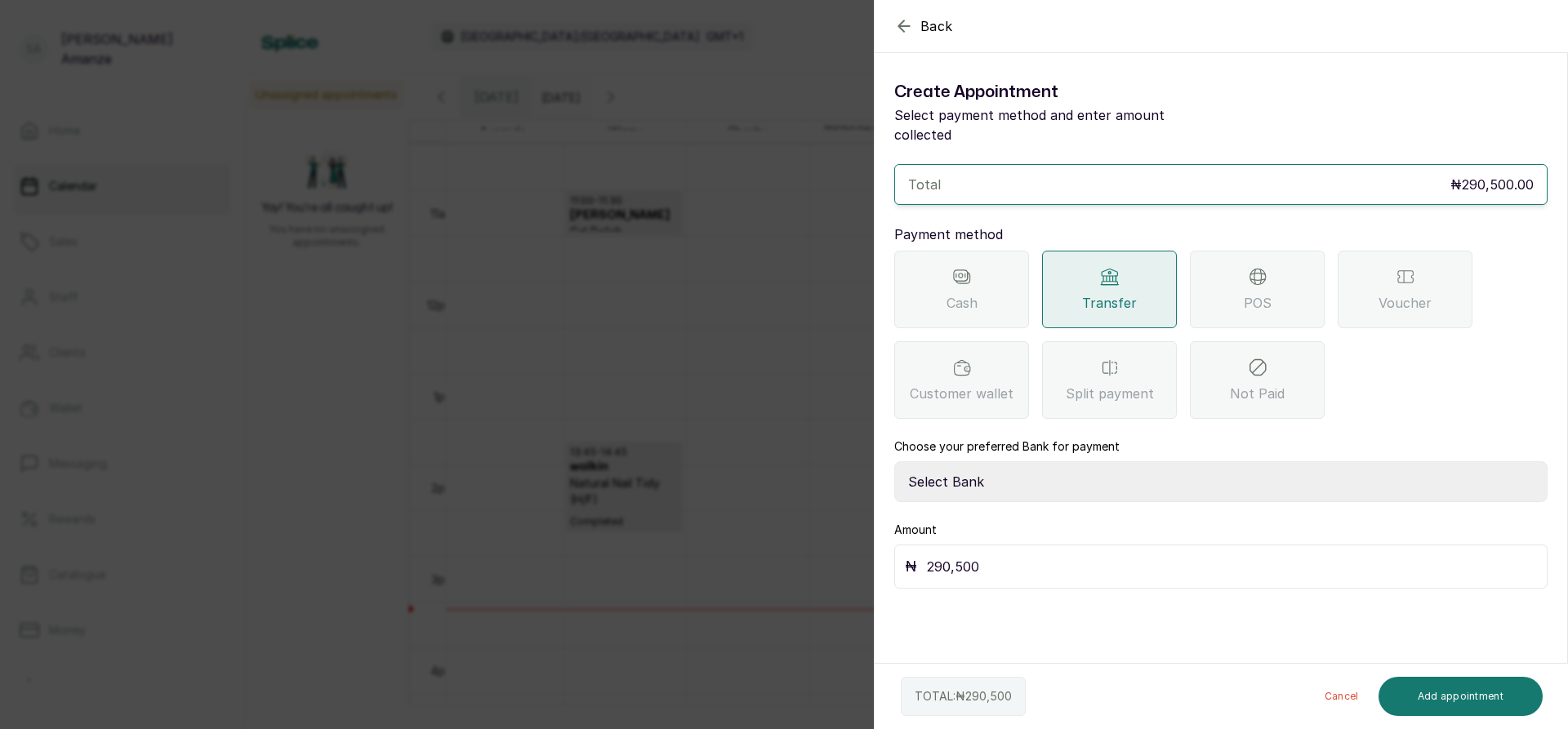
click at [1095, 464] on select "Select Bank BARAZAHI LIMITED Access Bank TRACTION/TR BARAZAHI Paystack-Titan Ba…" at bounding box center [1221, 482] width 654 height 41
select select "3da602f6-cb5f-407a-81f6-dc86d0307638"
click at [894, 461] on select "Select Bank BARAZAHI LIMITED Access Bank TRACTION/TR BARAZAHI Paystack-Titan Ba…" at bounding box center [1221, 482] width 654 height 41
click at [1449, 705] on button "Add appointment" at bounding box center [1461, 697] width 165 height 39
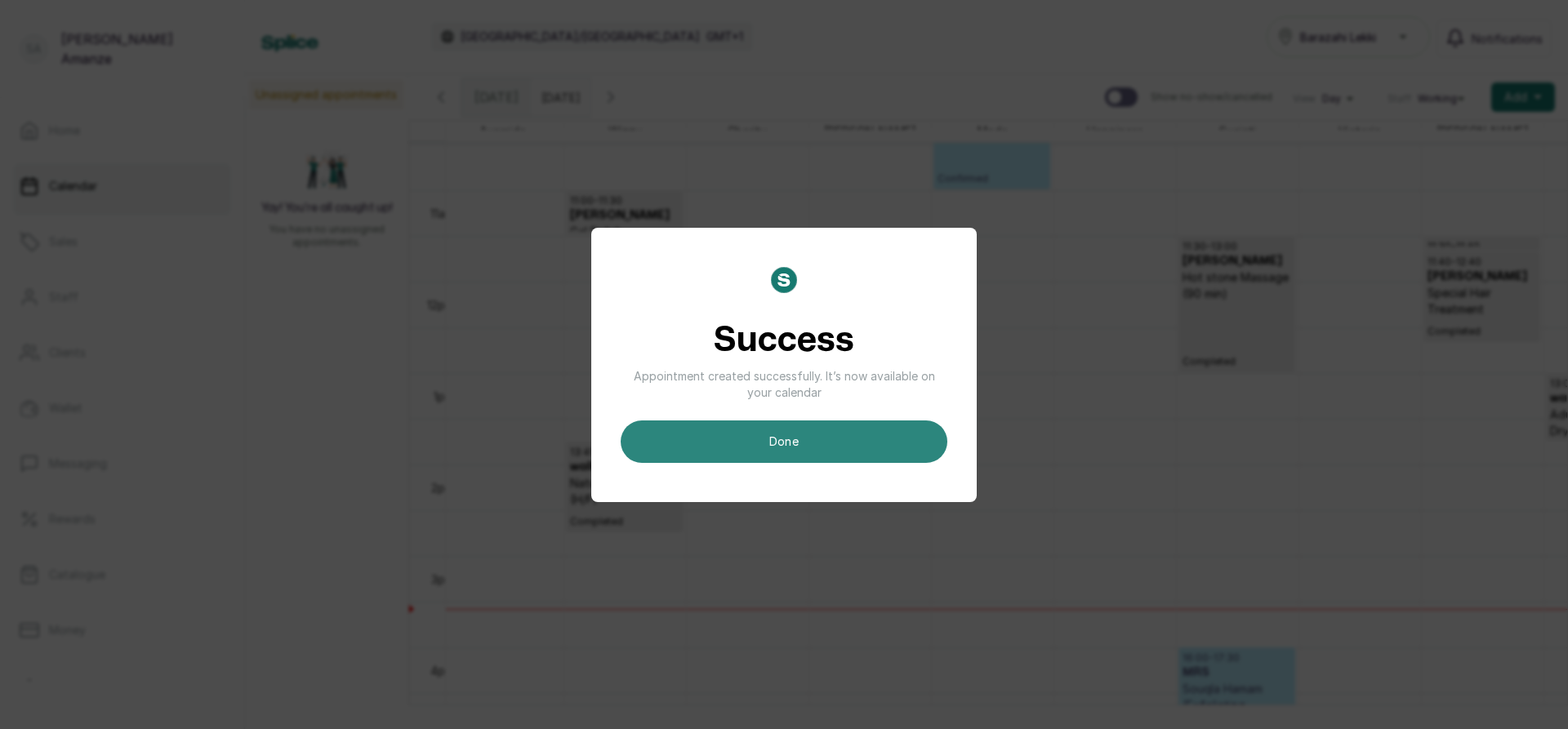
click at [899, 430] on button "done" at bounding box center [784, 441] width 326 height 42
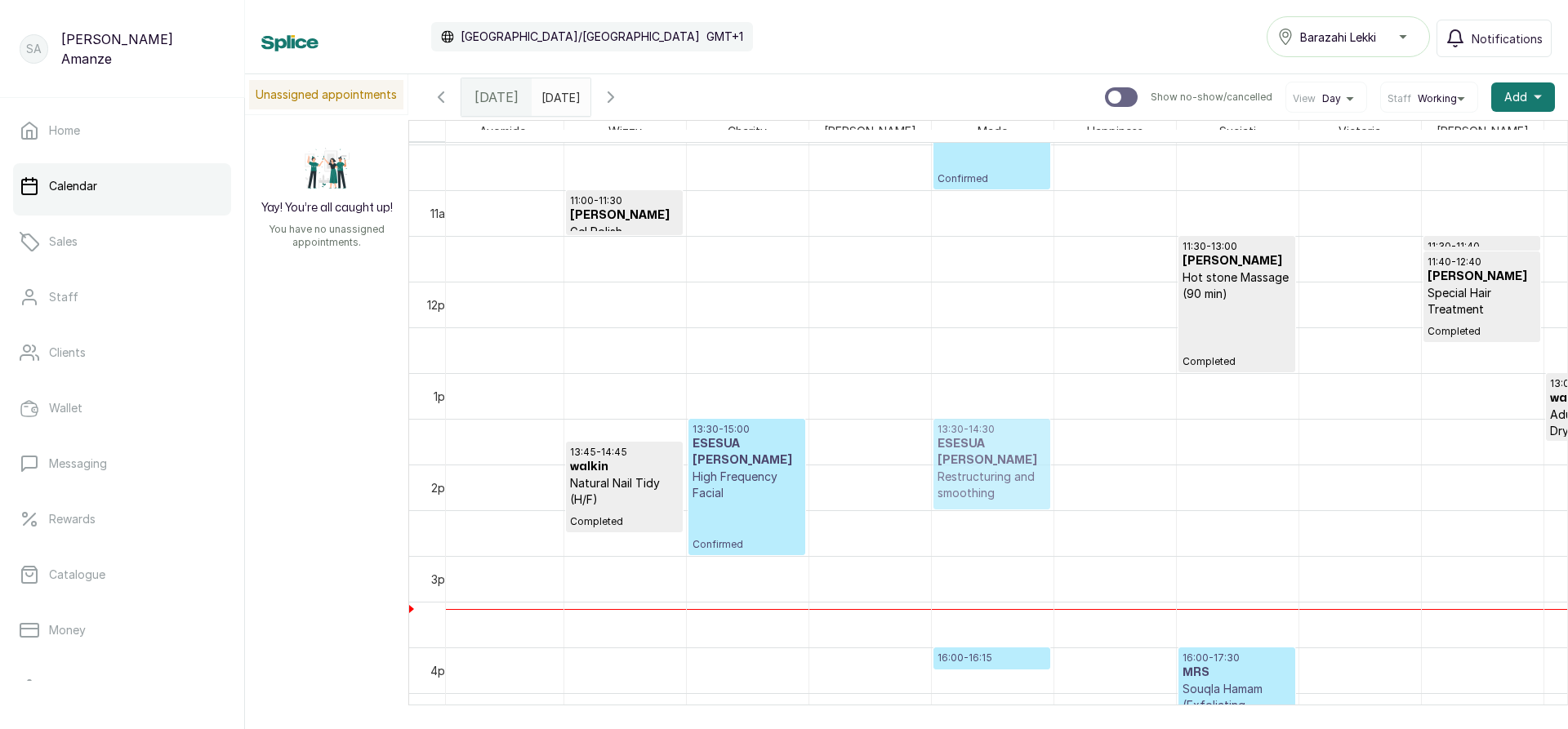
drag, startPoint x: 986, startPoint y: 626, endPoint x: 988, endPoint y: 503, distance: 123.0
click at [988, 503] on div "09:30 - 11:00 [PERSON_NAME] Herbal Massage (90 min) Confirmed 15:00 - 16:00 ESE…" at bounding box center [992, 282] width 122 height 2195
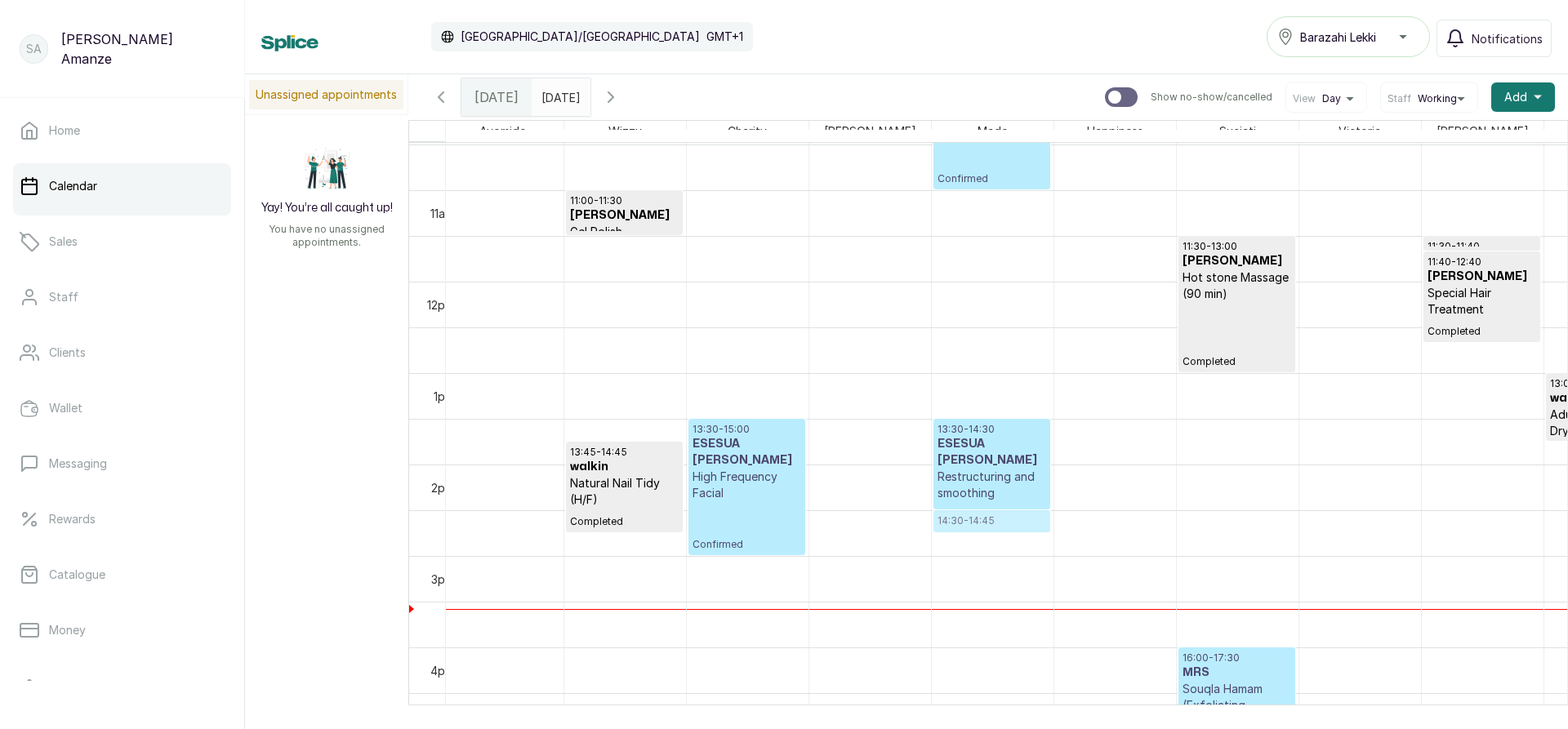
drag, startPoint x: 1027, startPoint y: 654, endPoint x: 1020, endPoint y: 534, distance: 120.2
click at [1020, 534] on div "11:00 - 11:30 [PERSON_NAME] Gel Polish Completed 13:45 - 14:45 walkin Natural N…" at bounding box center [1298, 282] width 2205 height 2195
click at [751, 468] on p "High Frequency Facial" at bounding box center [747, 484] width 109 height 32
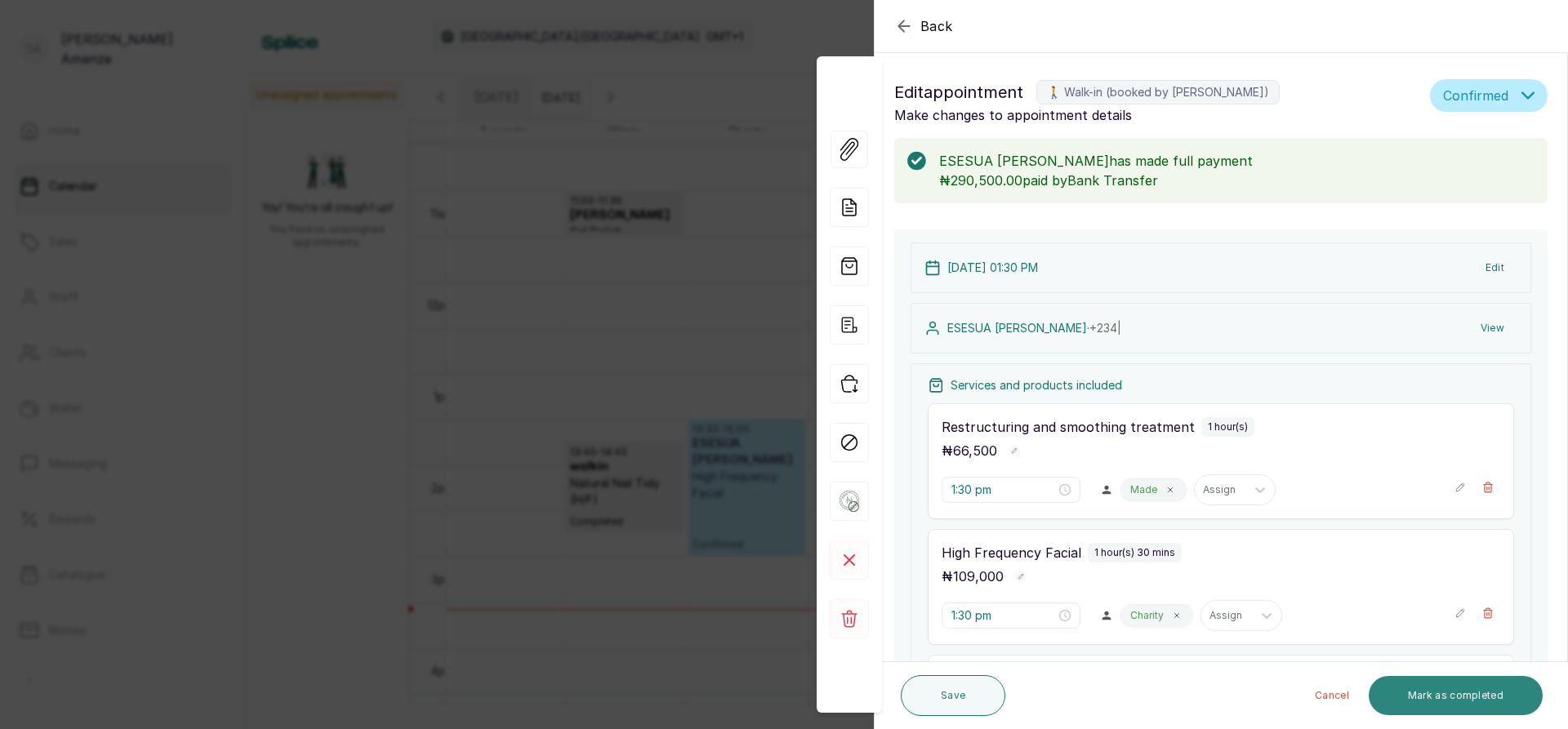
click at [1447, 690] on button "Mark as completed" at bounding box center [1456, 696] width 174 height 39
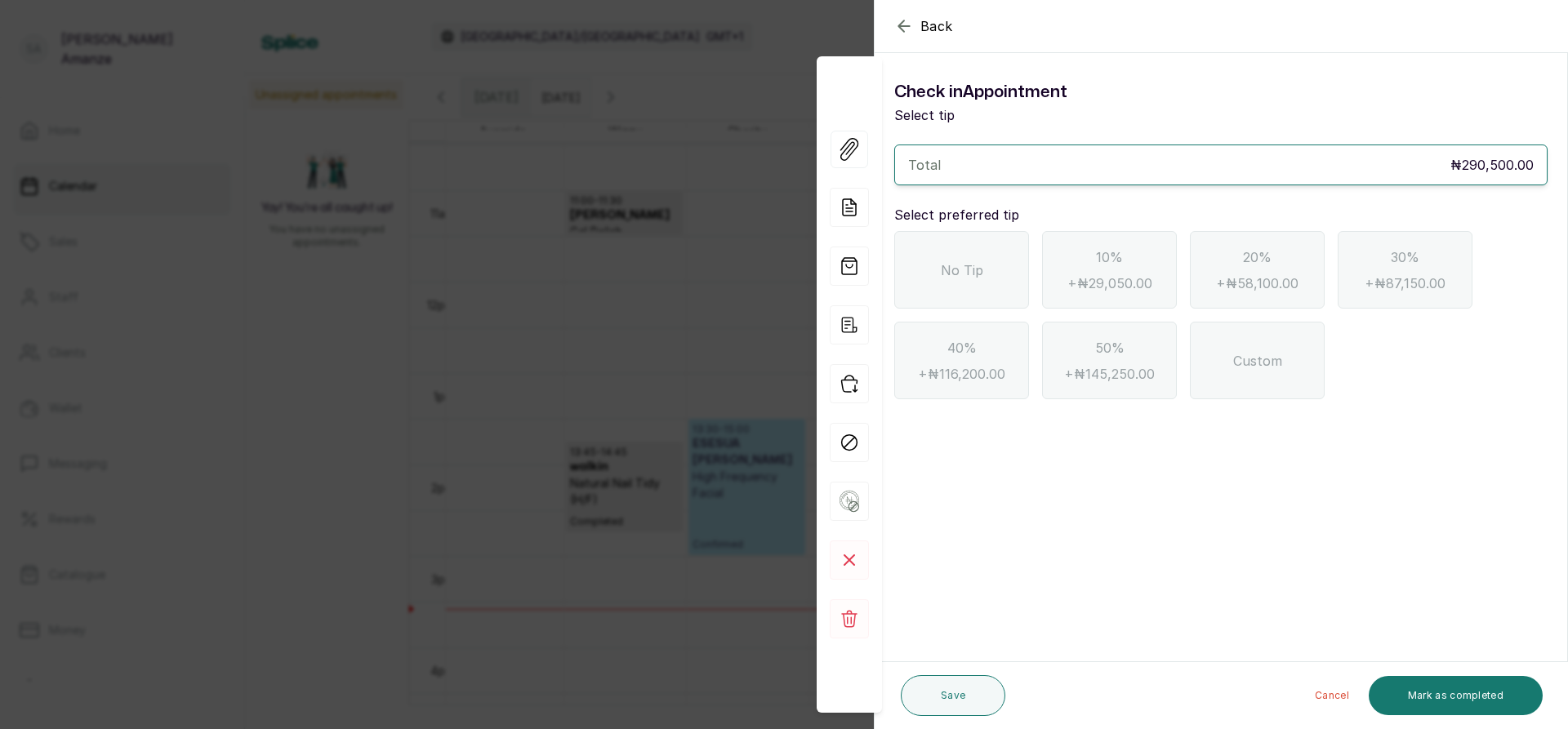
click at [983, 261] on div "No Tip" at bounding box center [962, 269] width 135 height 77
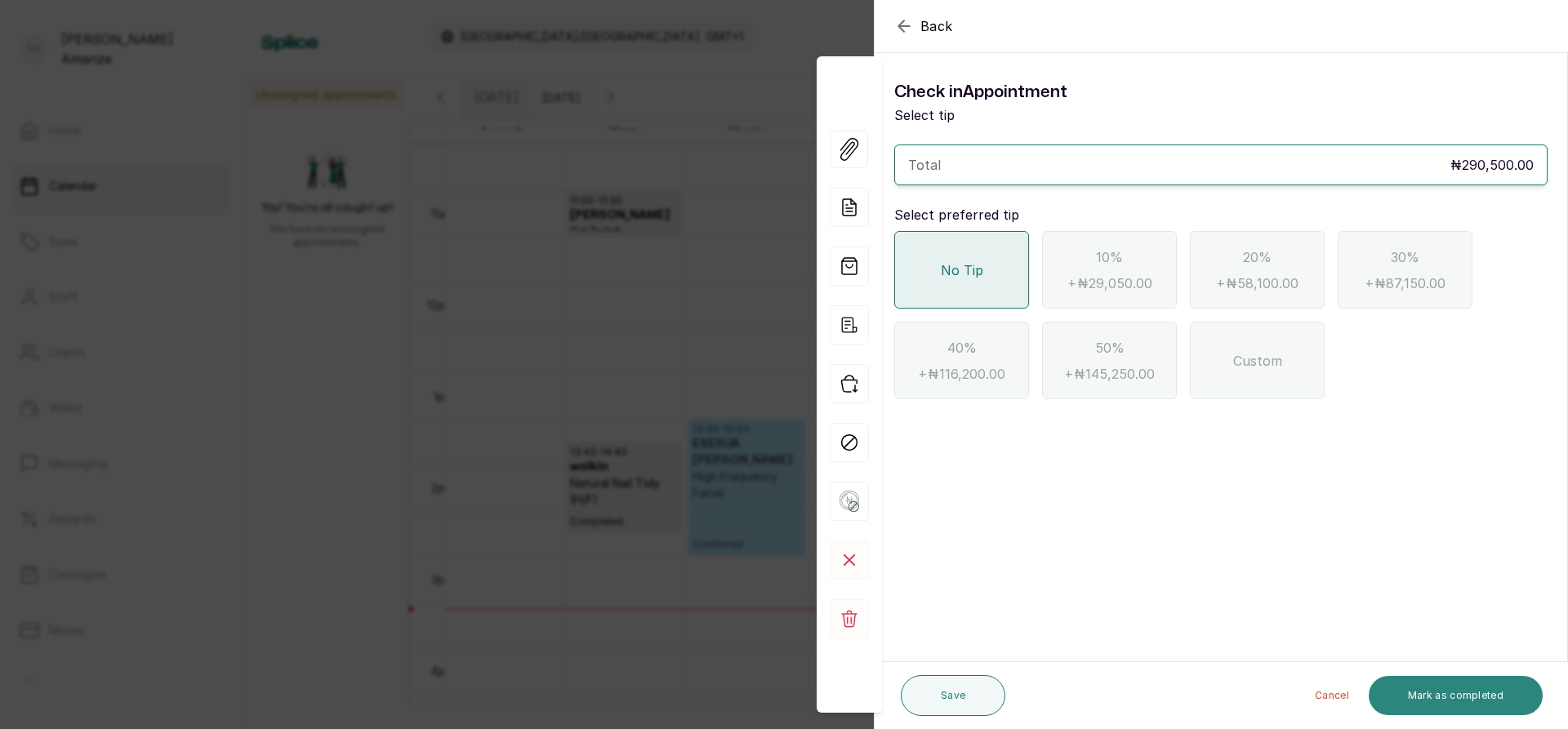
click at [1427, 684] on button "Mark as completed" at bounding box center [1456, 696] width 174 height 39
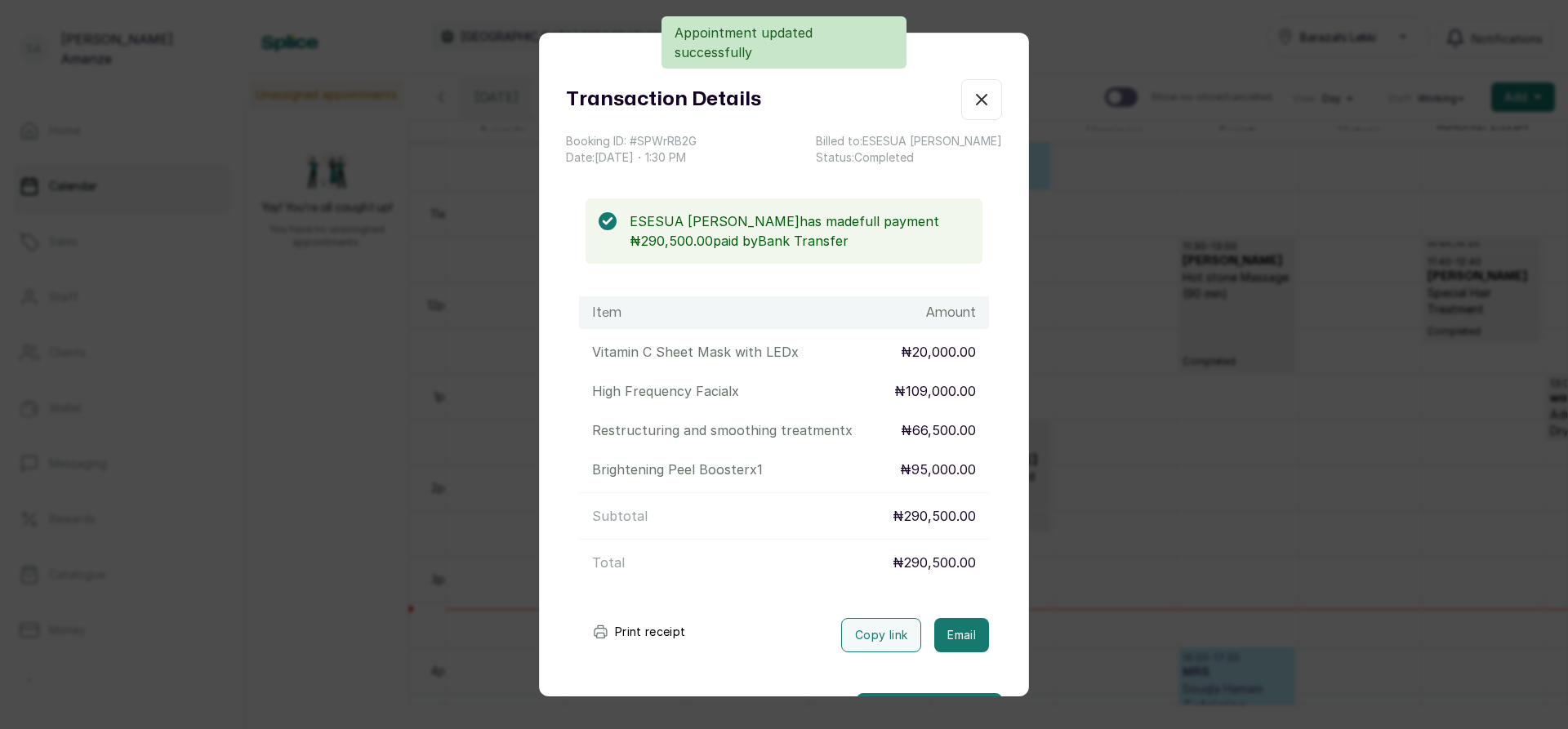
click at [972, 89] on icon "button" at bounding box center [982, 99] width 19 height 19
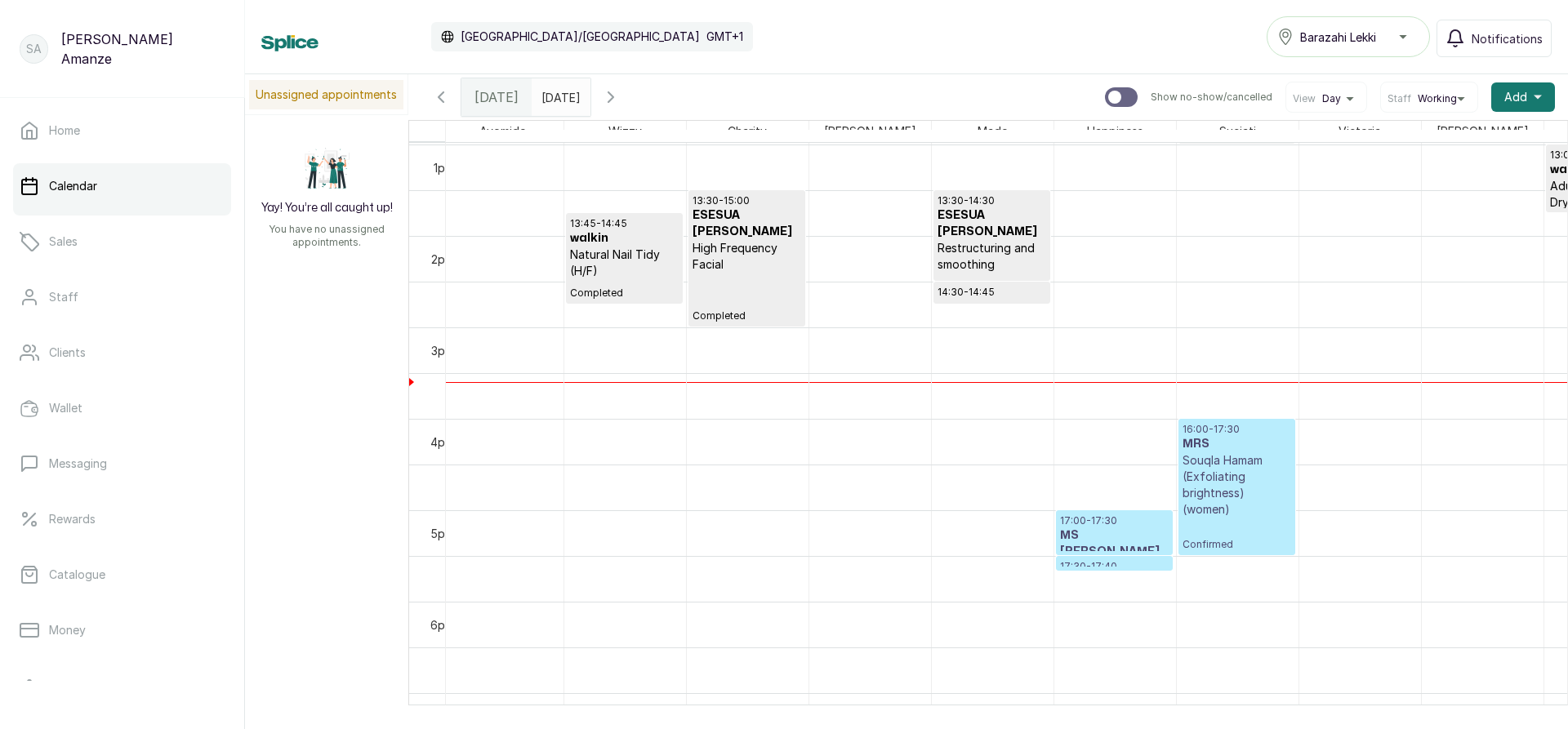
scroll to position [1204, 0]
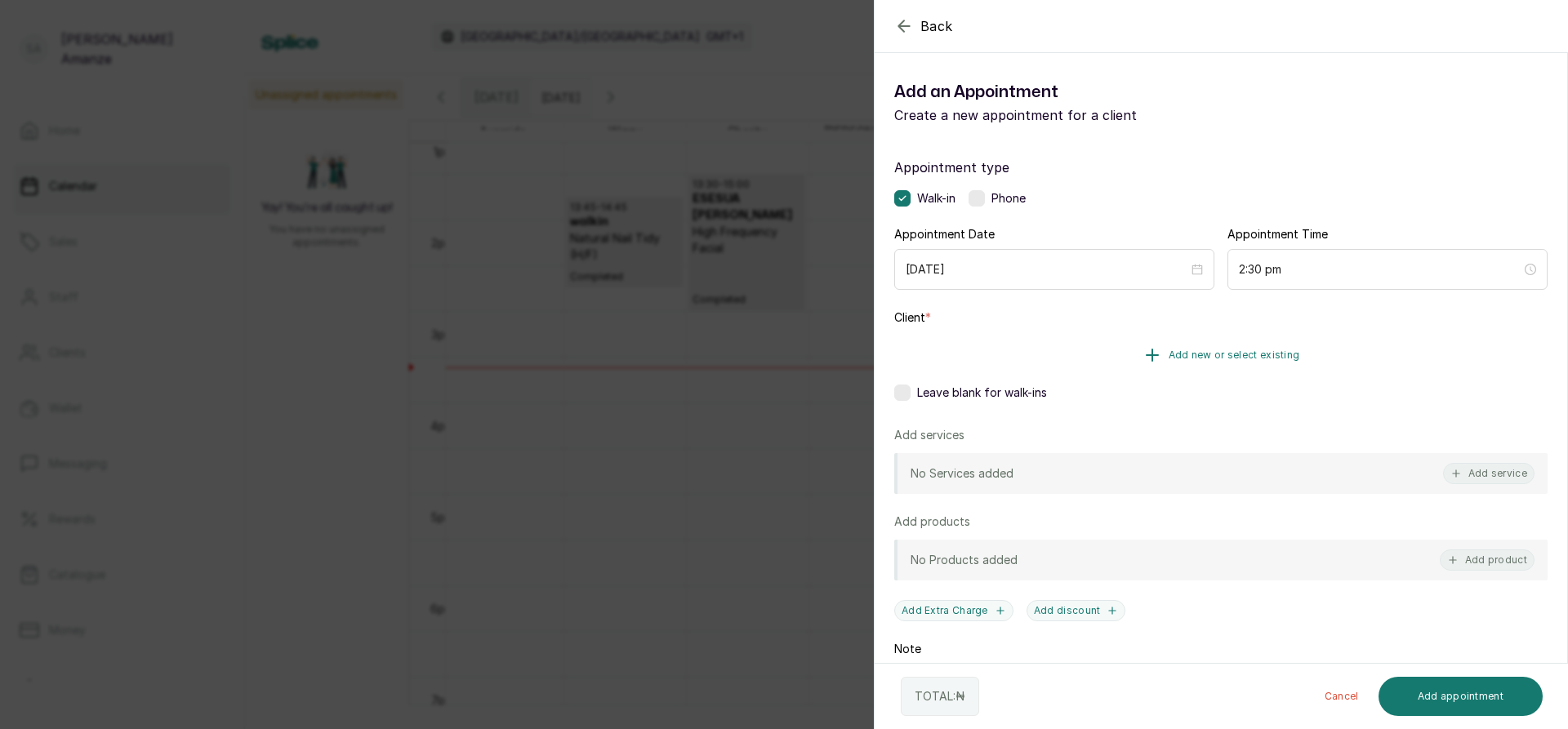
click at [1182, 351] on span "Add new or select existing" at bounding box center [1235, 354] width 132 height 13
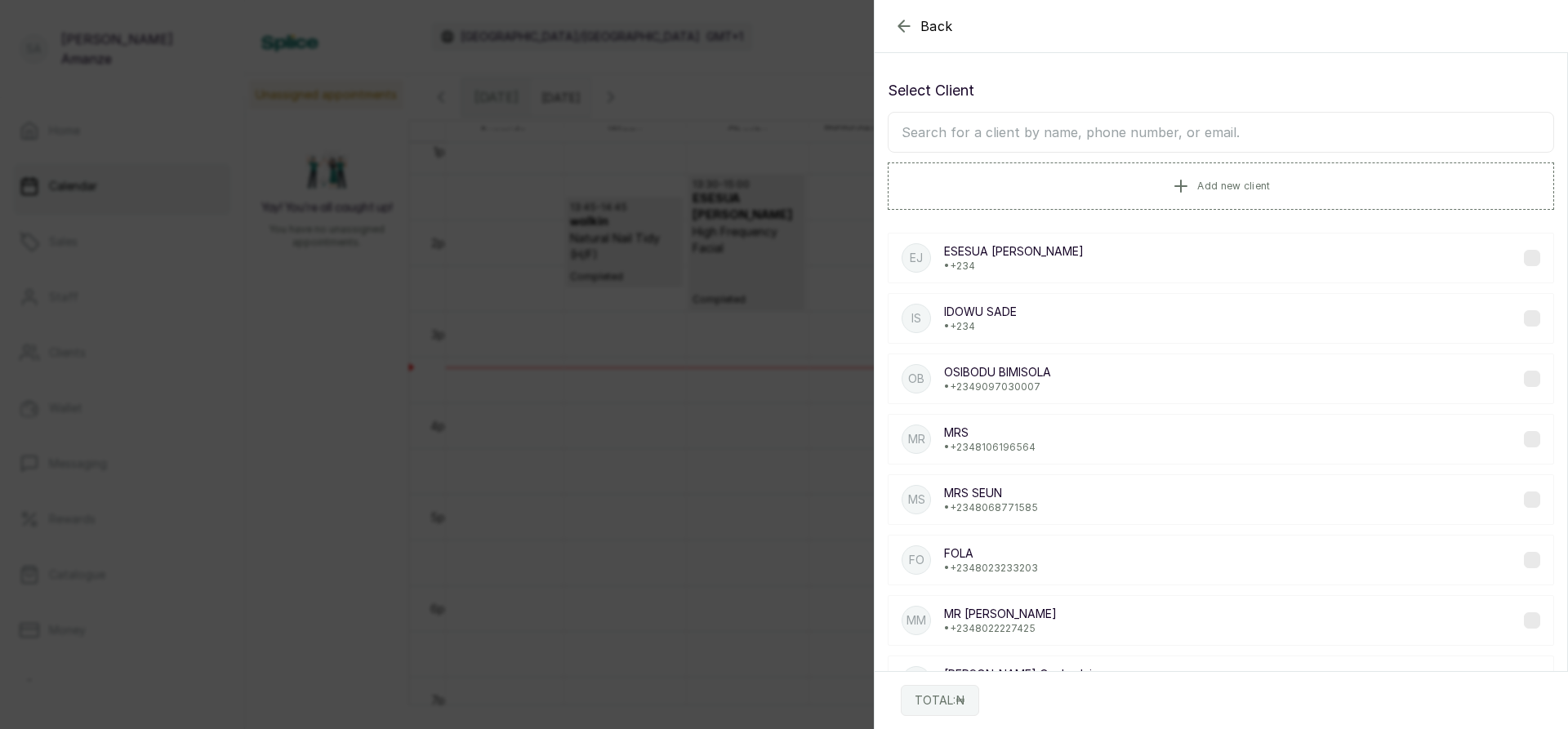
click at [1092, 135] on input "text" at bounding box center [1221, 132] width 667 height 41
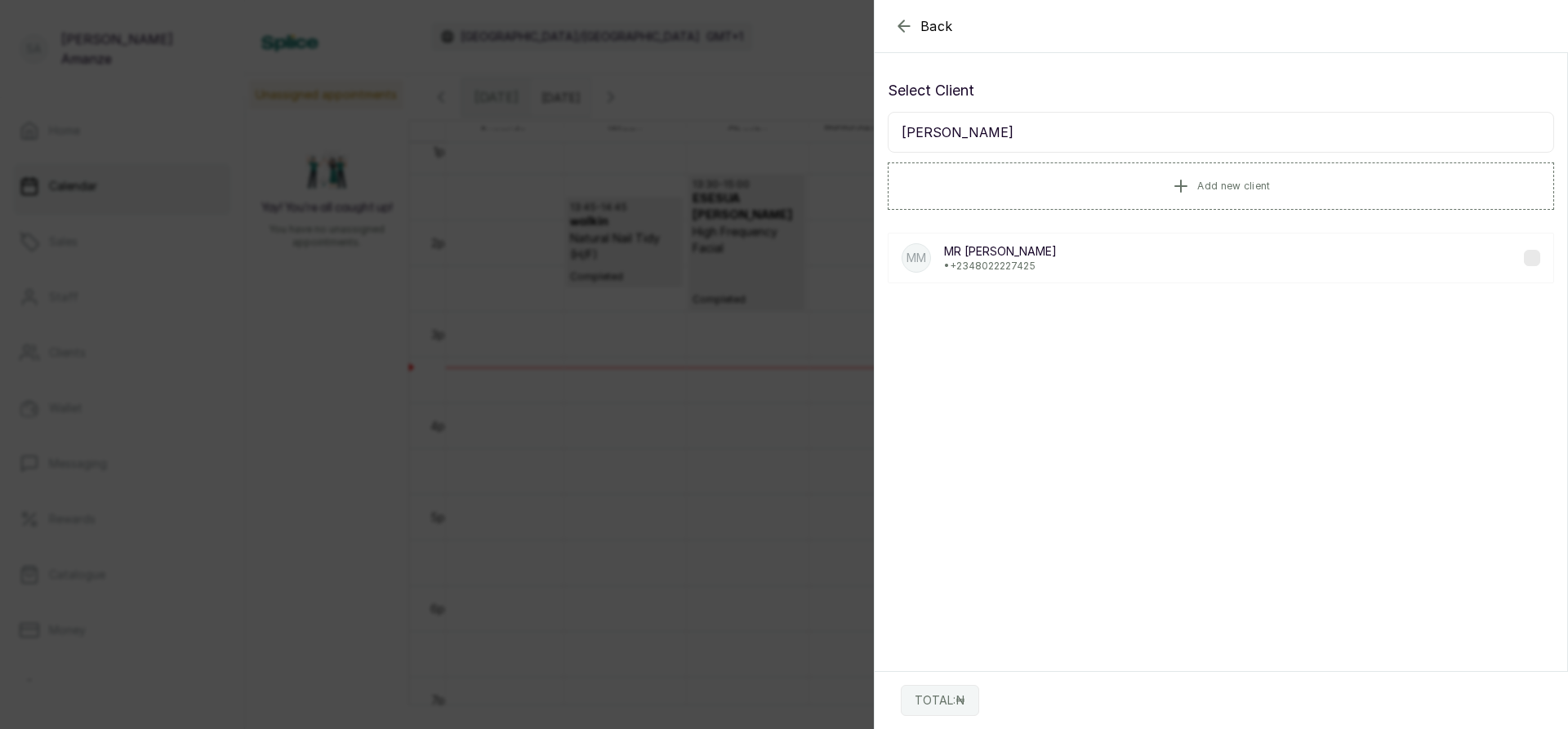
drag, startPoint x: 906, startPoint y: 134, endPoint x: 1023, endPoint y: 136, distance: 117.0
click at [998, 130] on input "[PERSON_NAME]" at bounding box center [1221, 132] width 667 height 41
type input "[PERSON_NAME]"
click at [1204, 186] on span "Add new client" at bounding box center [1234, 185] width 73 height 13
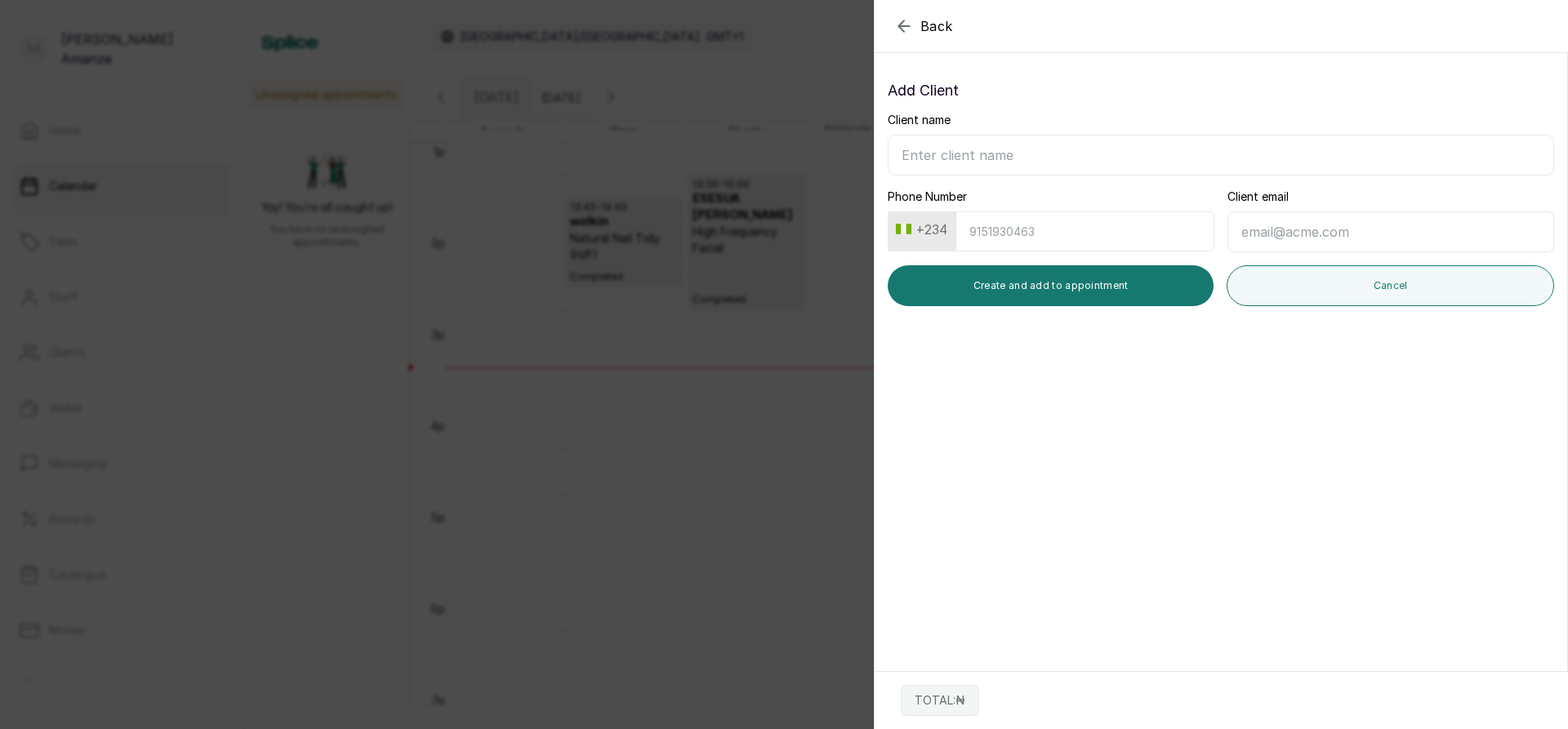
click at [924, 156] on input "Client name" at bounding box center [1221, 155] width 667 height 41
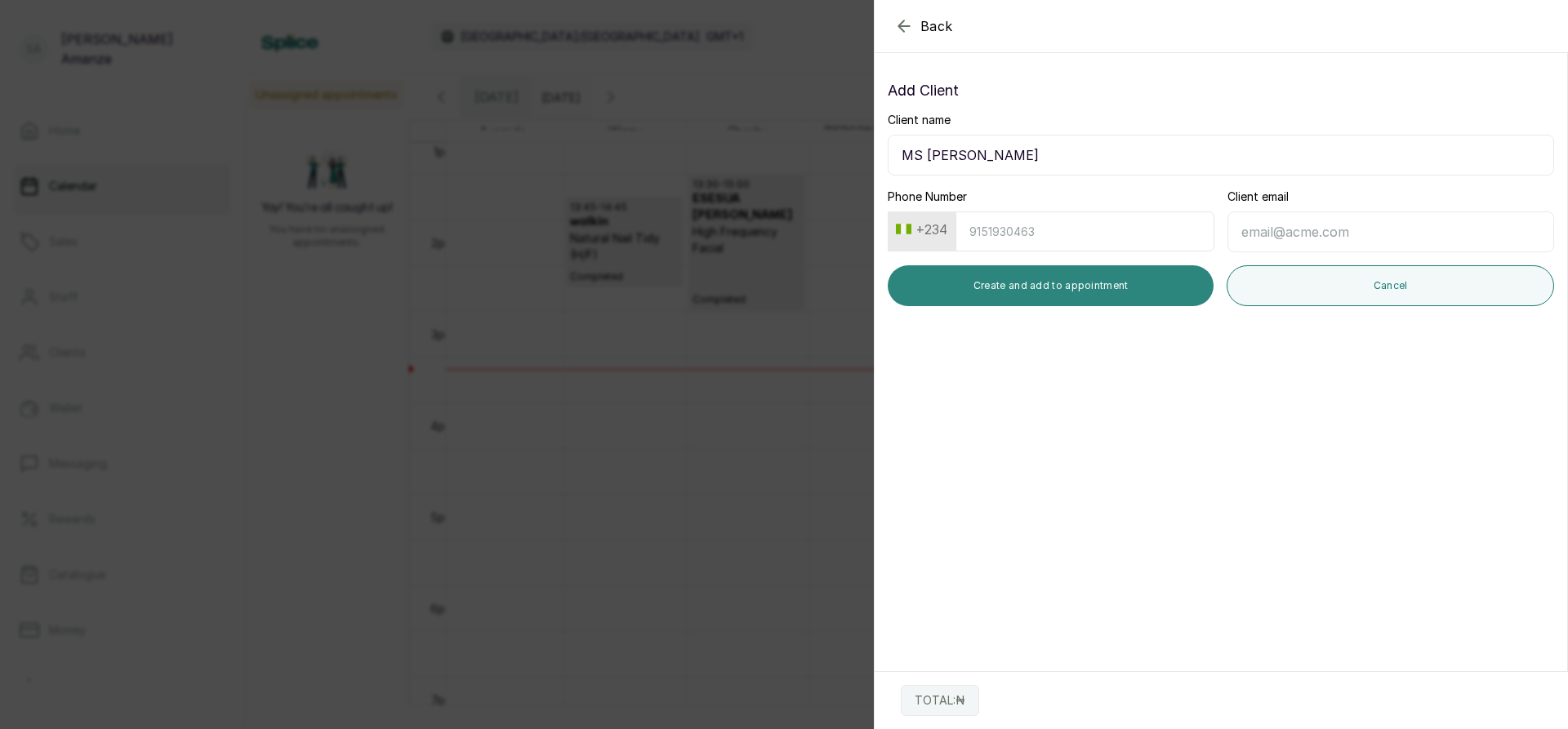
type input "MS [PERSON_NAME]"
click at [1010, 285] on button "Create and add to appointment" at bounding box center [1050, 286] width 326 height 41
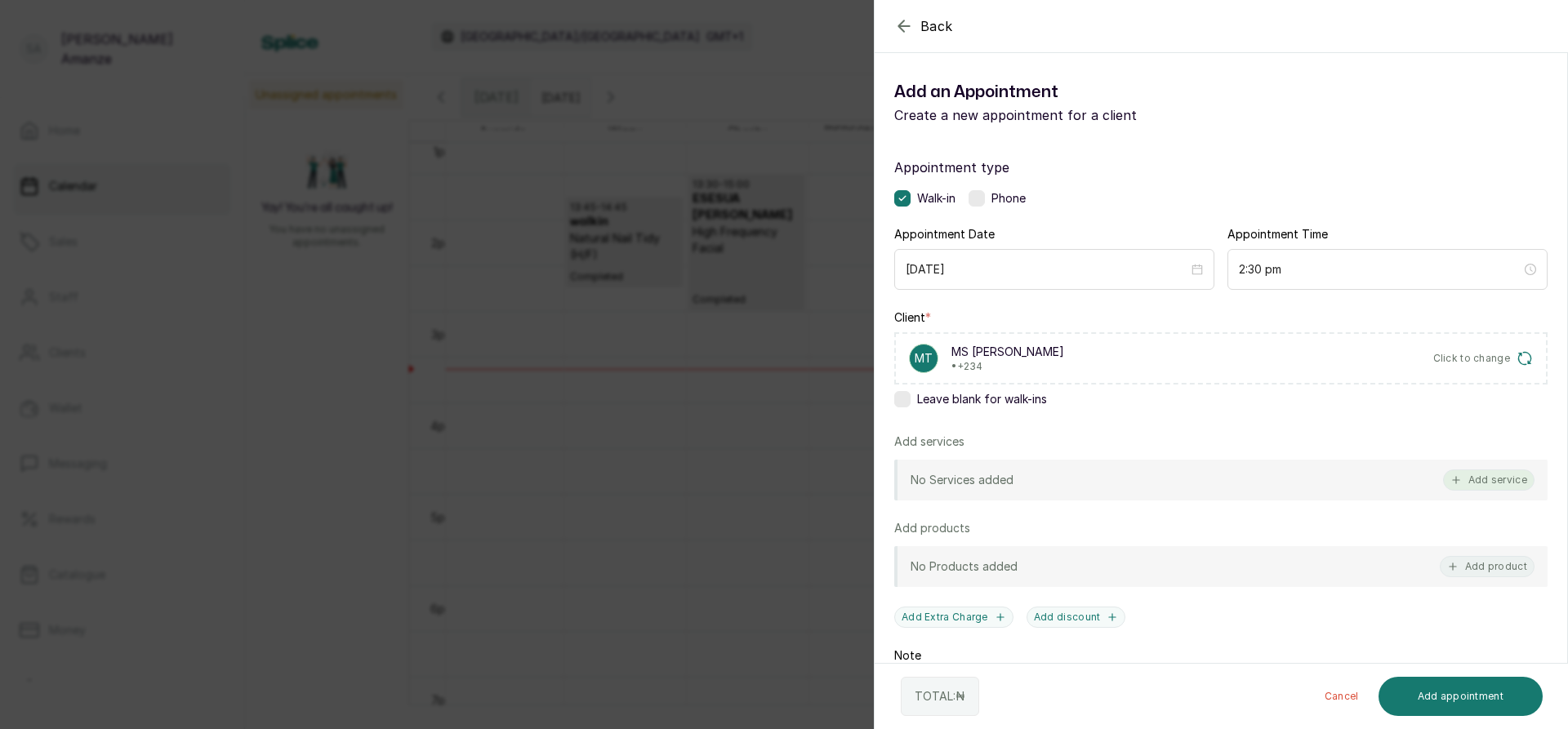
click at [1486, 482] on button "Add service" at bounding box center [1489, 480] width 91 height 21
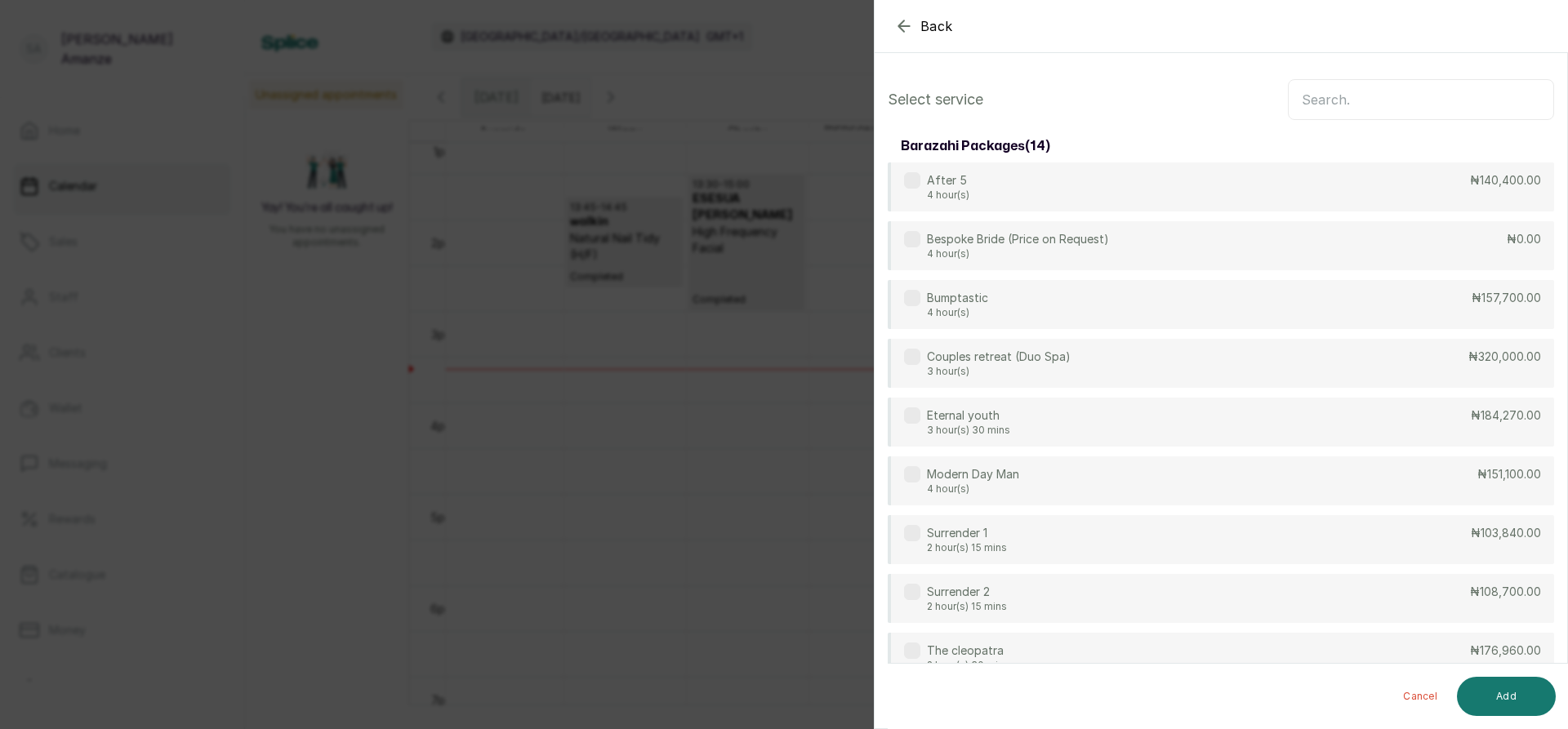
click at [1385, 96] on input "text" at bounding box center [1421, 99] width 266 height 41
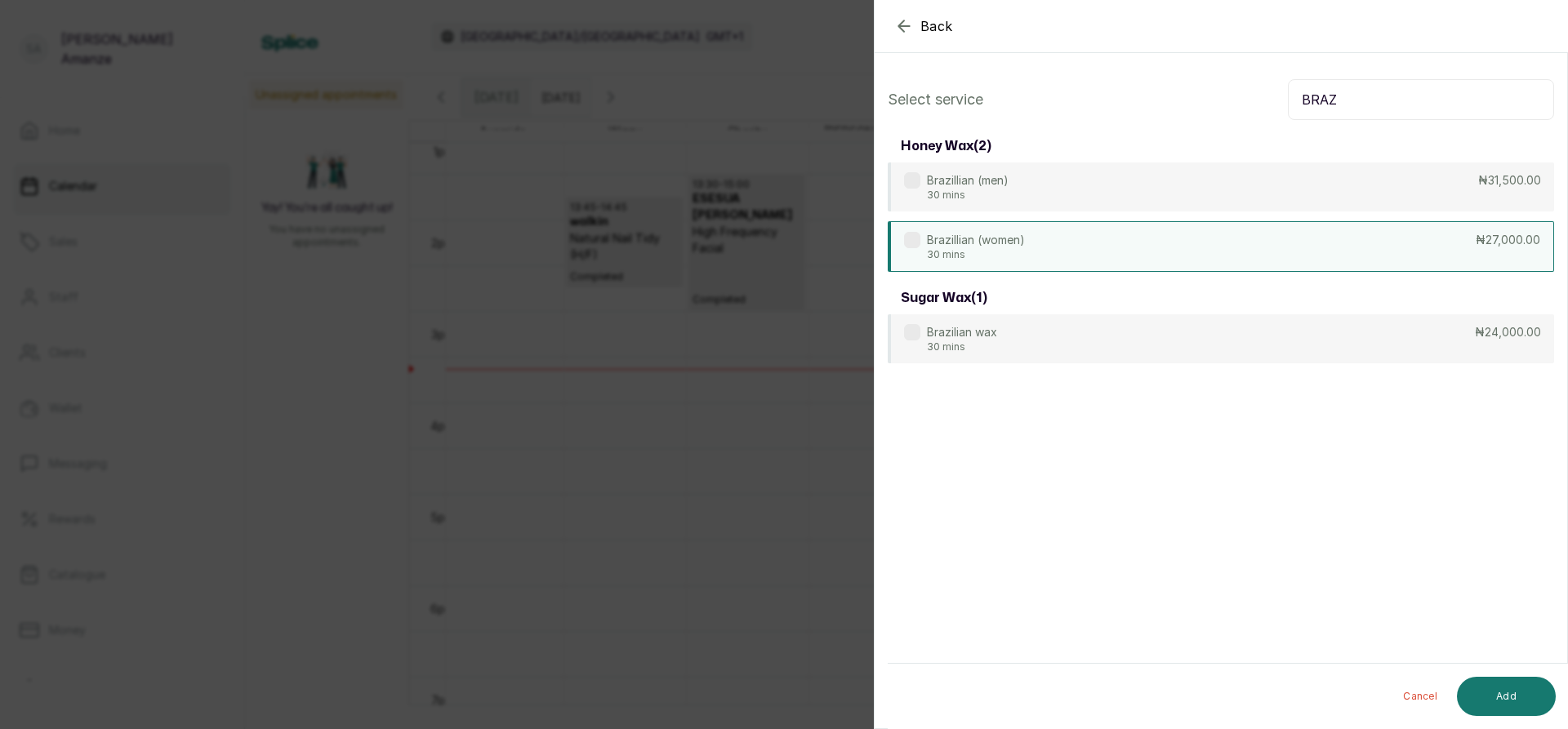
type input "BRAZ"
click at [1307, 233] on div "Brazillian (women) 30 mins ₦27,000.00" at bounding box center [1221, 247] width 667 height 51
click at [1506, 690] on button "Add" at bounding box center [1507, 697] width 99 height 39
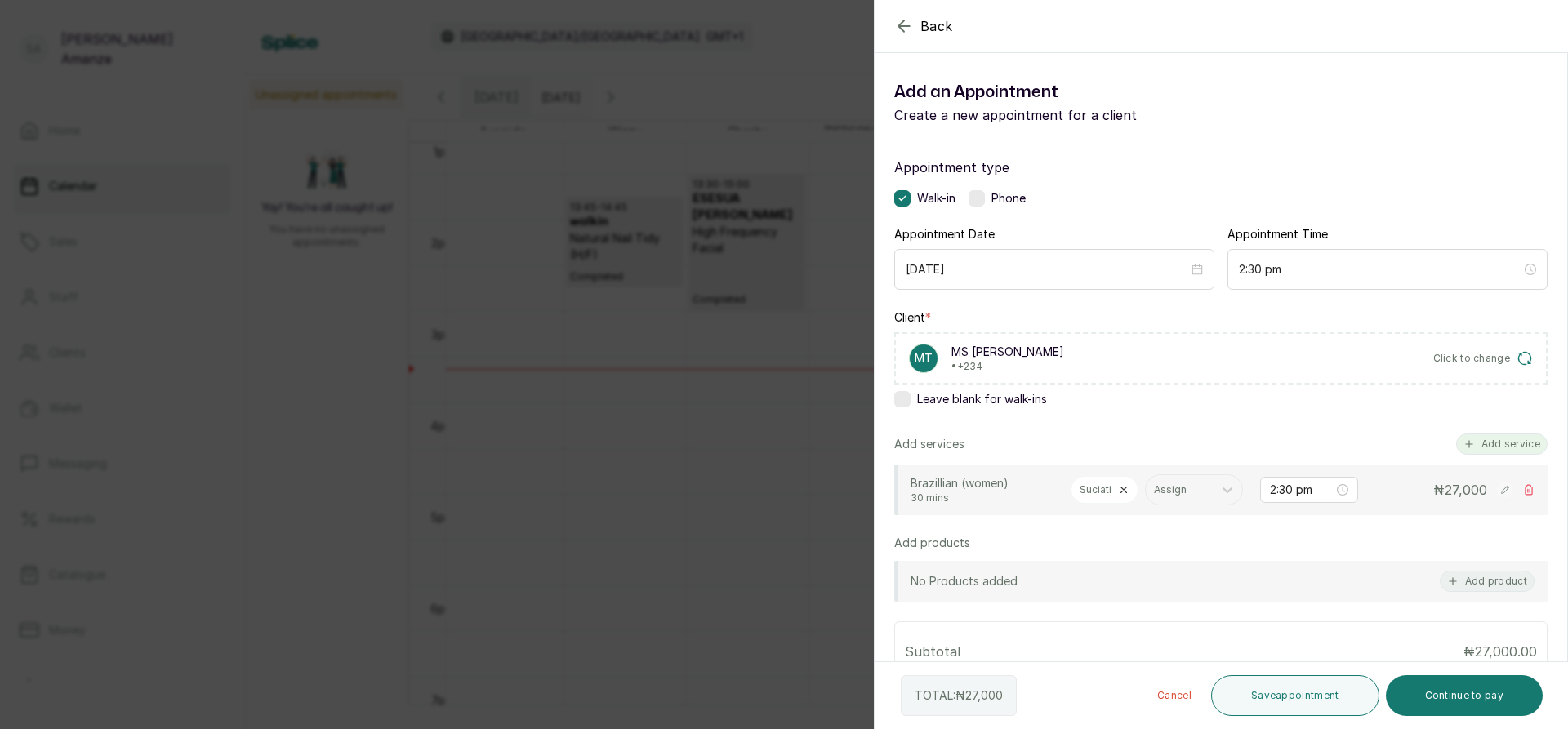
click at [1468, 445] on button "Add service" at bounding box center [1502, 444] width 91 height 21
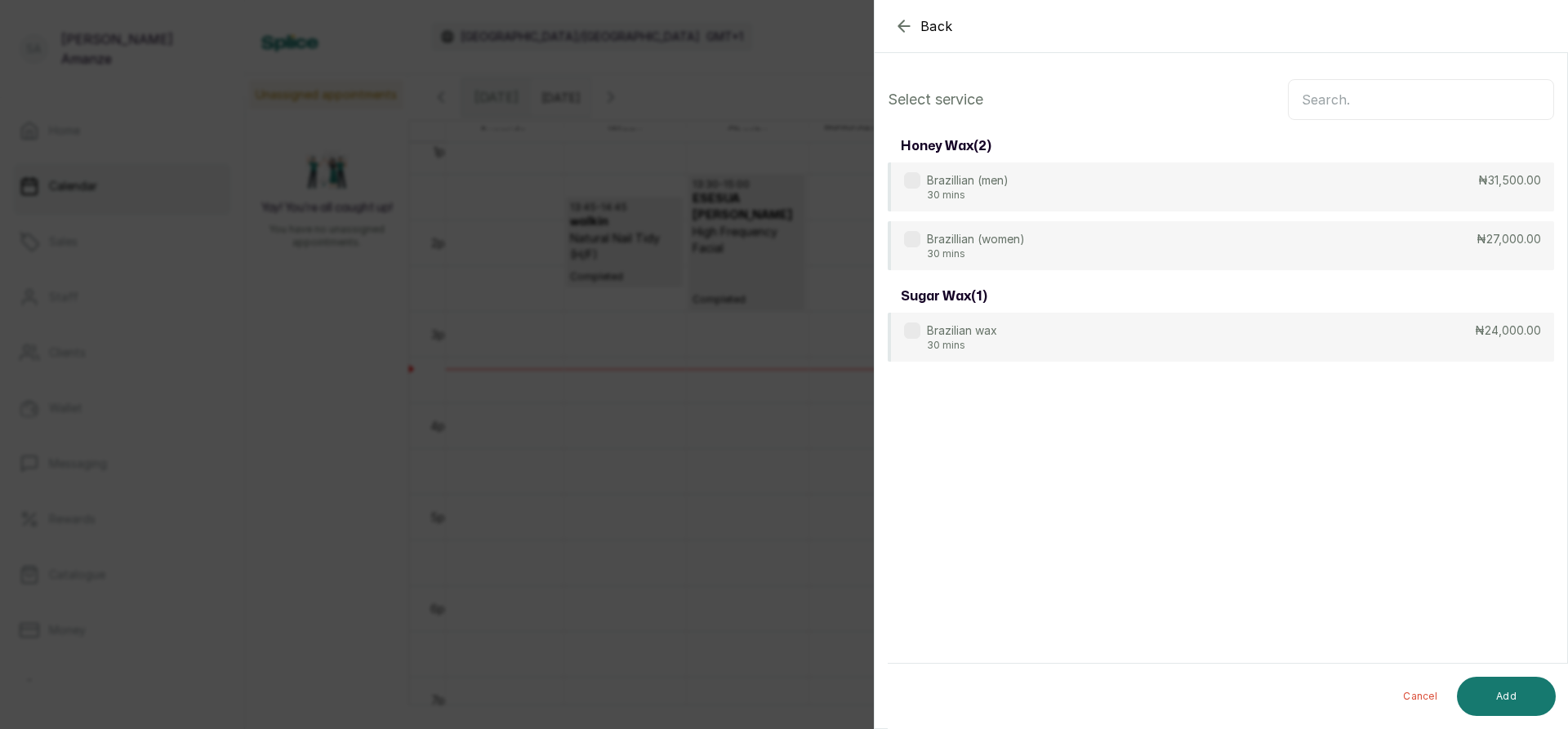
click at [1340, 96] on input "text" at bounding box center [1421, 99] width 266 height 41
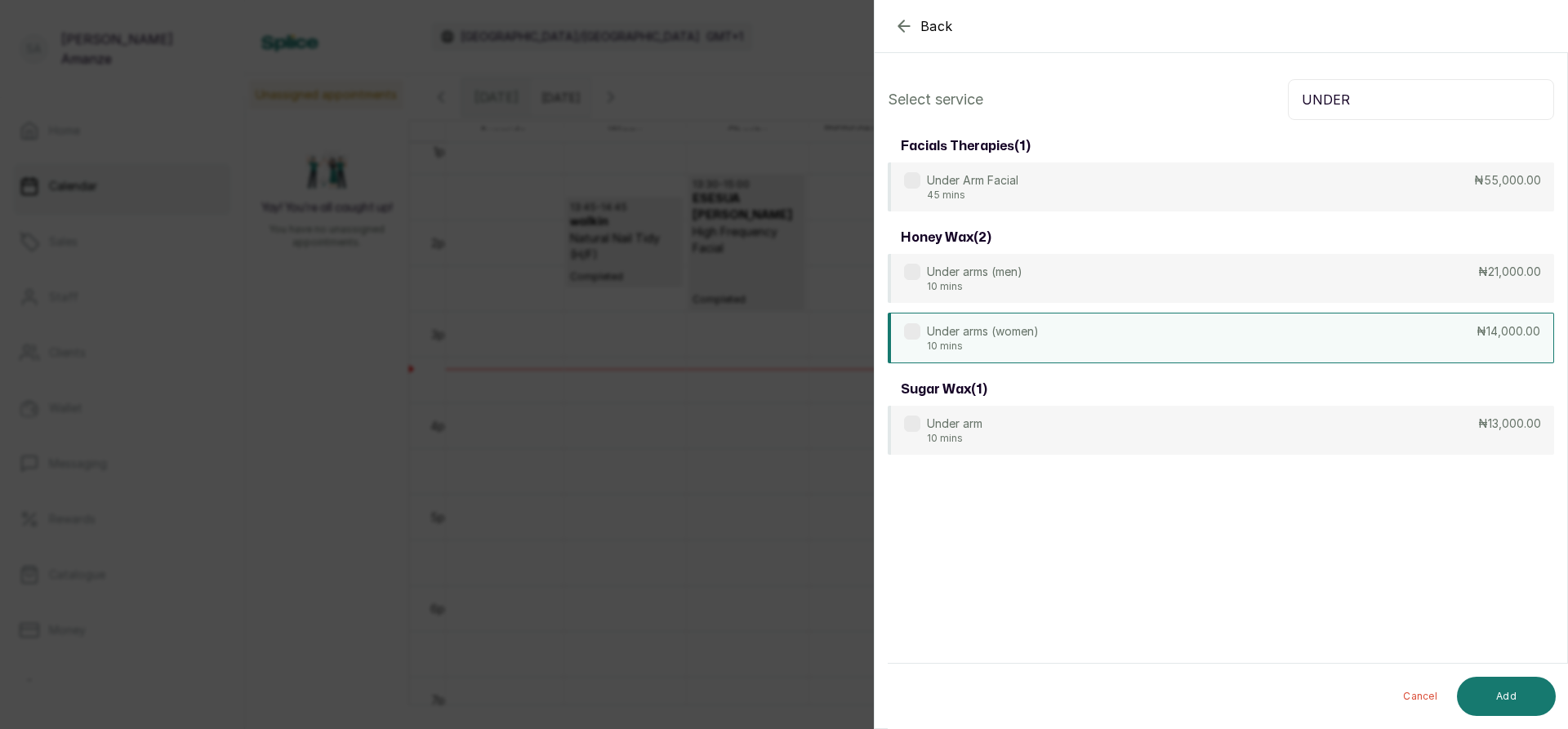
type input "UNDER"
click at [1276, 332] on div "Under arms (women) 10 mins ₦14,000.00" at bounding box center [1221, 339] width 667 height 51
click at [1508, 692] on button "Add" at bounding box center [1507, 697] width 99 height 39
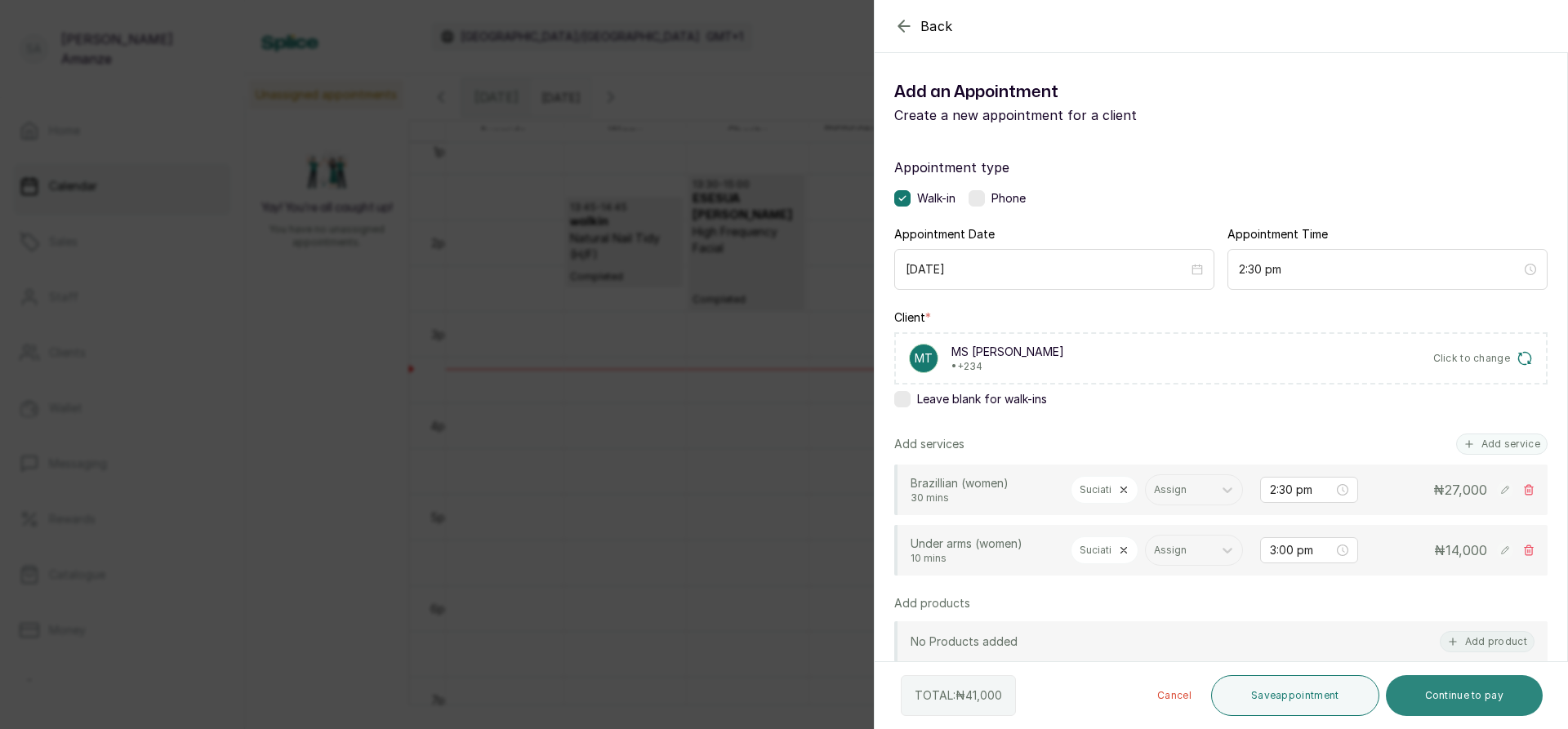
click at [1471, 699] on button "Continue to pay" at bounding box center [1465, 696] width 158 height 41
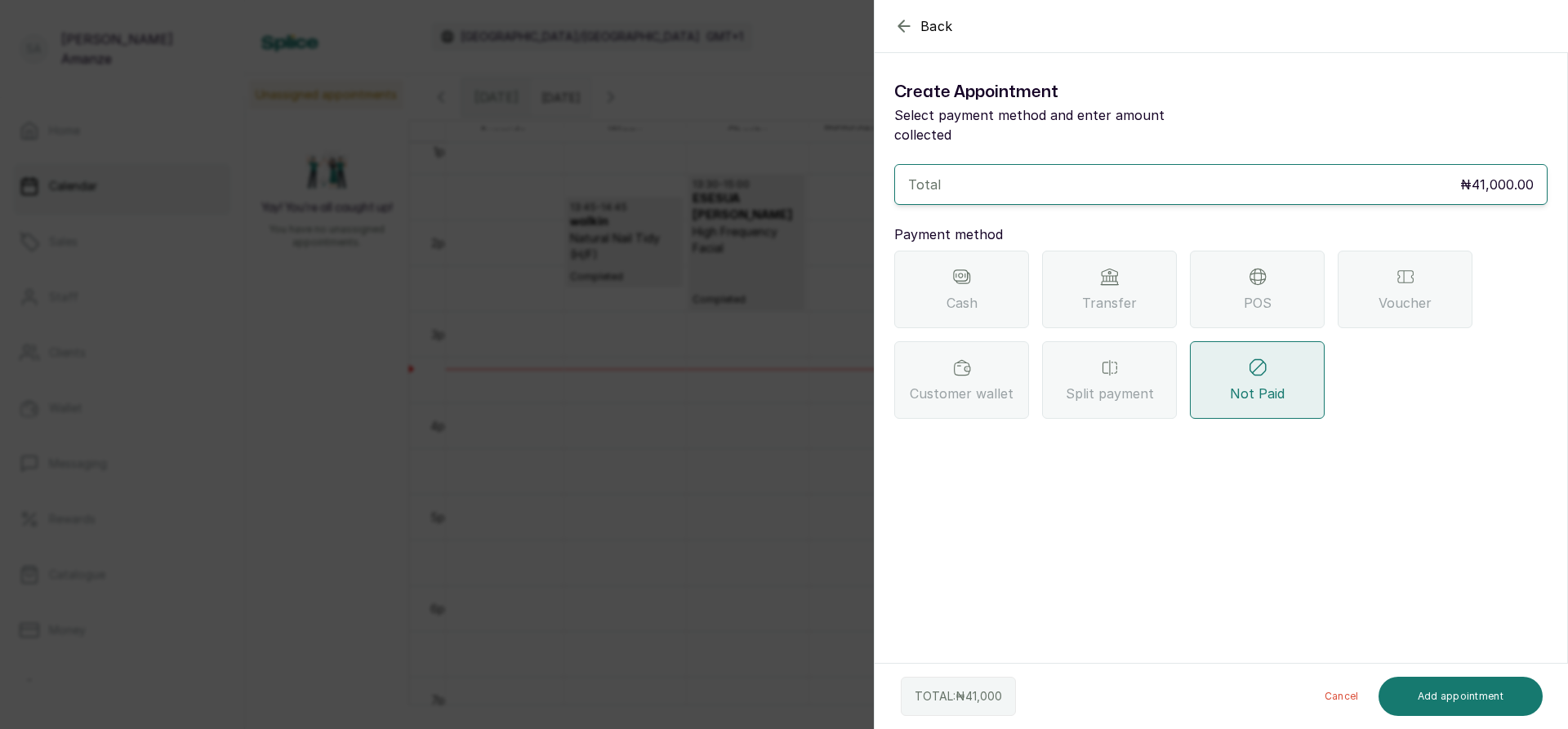
click at [1138, 264] on div "Transfer" at bounding box center [1110, 289] width 135 height 77
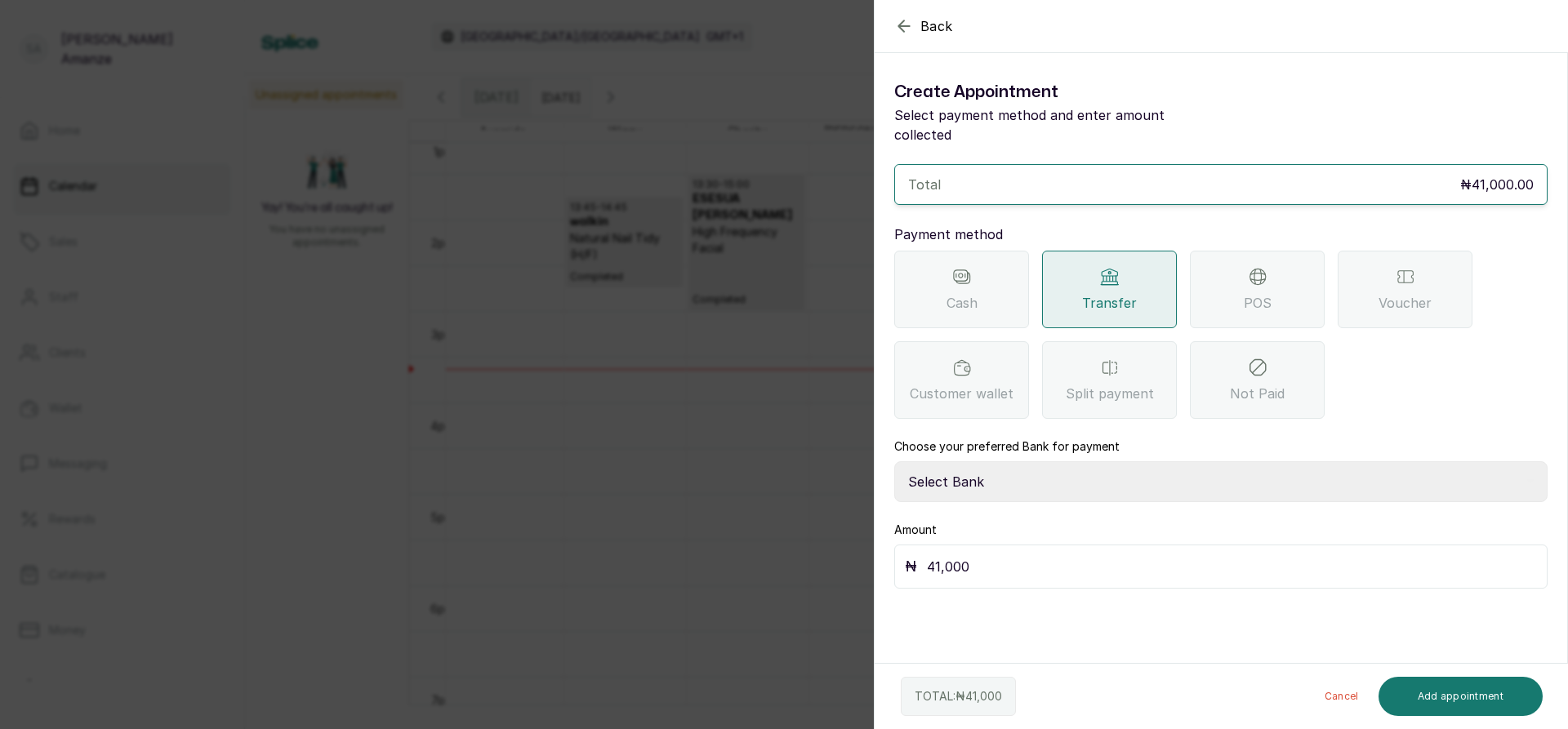
click at [1143, 461] on select "Select Bank BARAZAHI LIMITED Access Bank TRACTION/TR BARAZAHI Paystack-Titan Ba…" at bounding box center [1221, 482] width 654 height 41
select select "3da602f6-cb5f-407a-81f6-dc86d0307638"
click at [894, 461] on select "Select Bank BARAZAHI LIMITED Access Bank TRACTION/TR BARAZAHI Paystack-Titan Ba…" at bounding box center [1221, 482] width 654 height 41
click at [1491, 683] on button "Add appointment" at bounding box center [1461, 697] width 165 height 39
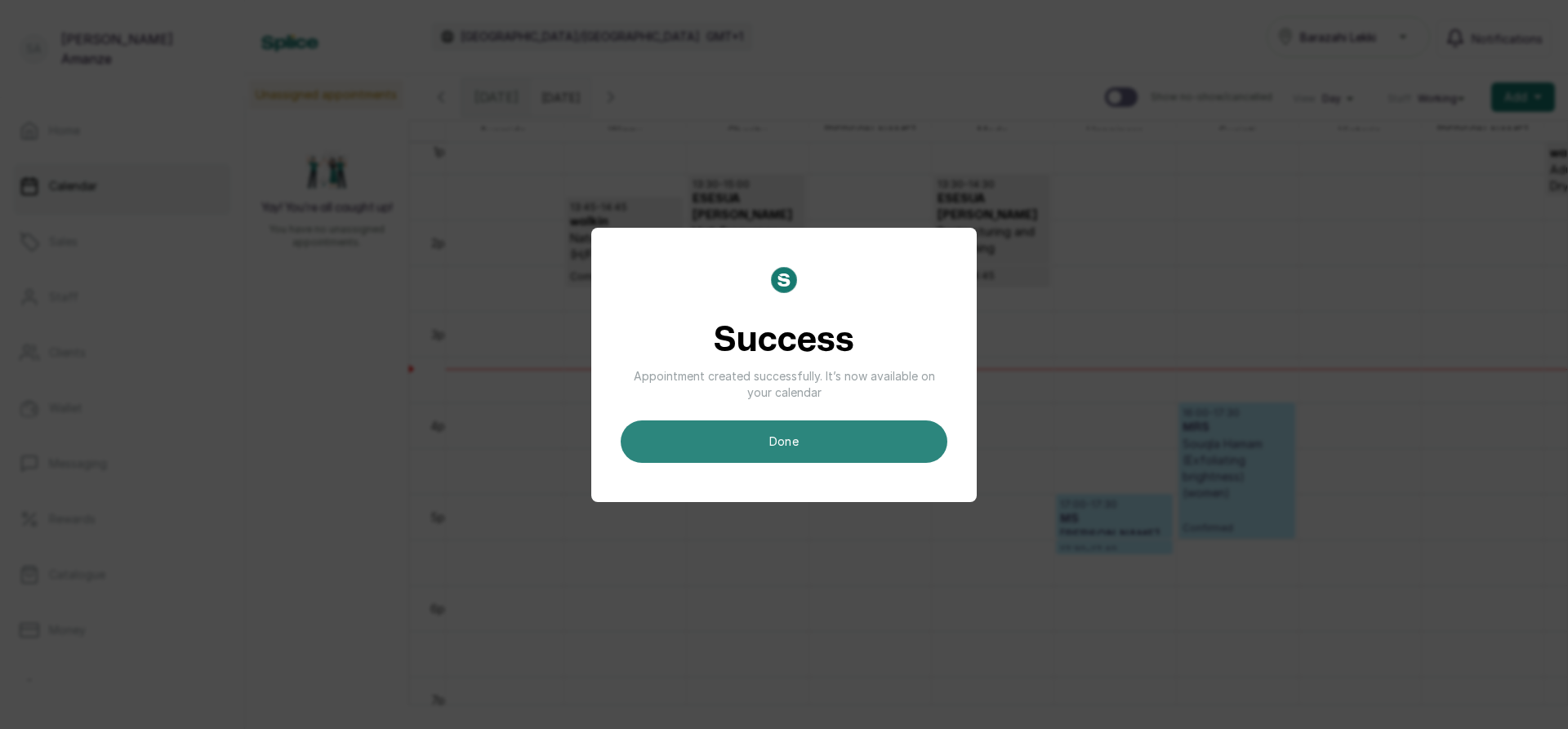
click at [921, 445] on button "done" at bounding box center [784, 441] width 326 height 42
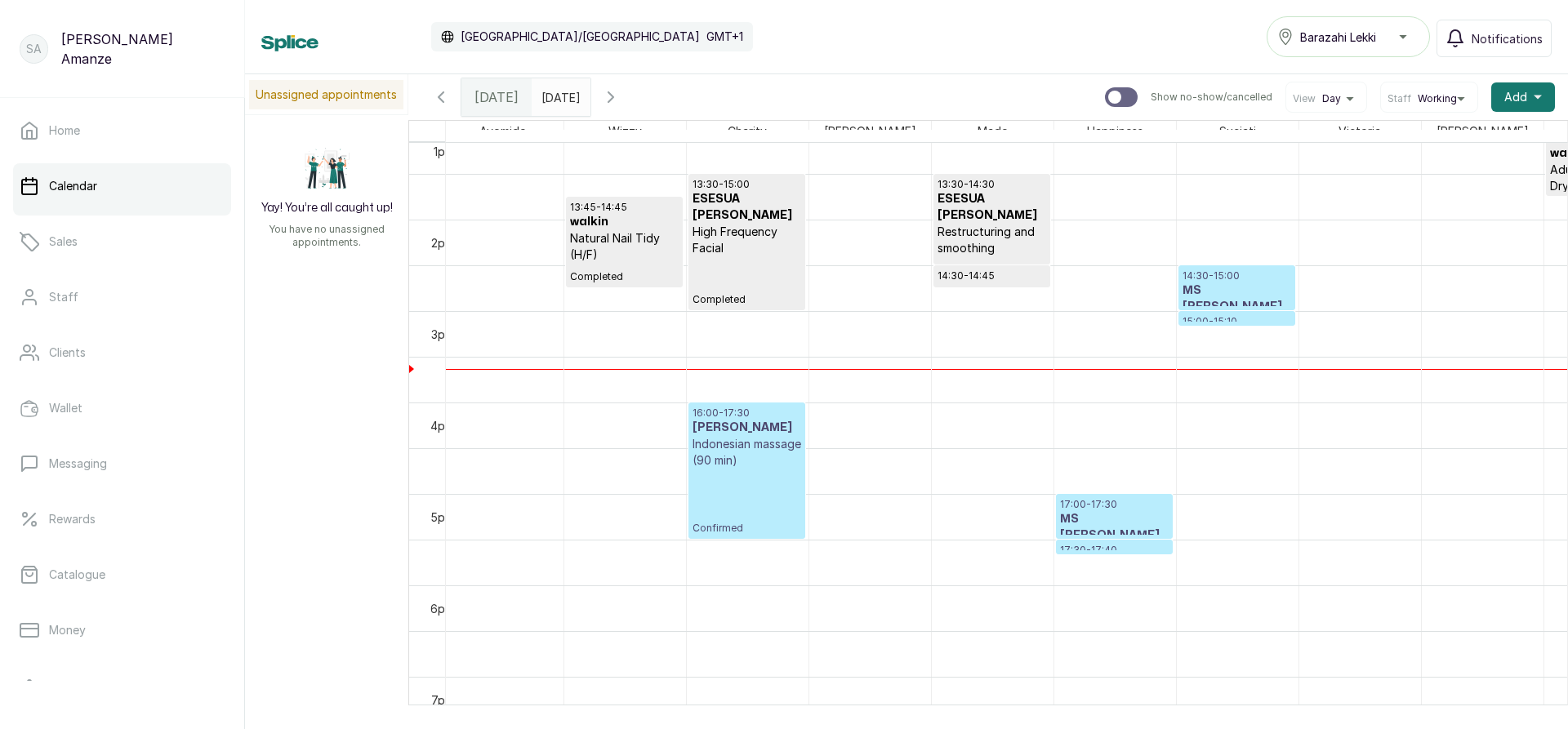
click at [1210, 281] on p "14:30 - 15:00" at bounding box center [1237, 275] width 109 height 13
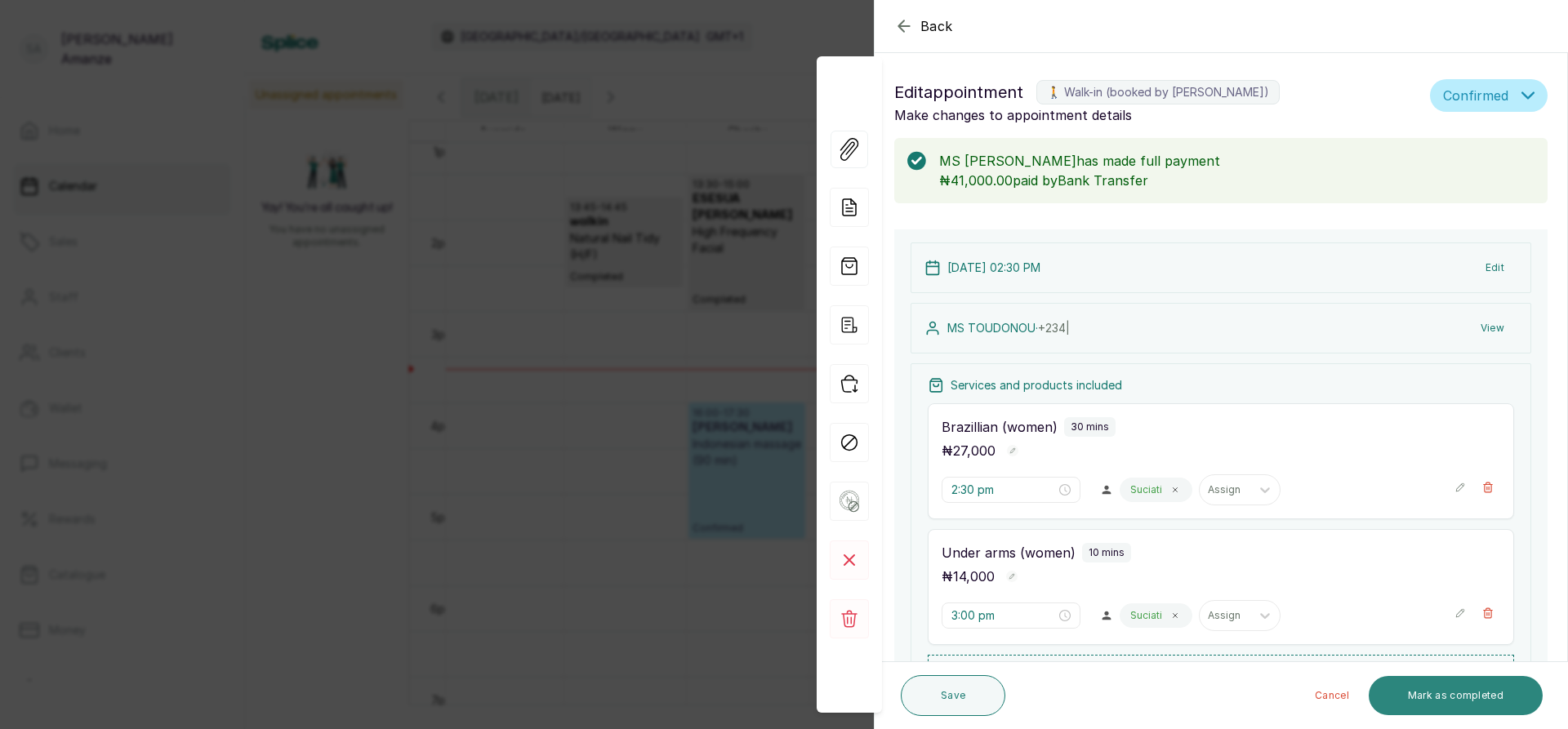
click at [1472, 689] on button "Mark as completed" at bounding box center [1456, 696] width 174 height 39
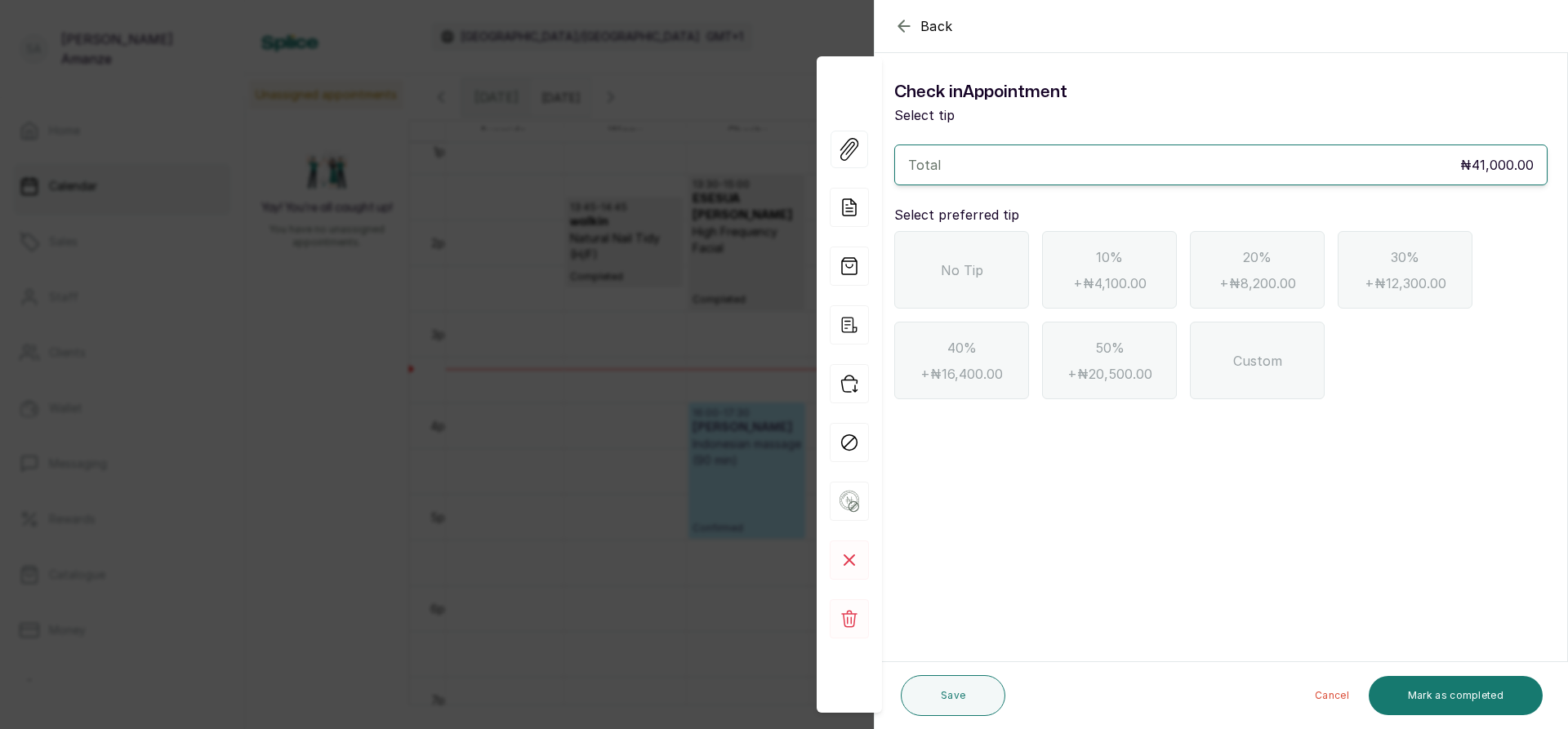
drag, startPoint x: 974, startPoint y: 286, endPoint x: 979, endPoint y: 301, distance: 15.8
click at [974, 287] on div "No Tip" at bounding box center [962, 269] width 135 height 77
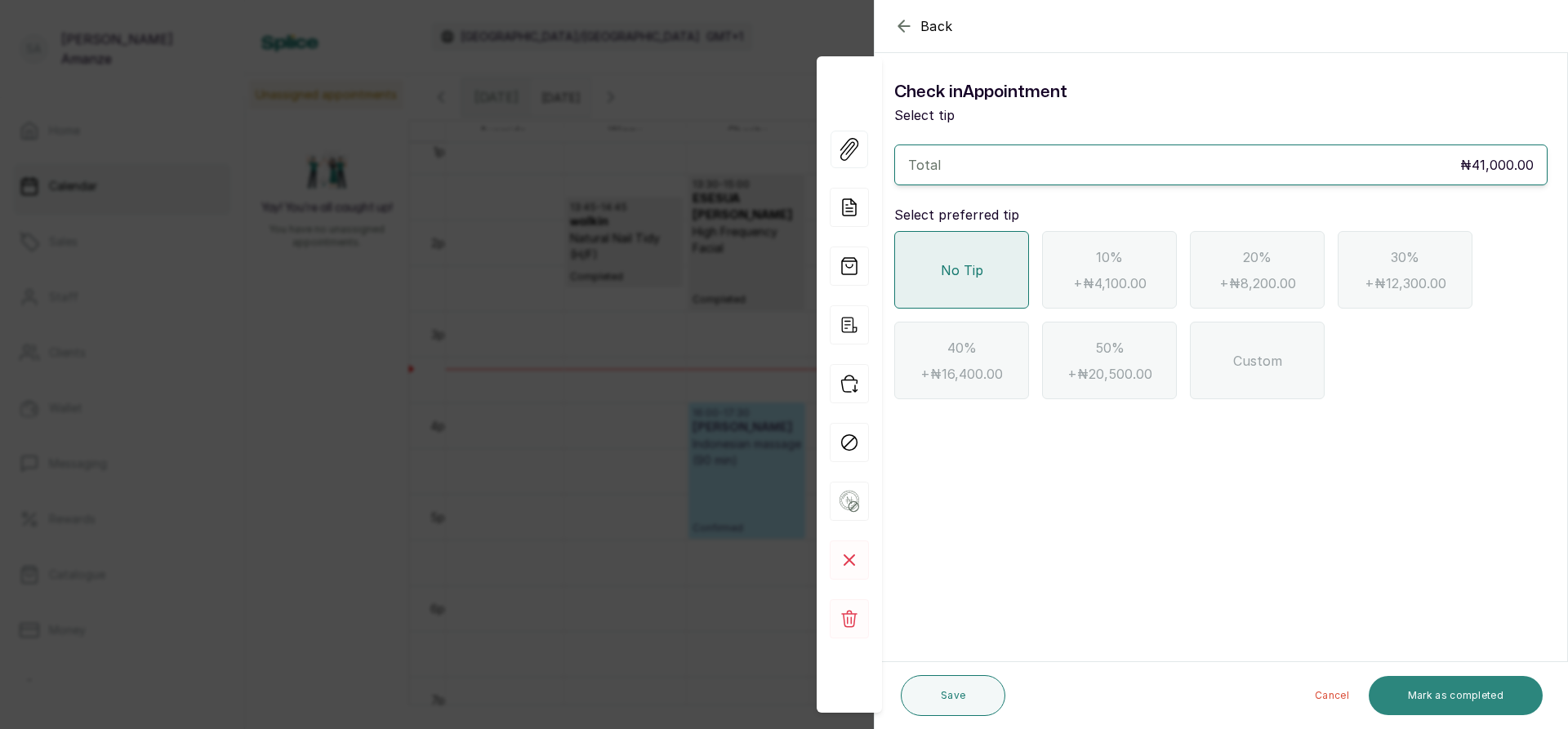
click at [1450, 697] on button "Mark as completed" at bounding box center [1456, 696] width 174 height 39
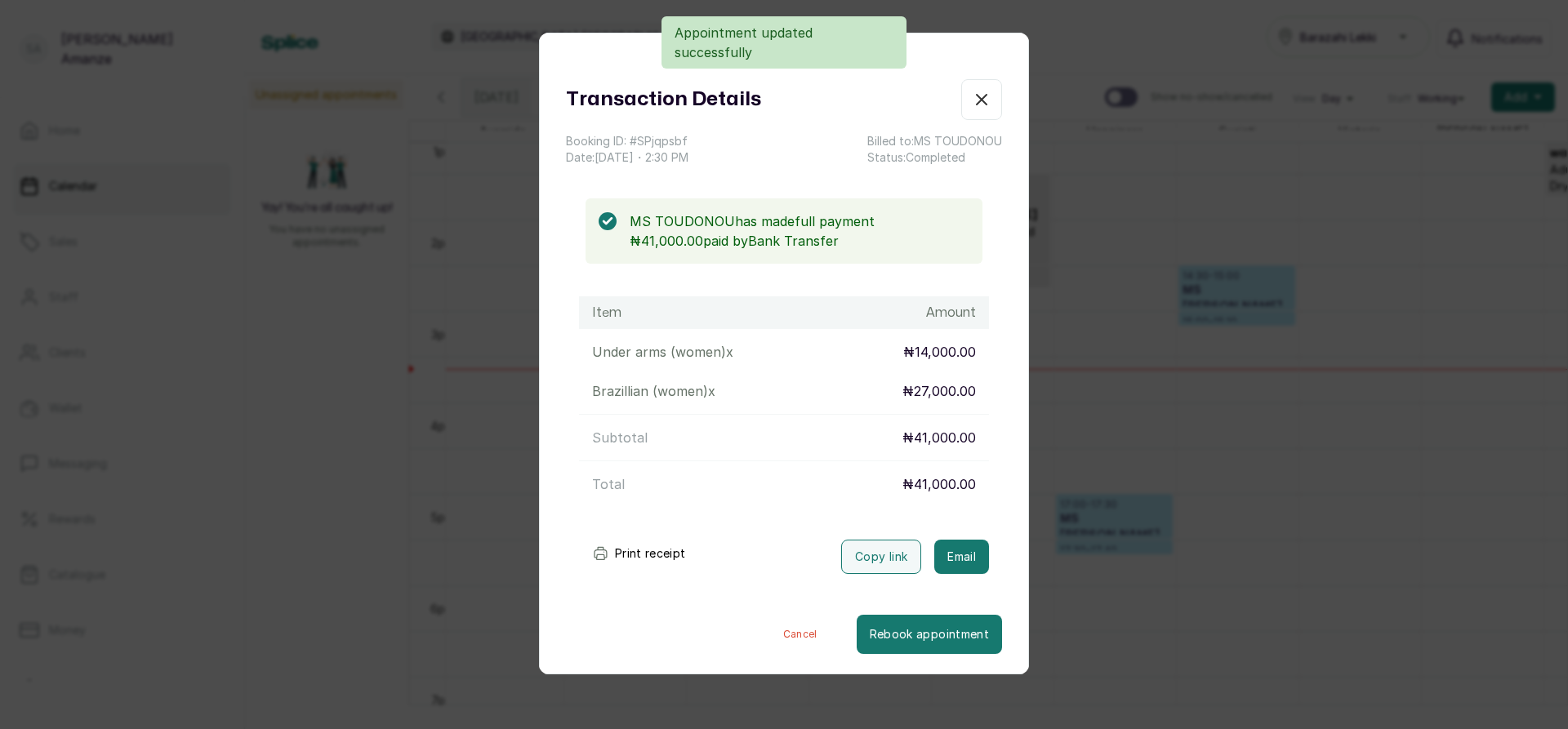
click at [977, 100] on icon "button" at bounding box center [981, 99] width 10 height 10
